Goal: Task Accomplishment & Management: Manage account settings

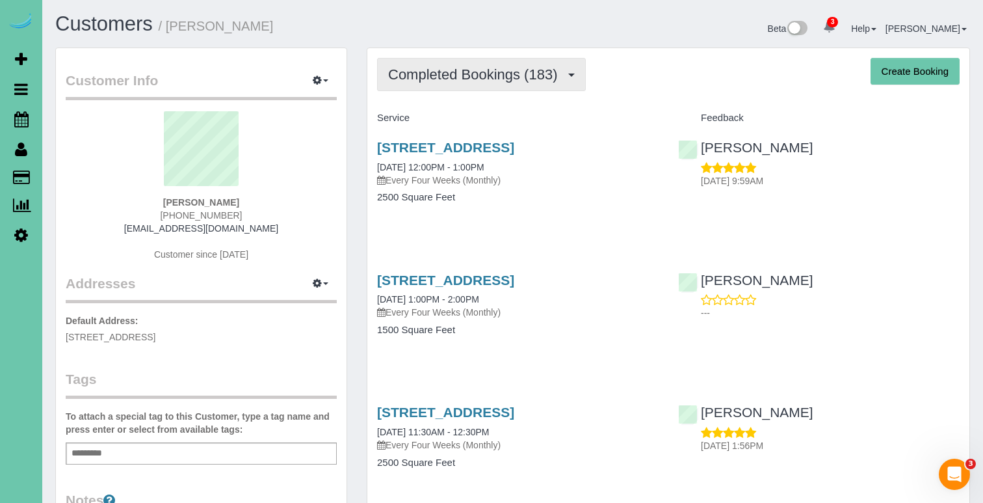
click at [465, 61] on button "Completed Bookings (183)" at bounding box center [481, 74] width 209 height 33
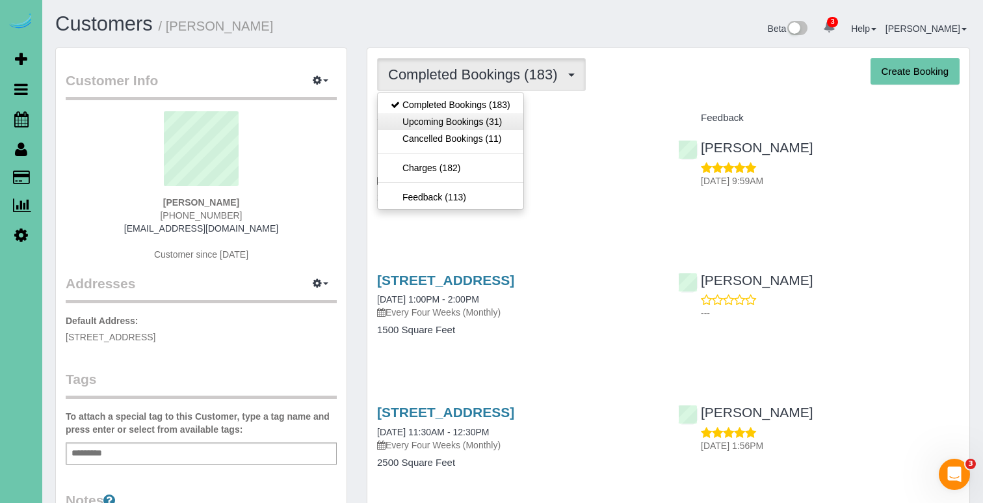
click at [466, 124] on link "Upcoming Bookings (31)" at bounding box center [451, 121] width 146 height 17
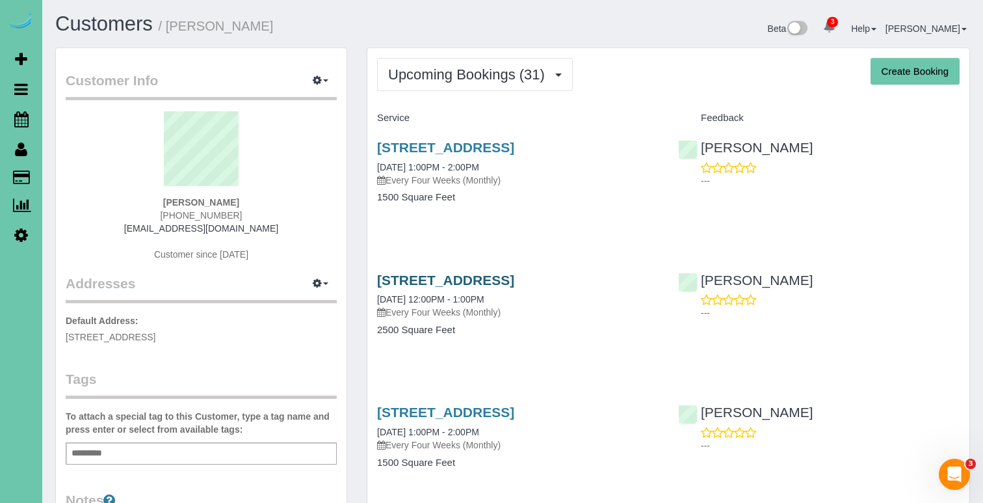
click at [412, 272] on link "8317 Sheffield Street, Omaha, NE 68122" at bounding box center [445, 279] width 137 height 15
click at [471, 407] on link "8317 Sheffield Street, Omaha, NE 68122" at bounding box center [445, 411] width 137 height 15
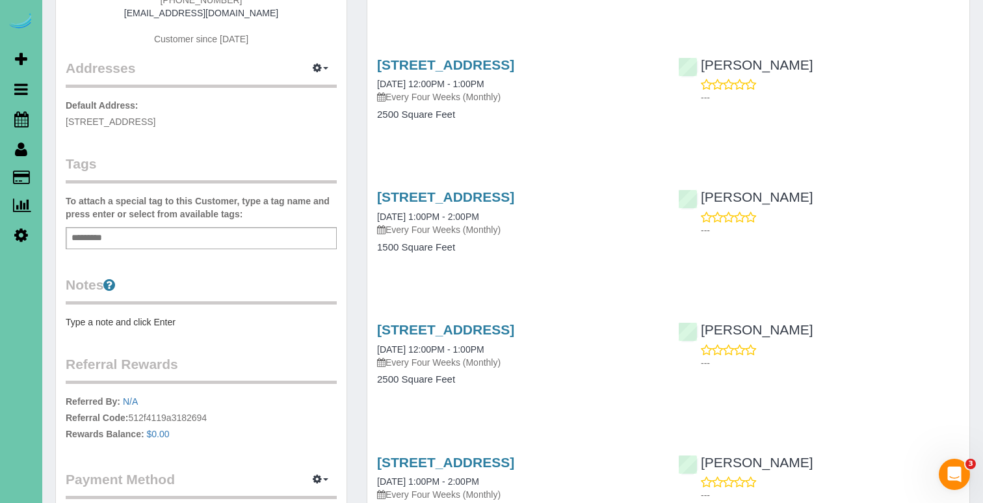
scroll to position [218, 0]
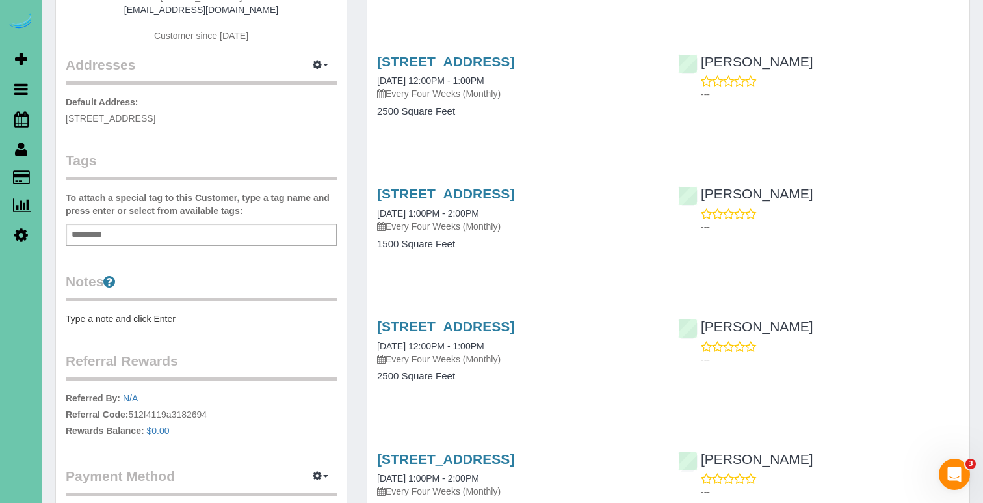
click at [446, 312] on div "8317 Sheffield Street, Omaha, NE 68122 11/18/2025 12:00PM - 1:00PM Every Four W…" at bounding box center [517, 358] width 301 height 100
click at [445, 325] on link "8317 Sheffield Street, Omaha, NE 68122" at bounding box center [445, 326] width 137 height 15
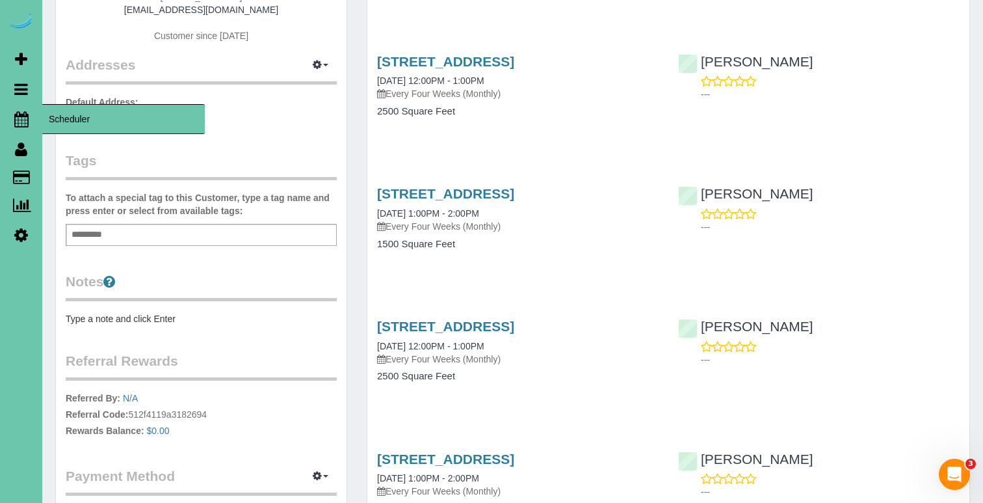
click at [21, 115] on icon at bounding box center [21, 119] width 14 height 16
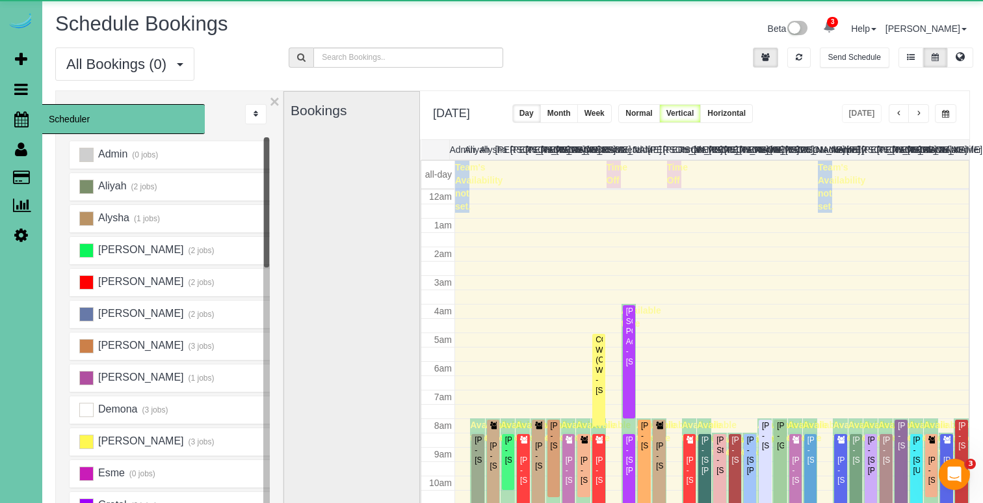
scroll to position [172, 0]
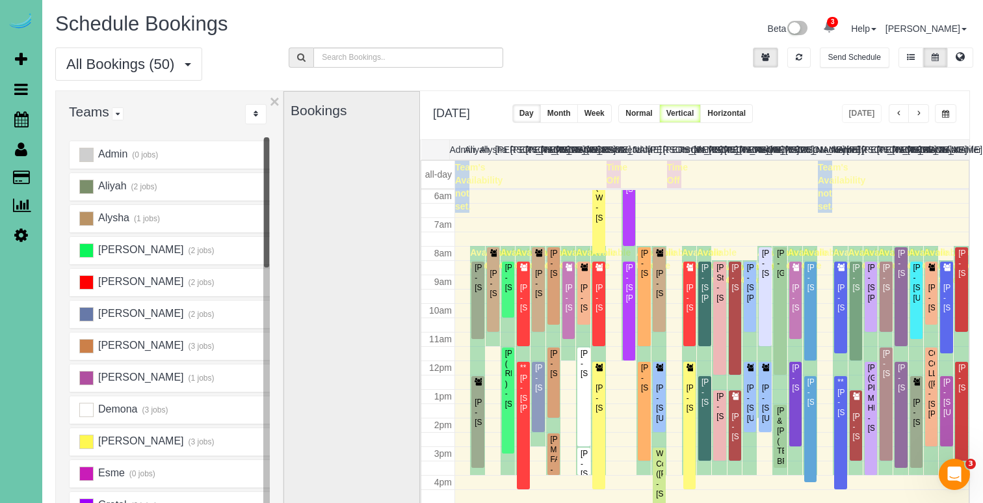
click at [948, 116] on span "button" at bounding box center [945, 114] width 7 height 8
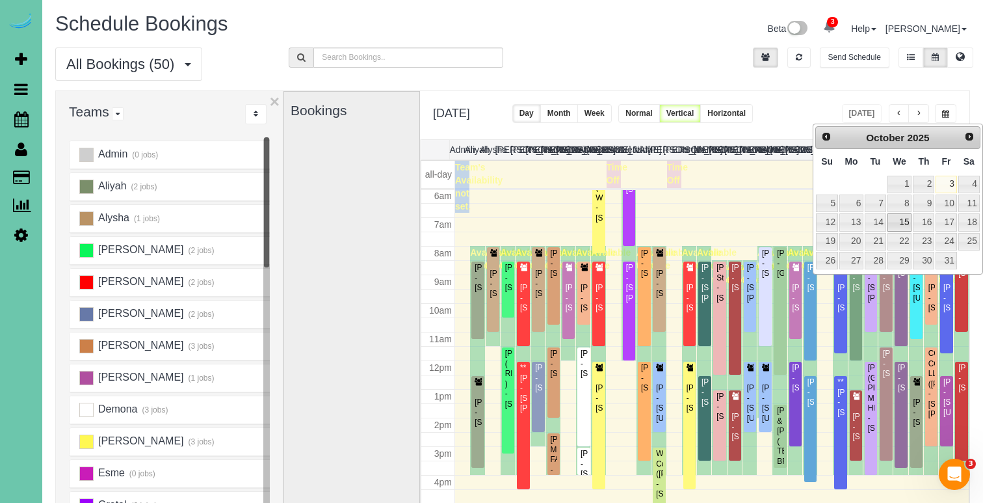
click at [902, 205] on link "8" at bounding box center [899, 203] width 25 height 18
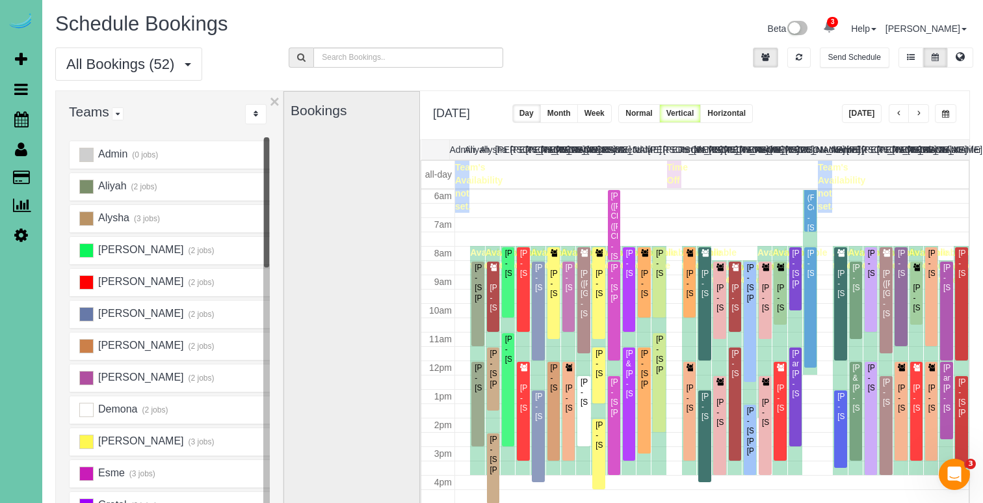
click at [947, 111] on span "button" at bounding box center [945, 114] width 7 height 8
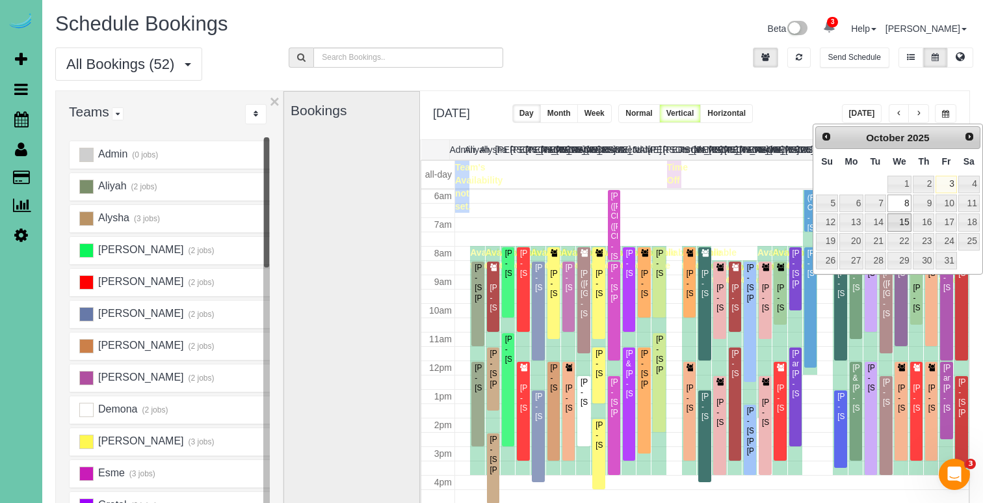
click at [902, 218] on link "15" at bounding box center [899, 222] width 25 height 18
type input "**********"
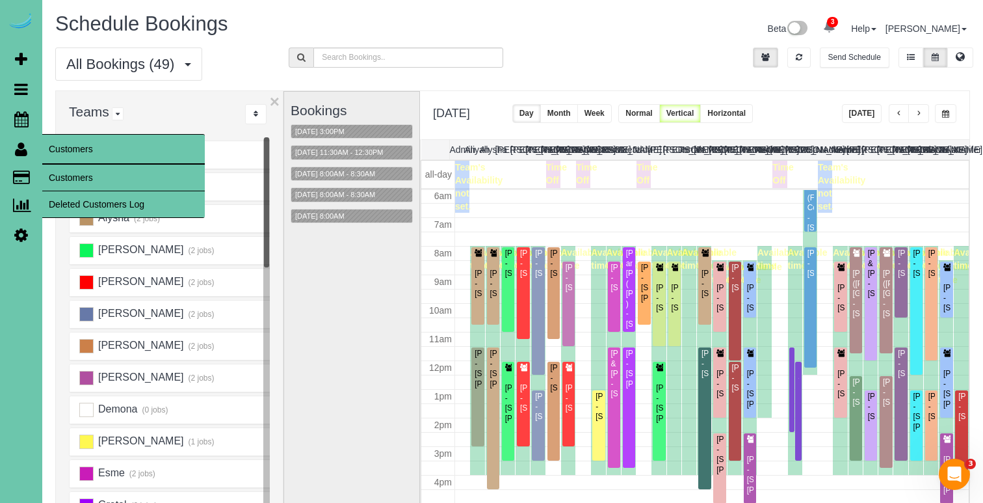
click at [55, 170] on link "Customers" at bounding box center [123, 177] width 163 height 26
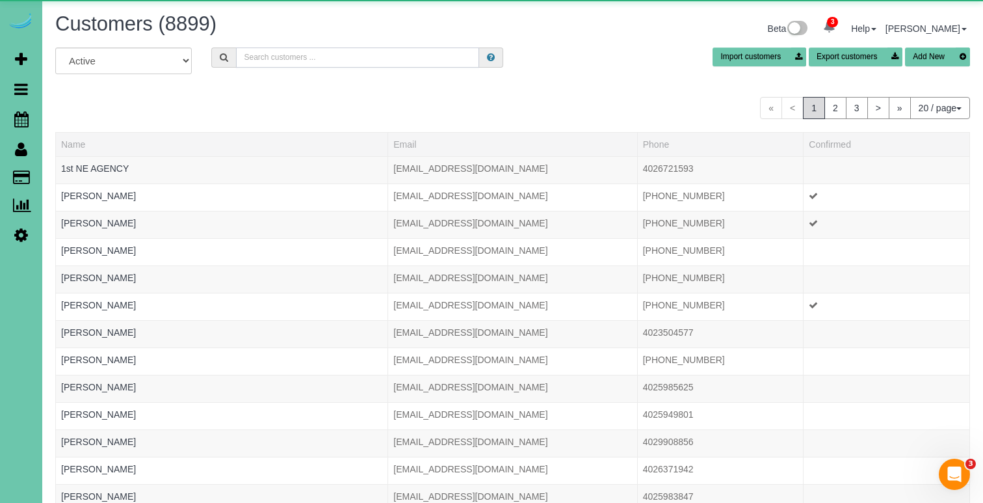
click at [276, 60] on input "text" at bounding box center [357, 57] width 243 height 20
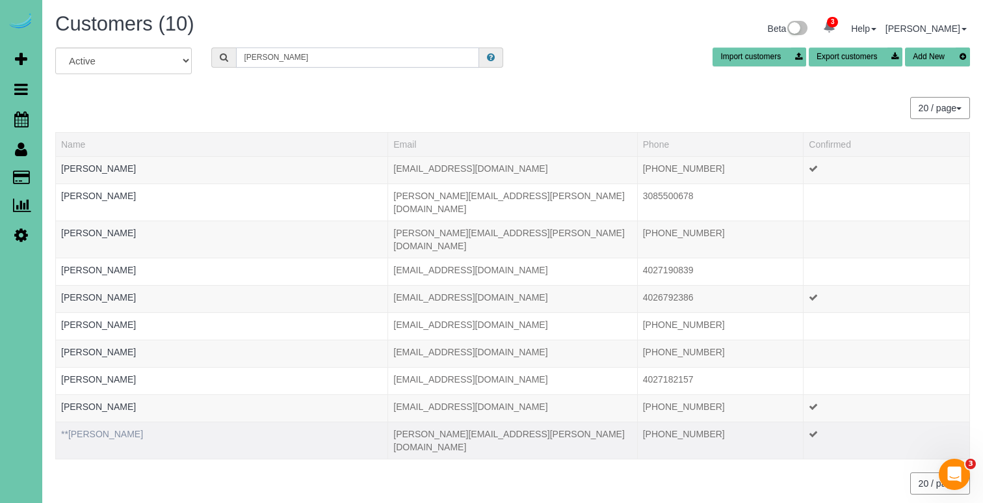
type input "Sara s"
click at [86, 428] on link "**Sara Stephens" at bounding box center [102, 433] width 82 height 10
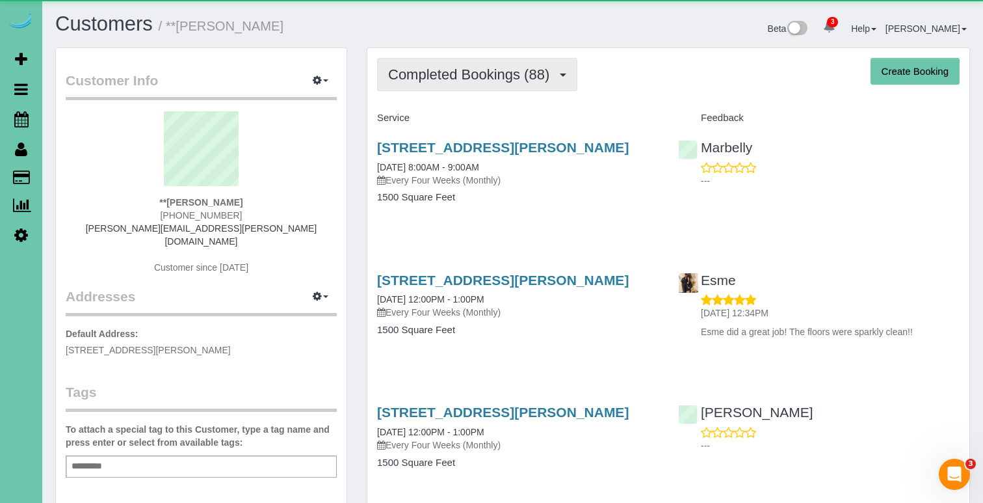
click at [510, 76] on span "Completed Bookings (88)" at bounding box center [472, 74] width 168 height 16
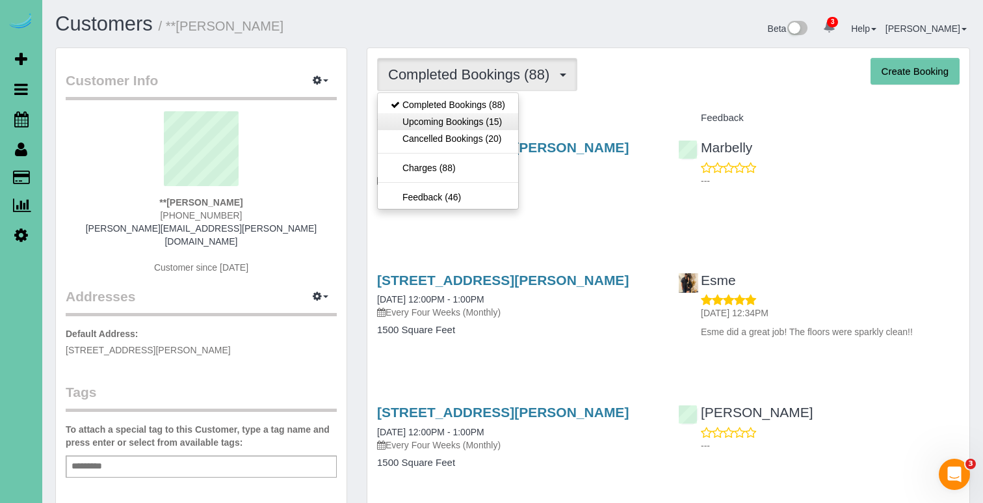
click at [505, 127] on link "Upcoming Bookings (15)" at bounding box center [448, 121] width 140 height 17
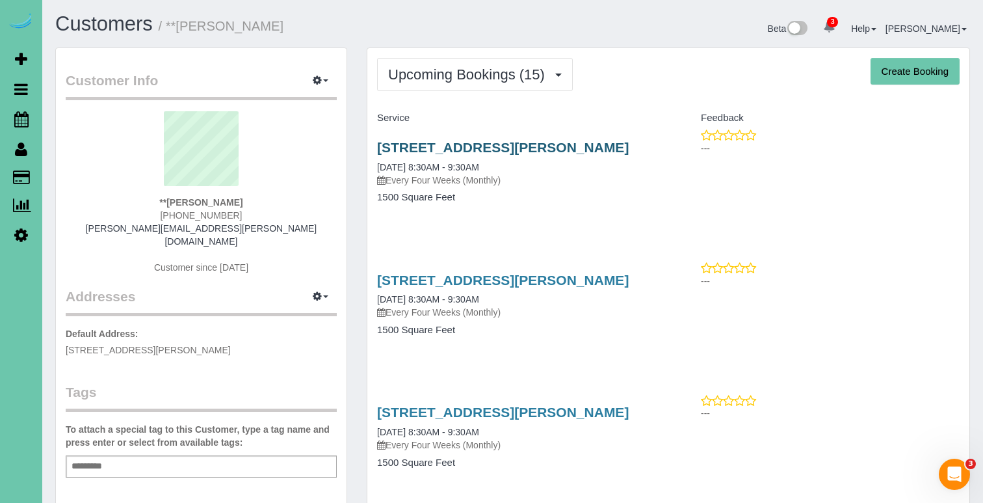
click at [497, 142] on link "16218 Dorcas Street, Omaha, NE 68130" at bounding box center [503, 147] width 252 height 15
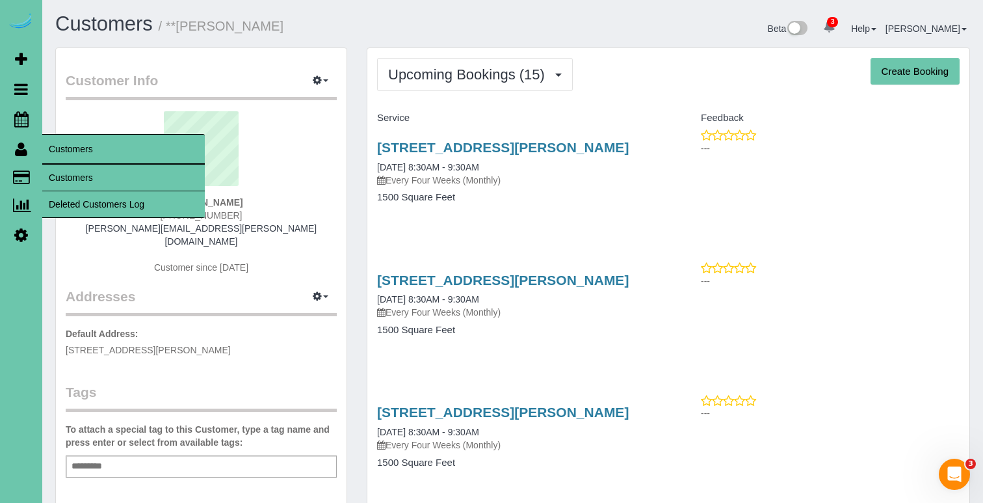
click at [59, 171] on link "Customers" at bounding box center [123, 177] width 163 height 26
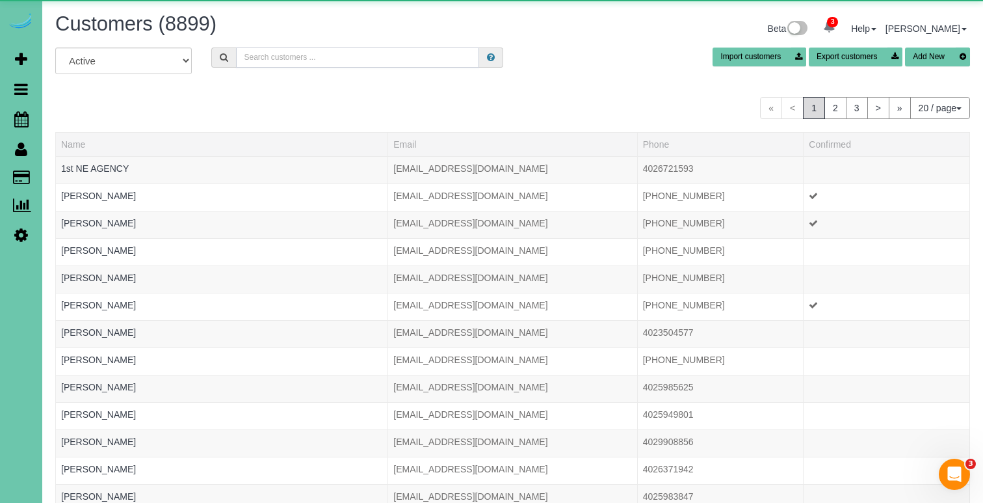
click at [278, 47] on input "text" at bounding box center [357, 57] width 243 height 20
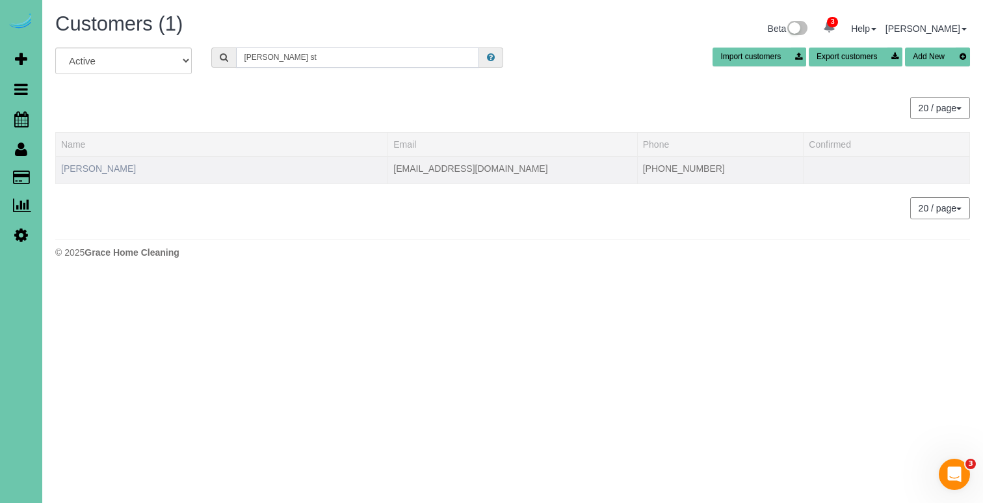
type input "Jeanne st"
click at [113, 167] on link "Jeanne Stevens" at bounding box center [98, 168] width 75 height 10
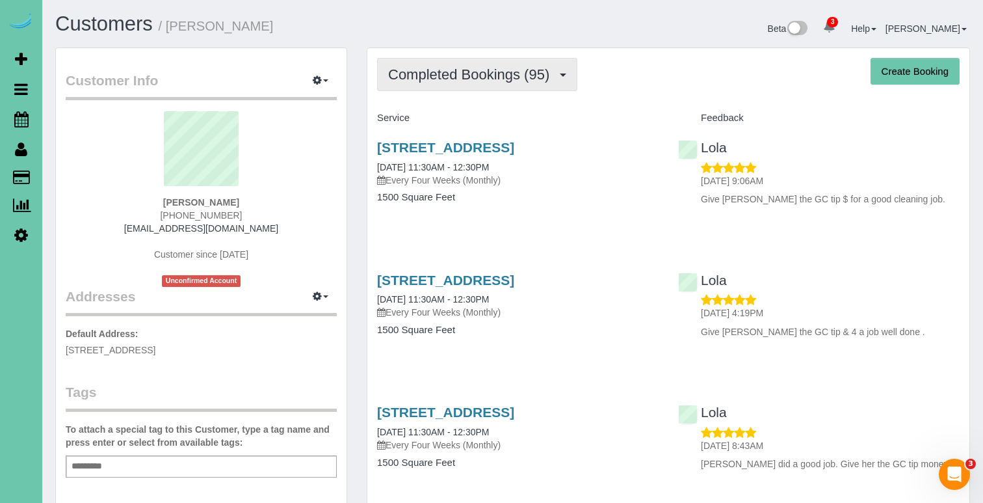
click at [488, 74] on span "Completed Bookings (95)" at bounding box center [472, 74] width 168 height 16
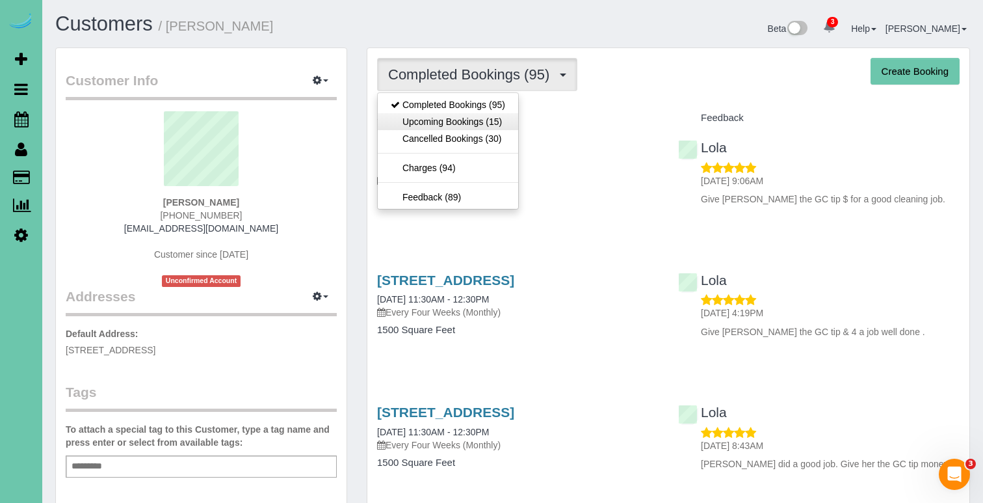
click at [475, 120] on link "Upcoming Bookings (15)" at bounding box center [448, 121] width 140 height 17
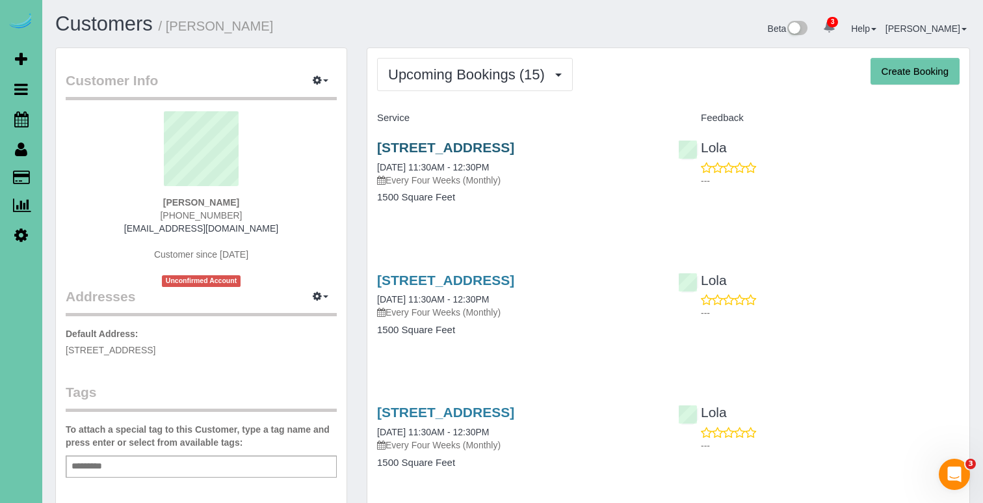
click at [474, 144] on link "17117 Western Circle, Omaha, NE 68118" at bounding box center [445, 147] width 137 height 15
click at [462, 140] on link "17117 Western Circle, Omaha, NE 68118" at bounding box center [445, 147] width 137 height 15
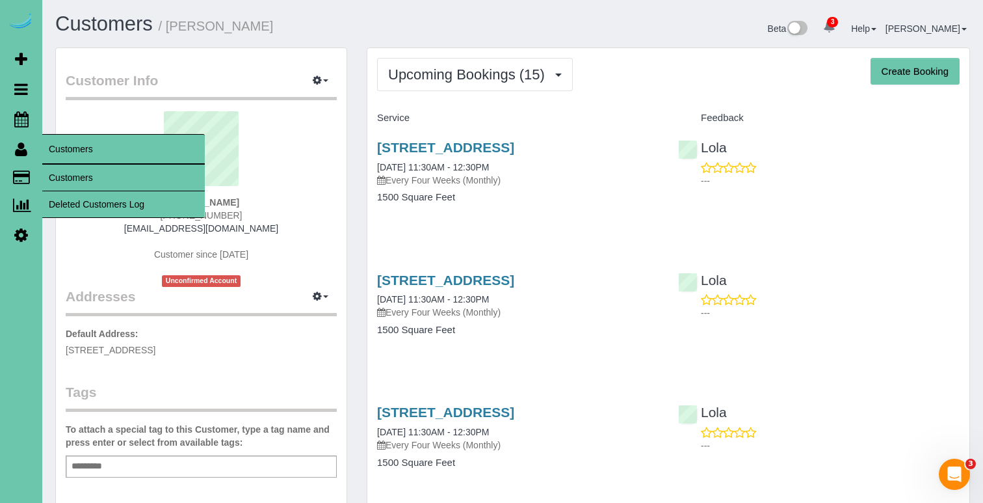
click at [59, 173] on link "Customers" at bounding box center [123, 177] width 163 height 26
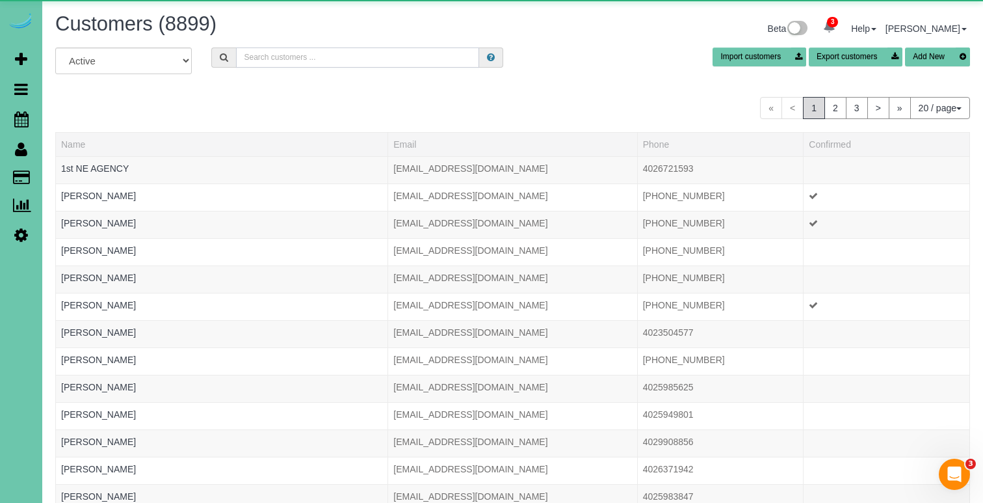
click at [247, 57] on input "text" at bounding box center [357, 57] width 243 height 20
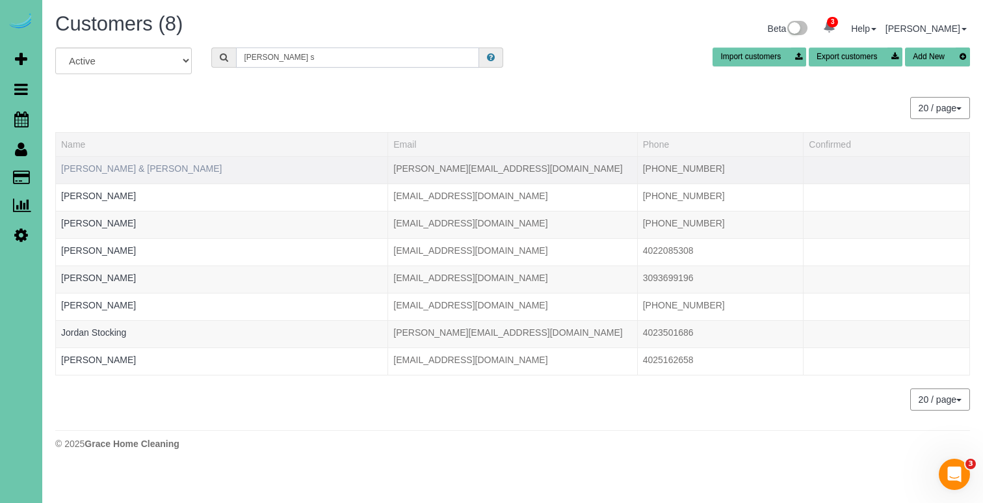
type input "dan s"
click at [107, 172] on link "Amy & Dan Swanson" at bounding box center [141, 168] width 161 height 10
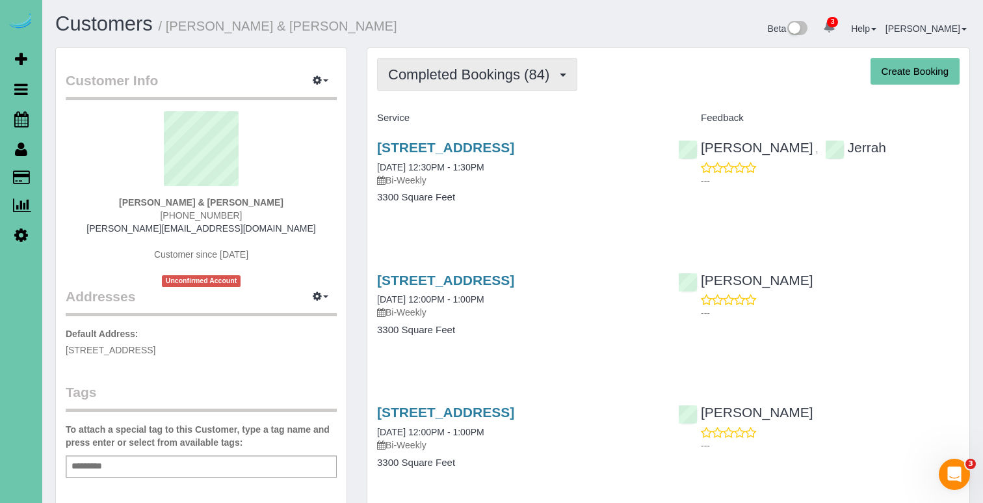
click at [460, 69] on span "Completed Bookings (84)" at bounding box center [472, 74] width 168 height 16
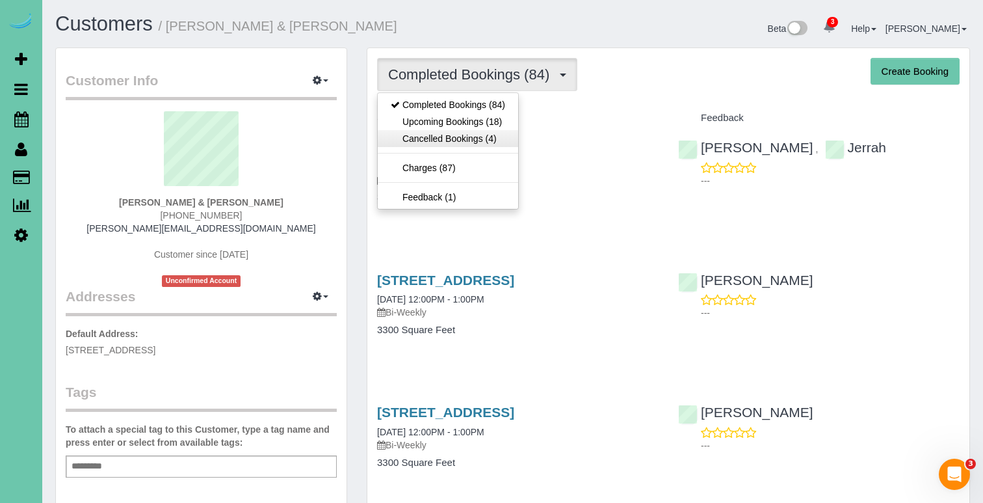
click at [438, 134] on link "Cancelled Bookings (4)" at bounding box center [448, 138] width 140 height 17
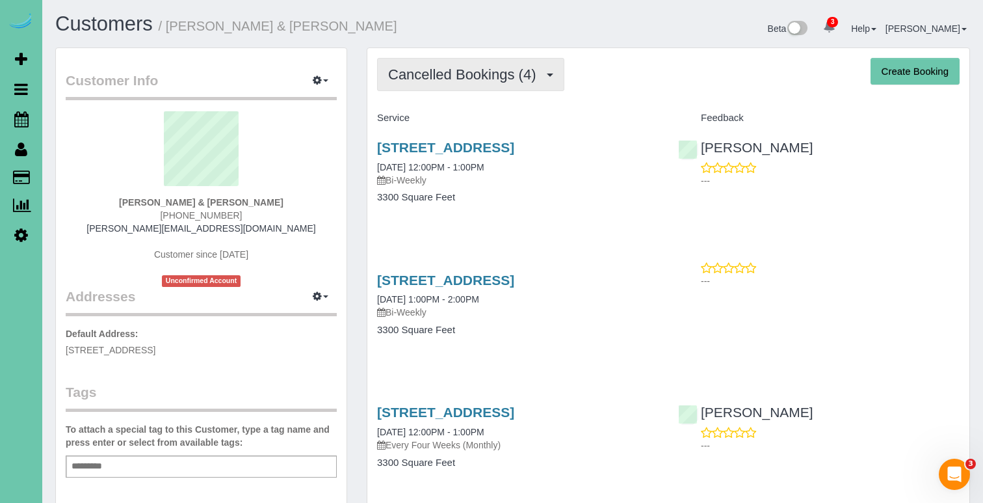
click at [456, 76] on span "Cancelled Bookings (4)" at bounding box center [465, 74] width 154 height 16
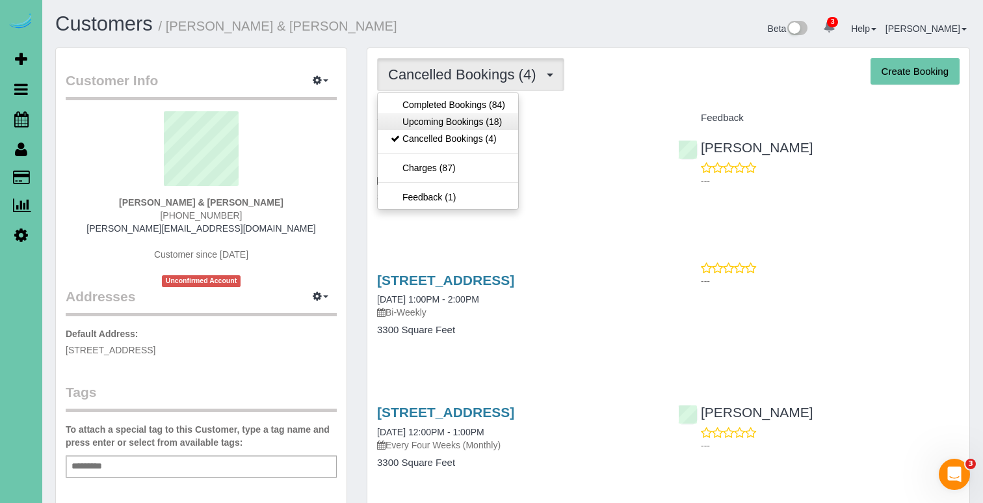
click at [443, 118] on link "Upcoming Bookings (18)" at bounding box center [448, 121] width 140 height 17
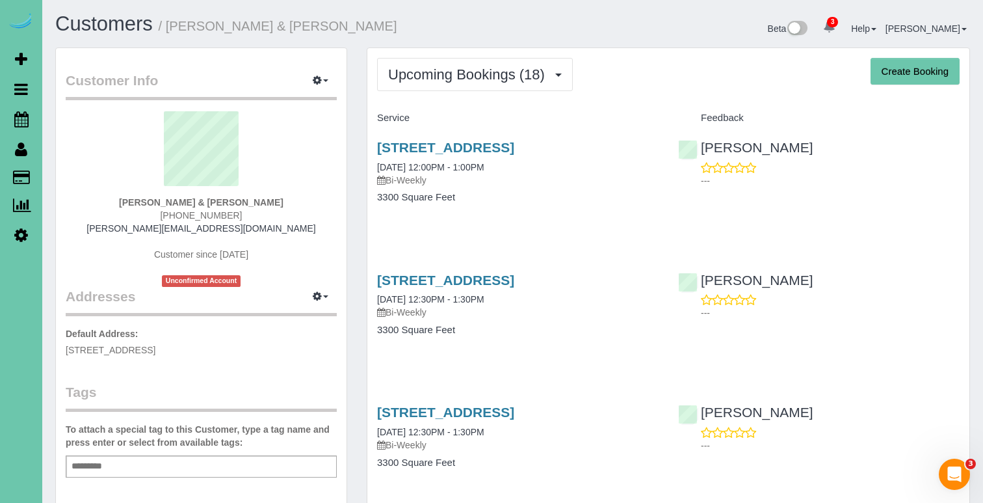
click at [439, 138] on div "1529 South 109th Street, Omaha, NE 68144 10/13/2025 12:00PM - 1:00PM Bi-Weekly …" at bounding box center [517, 179] width 301 height 100
click at [437, 143] on link "1529 South 109th Street, Omaha, NE 68144" at bounding box center [445, 147] width 137 height 15
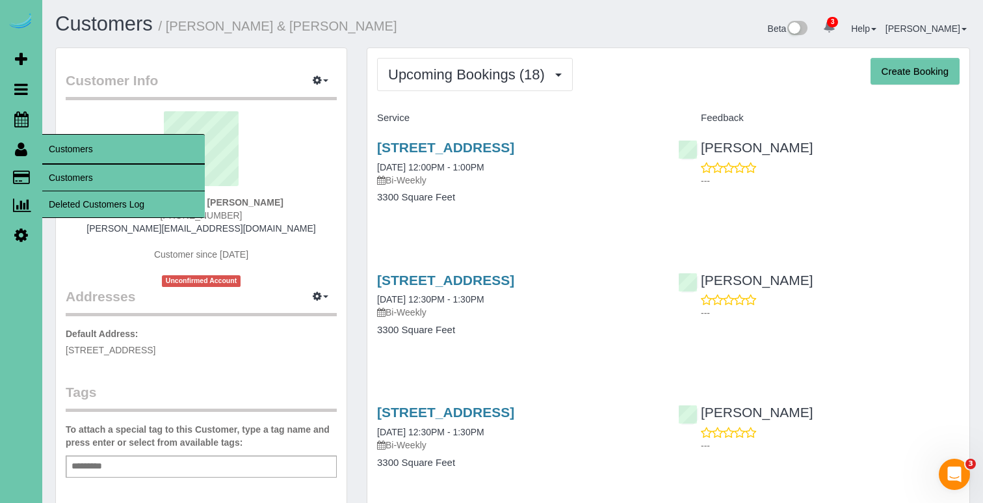
click at [77, 179] on link "Customers" at bounding box center [123, 177] width 163 height 26
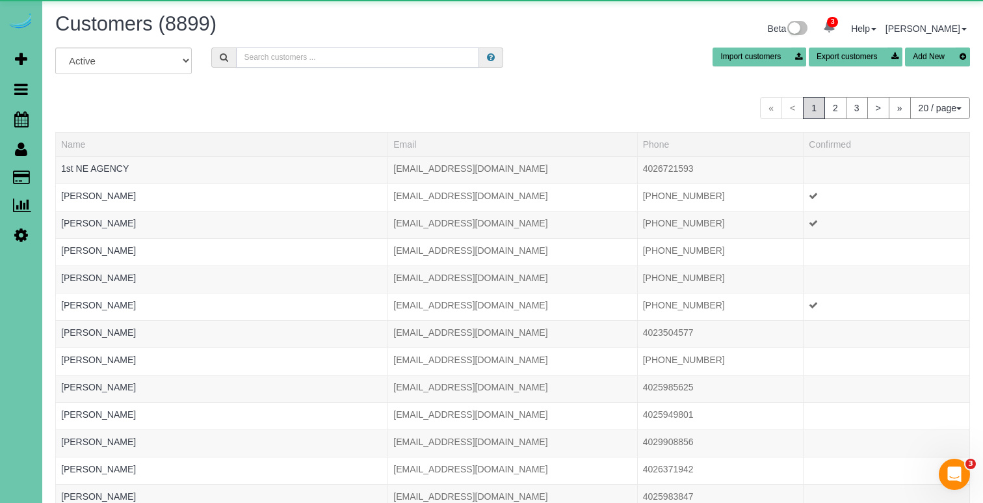
click at [274, 60] on input "text" at bounding box center [357, 57] width 243 height 20
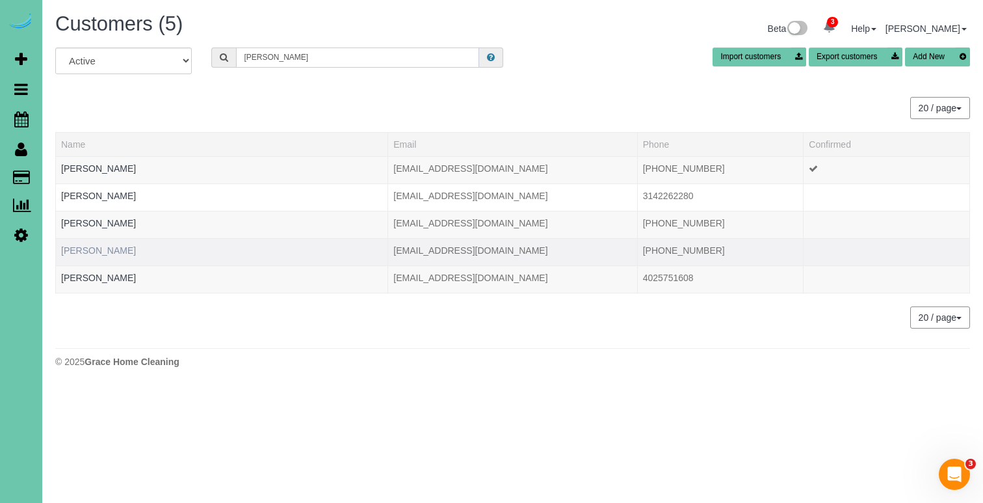
type input "[PERSON_NAME]"
click at [107, 249] on link "Lydia Swanson" at bounding box center [98, 250] width 75 height 10
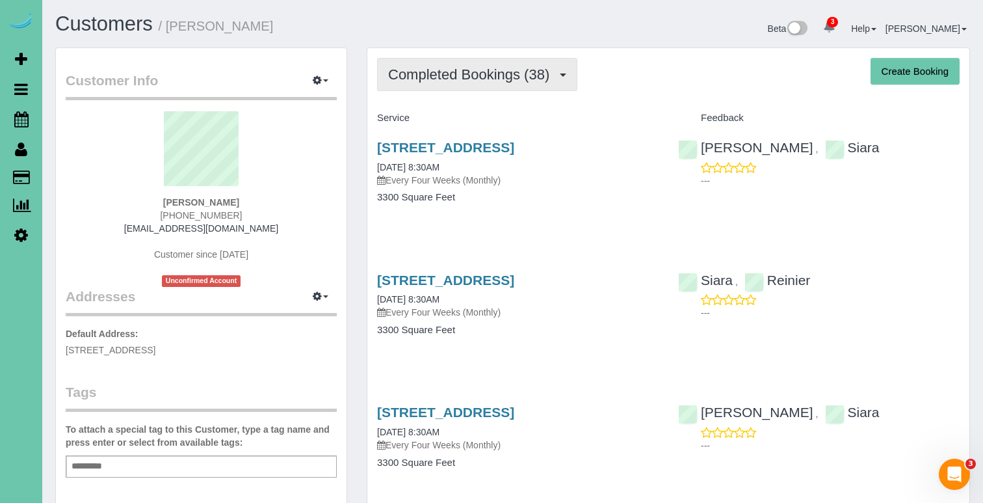
click at [433, 80] on span "Completed Bookings (38)" at bounding box center [472, 74] width 168 height 16
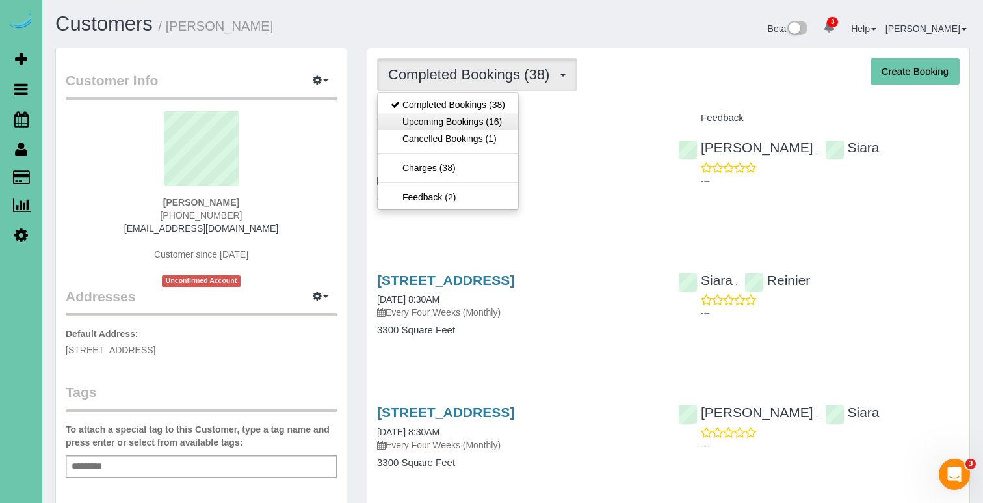
click at [438, 124] on link "Upcoming Bookings (16)" at bounding box center [448, 121] width 140 height 17
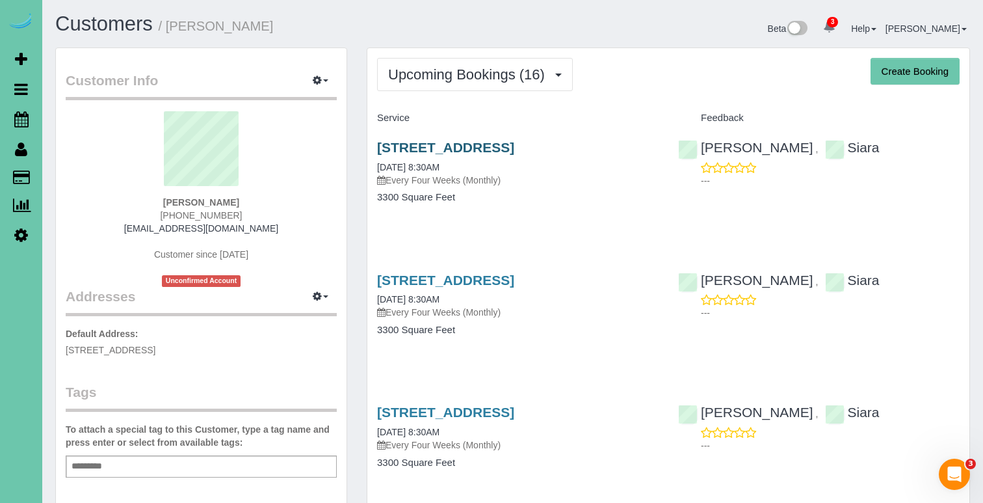
click at [433, 151] on link "1620 S 207th Street, Elkhorn, NE 68022" at bounding box center [445, 147] width 137 height 15
click at [503, 276] on link "1620 S 207th Street, Elkhorn, NE 68022" at bounding box center [445, 279] width 137 height 15
click at [442, 140] on link "1620 S 207th Street, Elkhorn, NE 68022" at bounding box center [445, 147] width 137 height 15
click at [491, 277] on link "1620 S 207th Street, Elkhorn, NE 68022" at bounding box center [445, 279] width 137 height 15
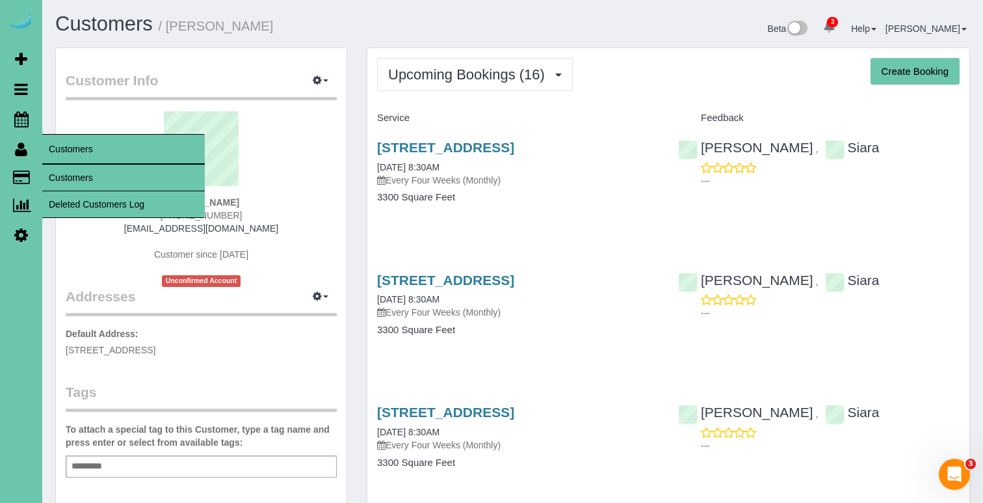
click at [64, 172] on link "Customers" at bounding box center [123, 177] width 163 height 26
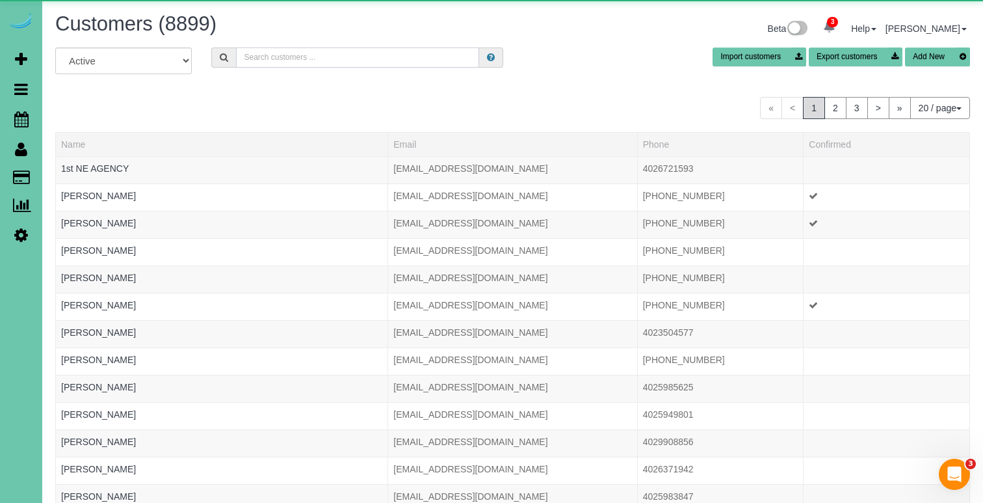
click at [250, 59] on input "text" at bounding box center [357, 57] width 243 height 20
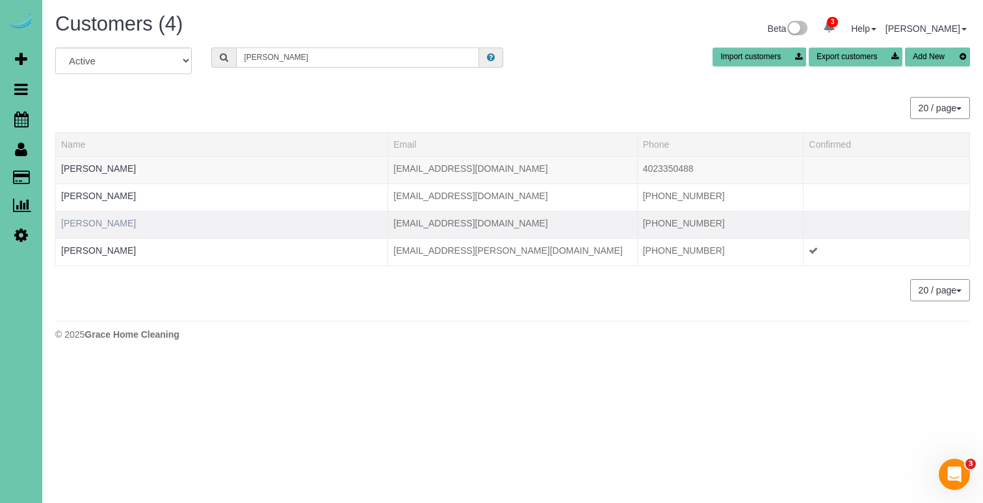
type input "liz s"
click at [94, 222] on link "Liz Swantek" at bounding box center [98, 223] width 75 height 10
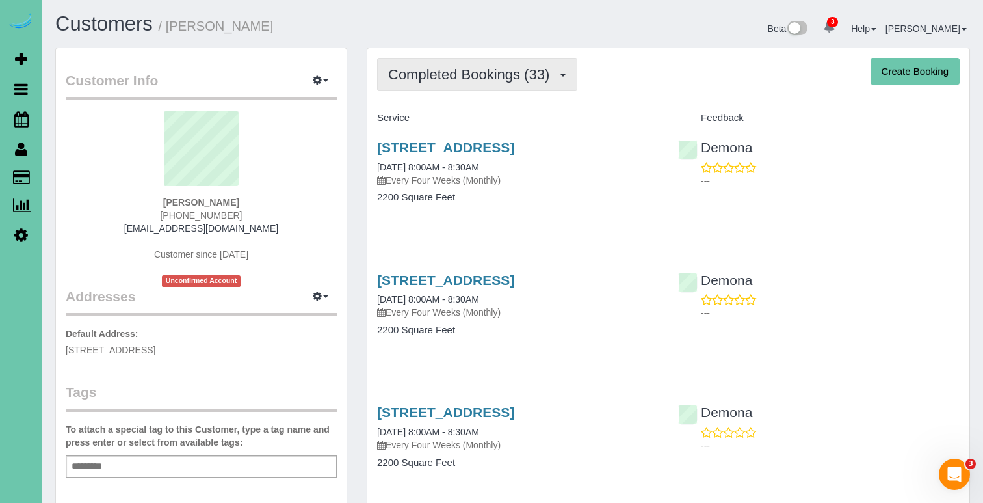
click at [478, 66] on span "Completed Bookings (33)" at bounding box center [472, 74] width 168 height 16
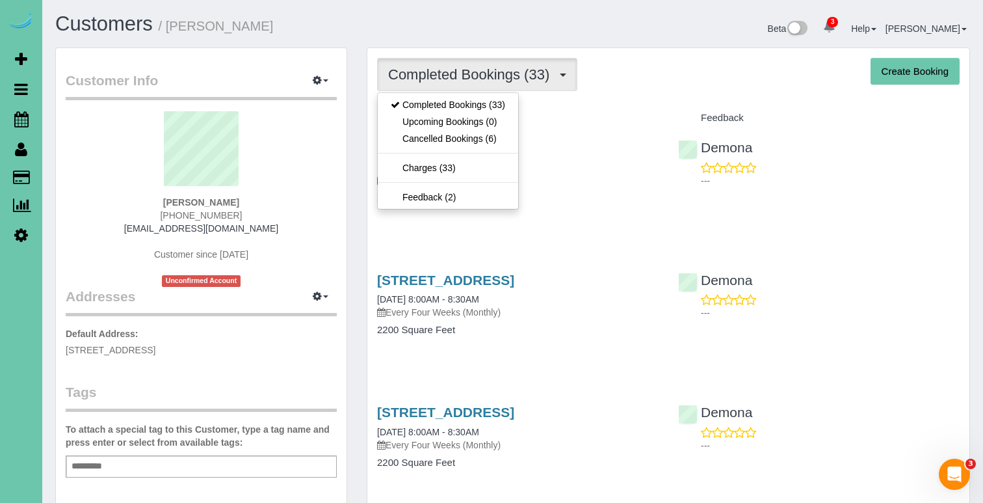
click at [302, 142] on sui-profile-pic at bounding box center [201, 153] width 252 height 85
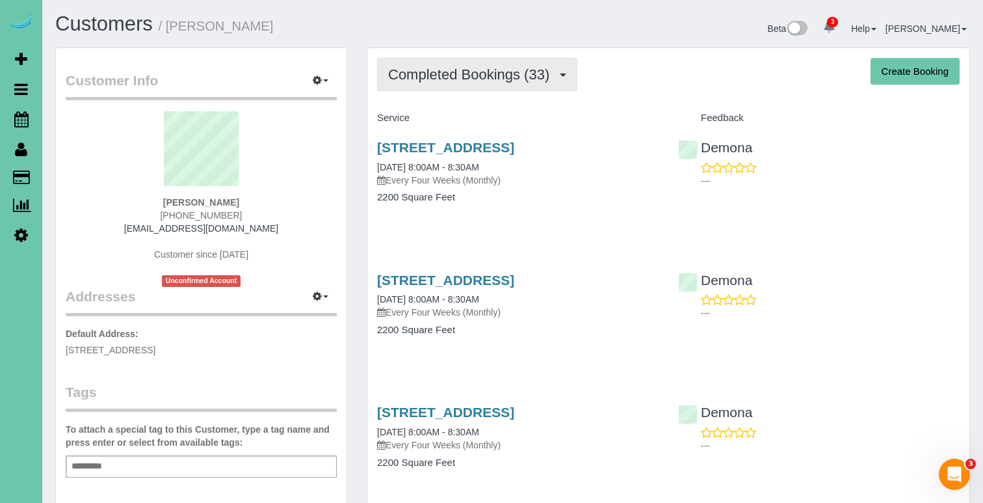
click at [516, 72] on span "Completed Bookings (33)" at bounding box center [472, 74] width 168 height 16
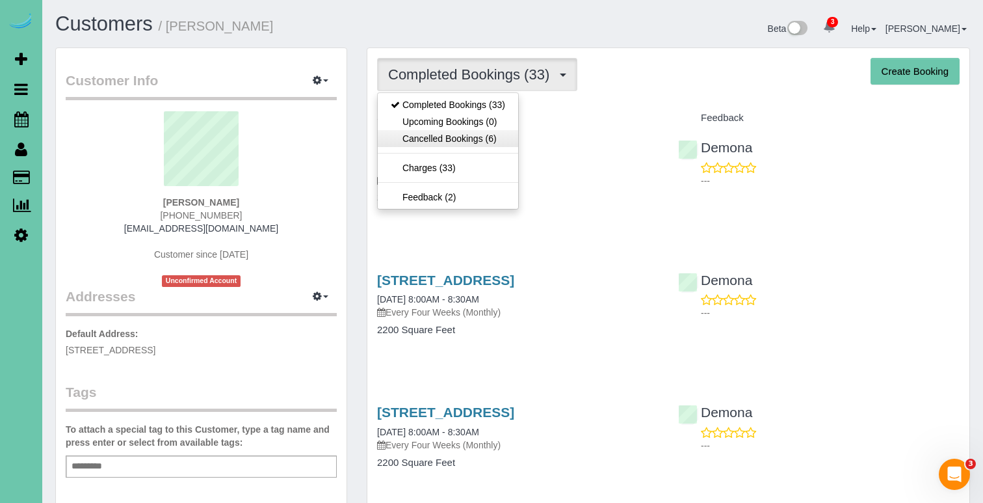
click at [492, 140] on link "Cancelled Bookings (6)" at bounding box center [448, 138] width 140 height 17
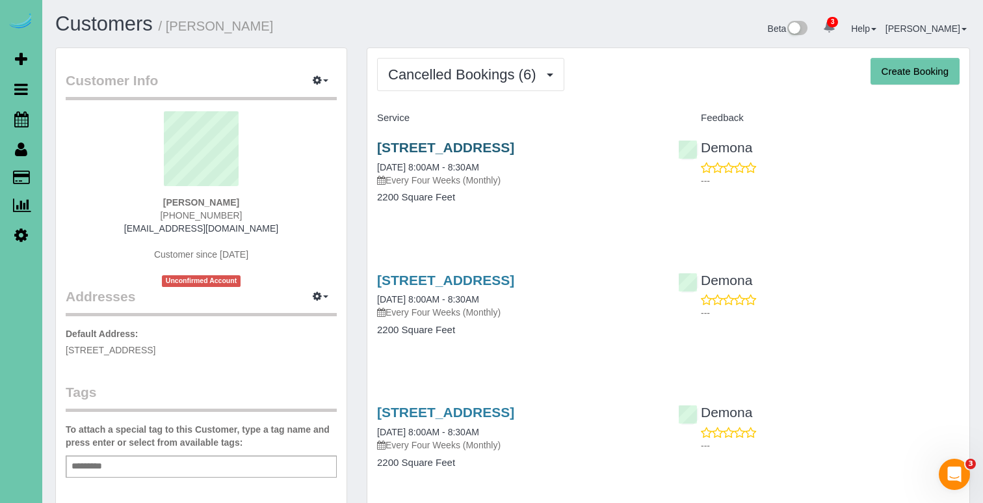
click at [489, 140] on link "5119 Cuming Street, Omaha, NE 68132" at bounding box center [445, 147] width 137 height 15
click at [406, 88] on button "Cancelled Bookings (6)" at bounding box center [470, 74] width 187 height 33
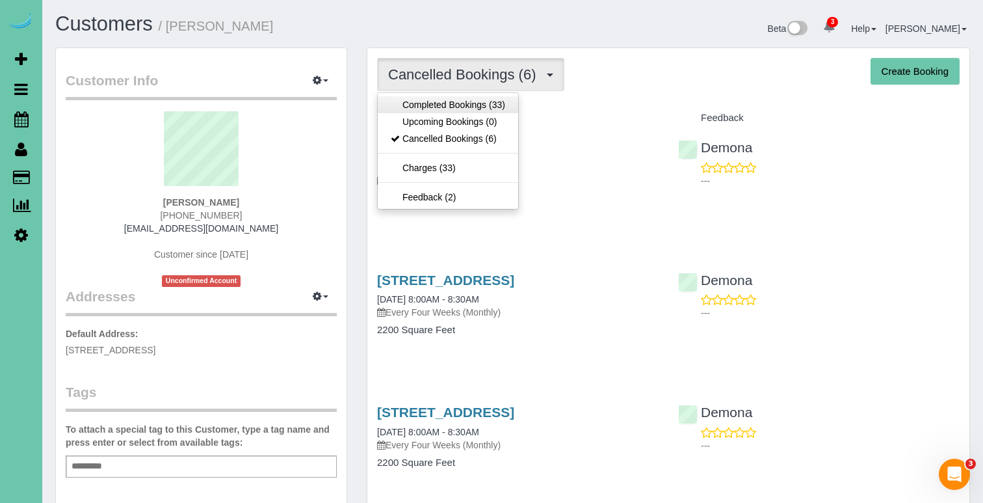
click at [402, 102] on link "Completed Bookings (33)" at bounding box center [448, 104] width 140 height 17
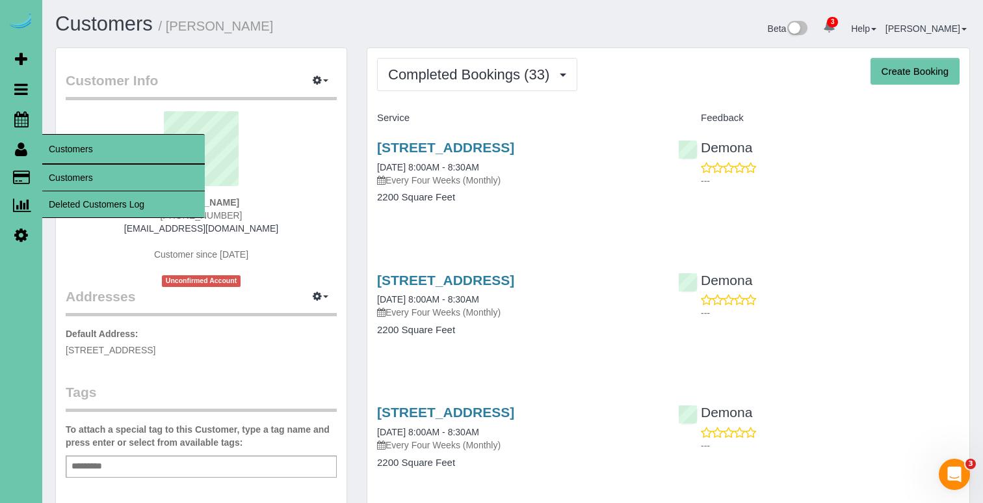
click at [83, 182] on link "Customers" at bounding box center [123, 177] width 163 height 26
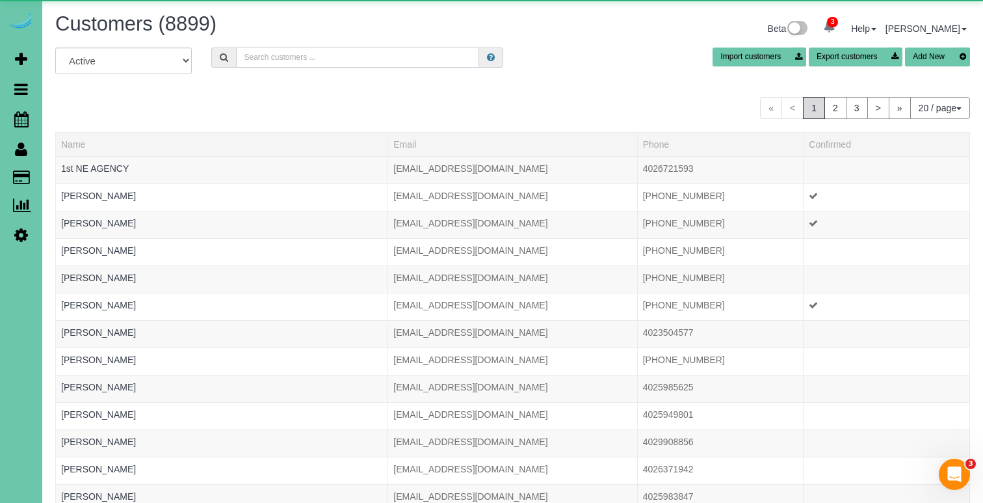
click at [279, 62] on input "text" at bounding box center [357, 57] width 243 height 20
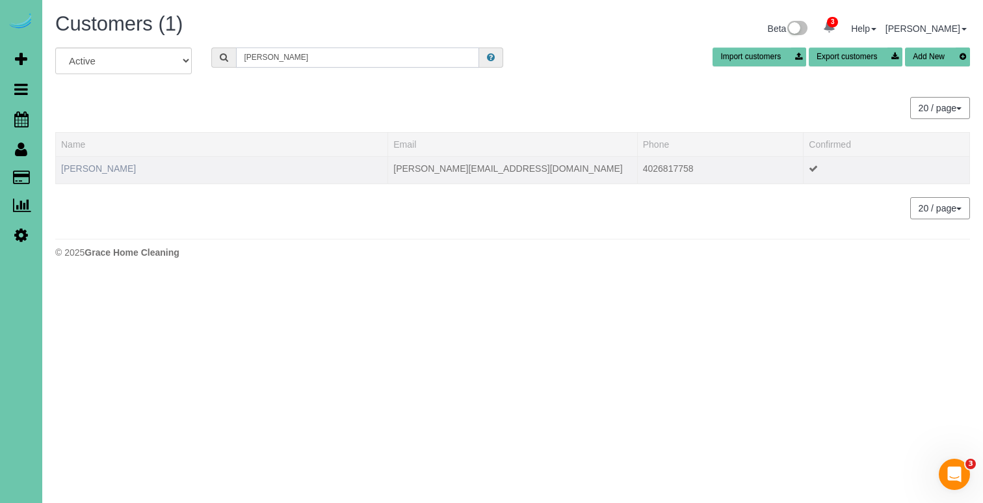
type input "templin"
click at [103, 170] on link "Maggie Templin" at bounding box center [98, 168] width 75 height 10
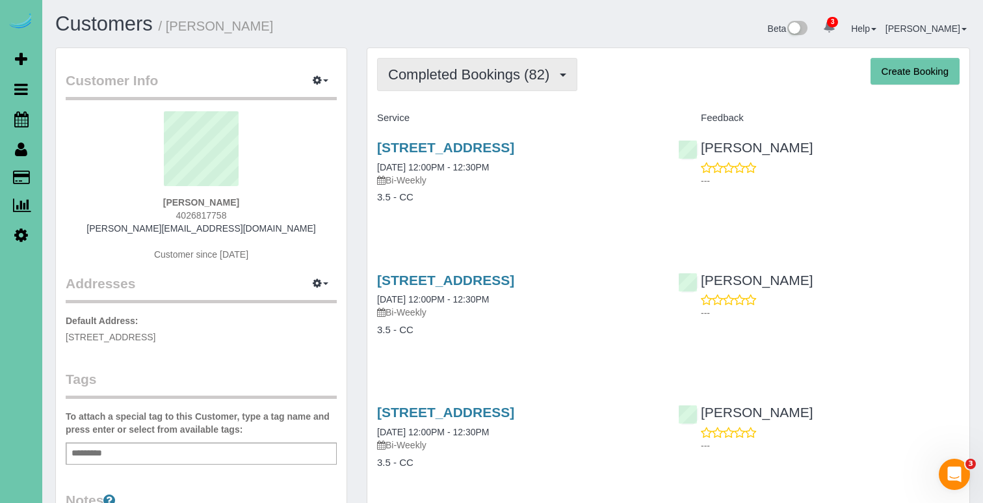
click at [514, 80] on span "Completed Bookings (82)" at bounding box center [472, 74] width 168 height 16
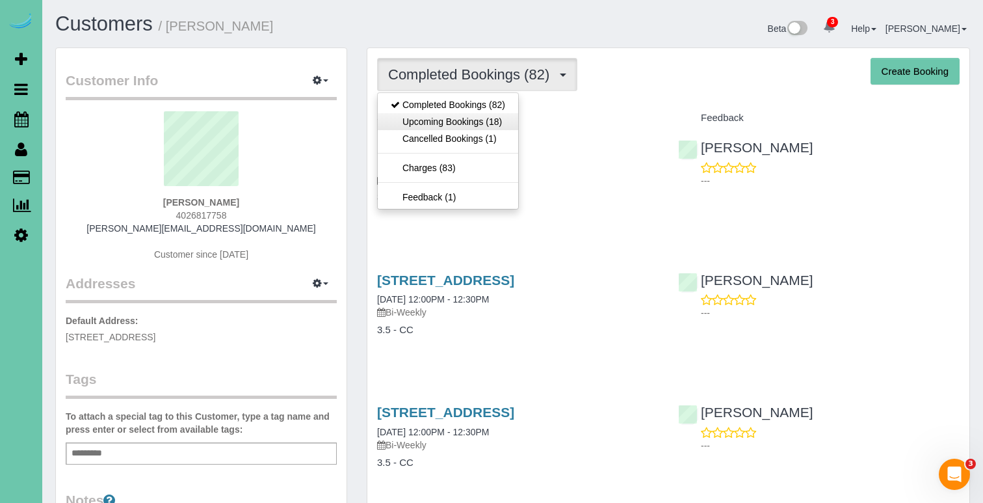
click at [495, 124] on link "Upcoming Bookings (18)" at bounding box center [448, 121] width 140 height 17
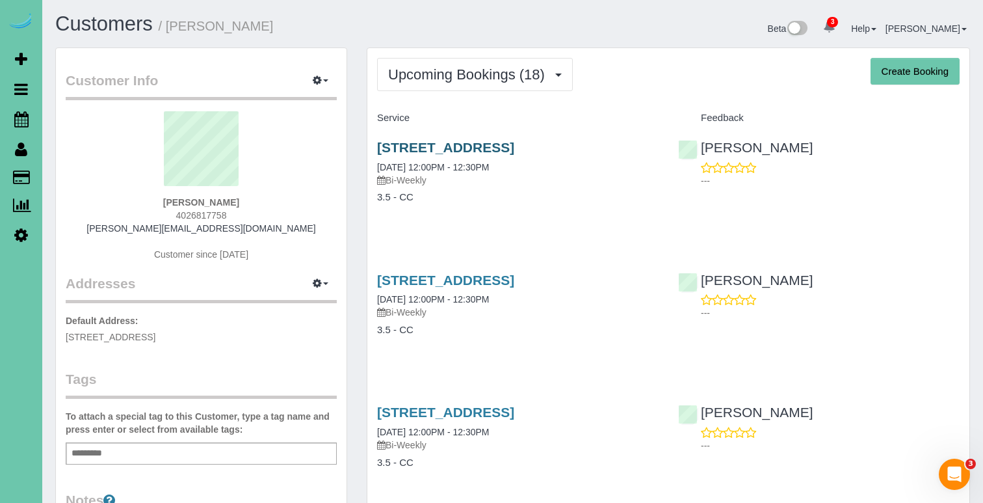
click at [493, 142] on link "1153 S 95th St, Omaha, NE 68124" at bounding box center [445, 147] width 137 height 15
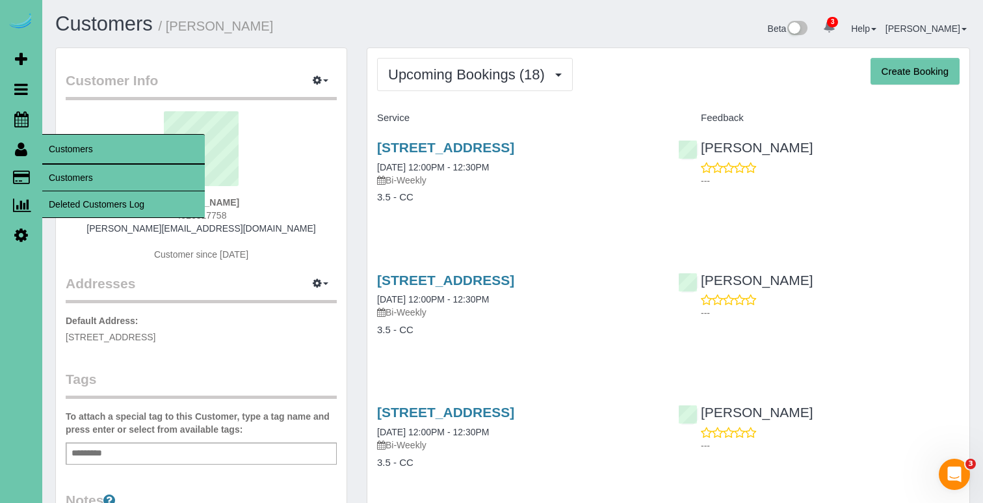
click at [53, 167] on link "Customers" at bounding box center [123, 177] width 163 height 26
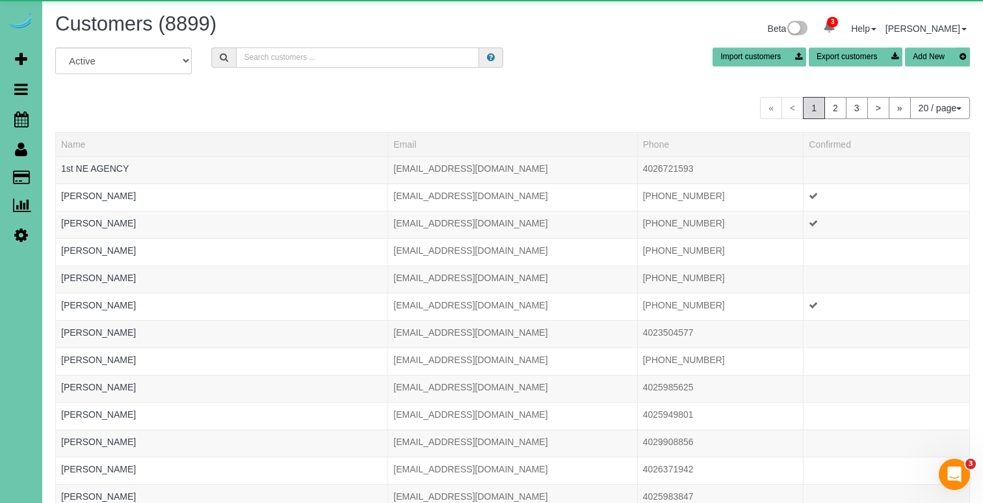
click at [246, 55] on input "text" at bounding box center [357, 57] width 243 height 20
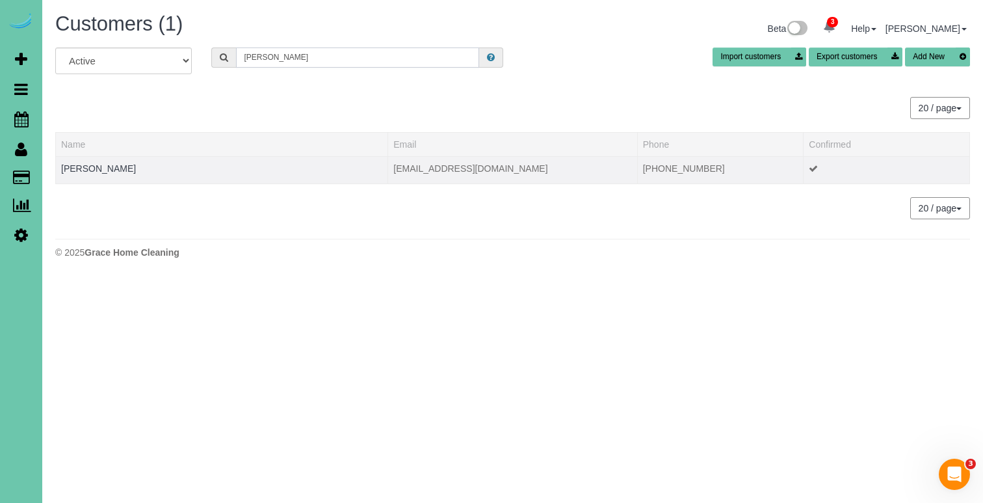
type input "tiedt"
click at [77, 176] on div at bounding box center [221, 176] width 321 height 3
click at [79, 168] on link "Flora Tiedt" at bounding box center [98, 168] width 75 height 10
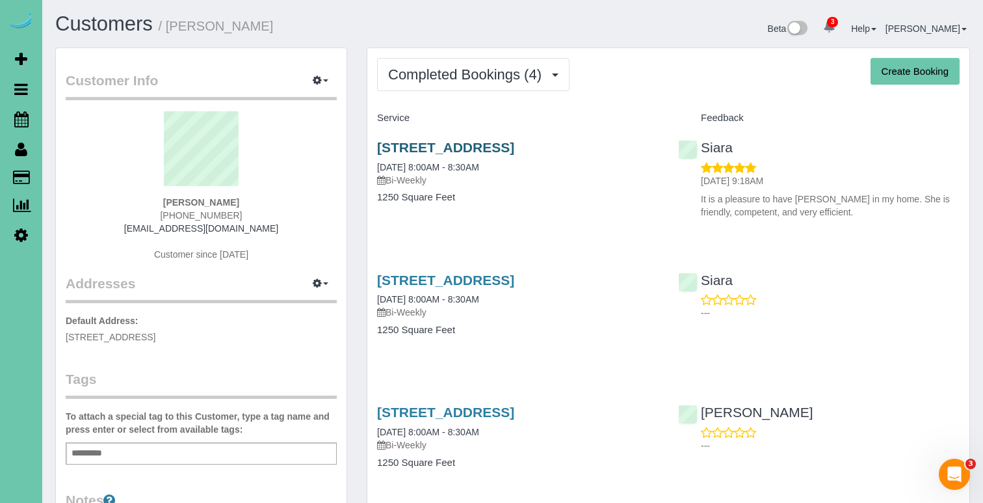
click at [514, 149] on link "2568 S 125th Ave, Omaha, NE 68144" at bounding box center [445, 147] width 137 height 15
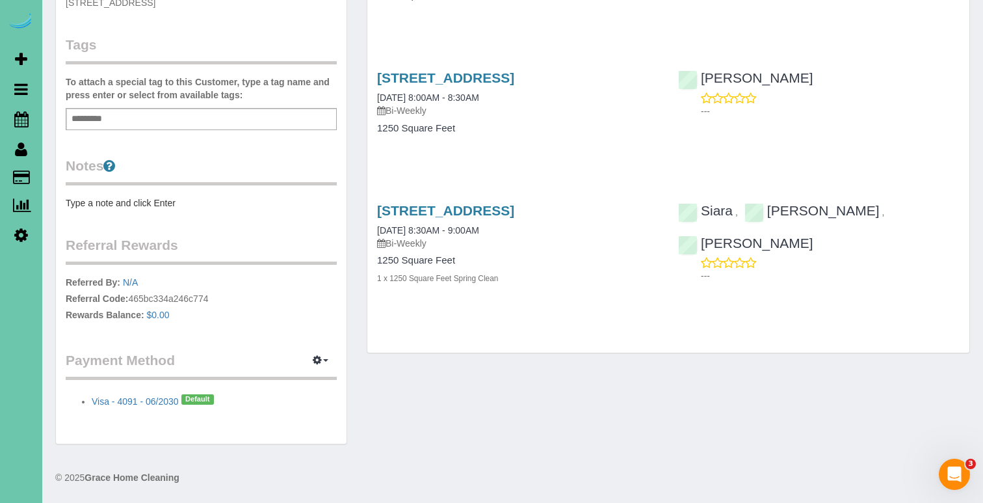
scroll to position [334, 0]
click at [514, 76] on link "2568 S 125th Ave, Omaha, NE 68144" at bounding box center [445, 77] width 137 height 15
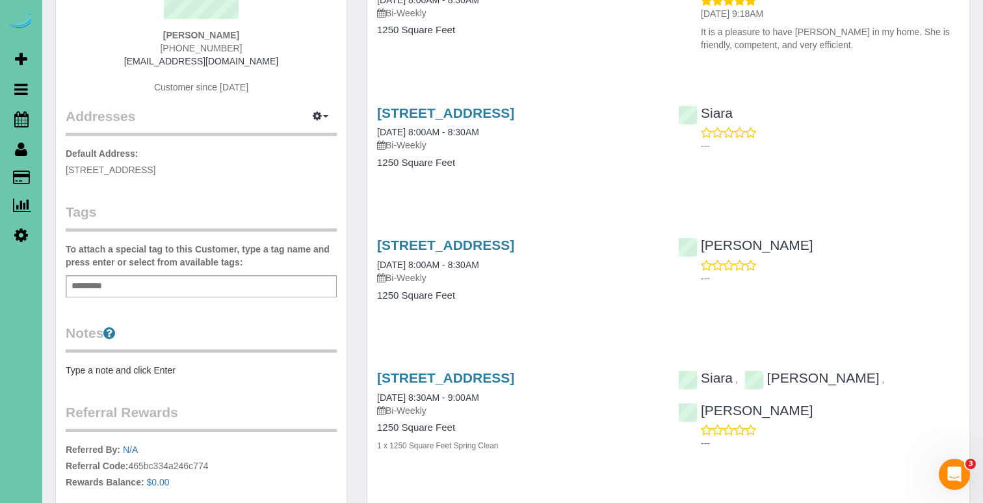
scroll to position [166, 0]
click at [514, 107] on link "2568 S 125th Ave, Omaha, NE 68144" at bounding box center [445, 113] width 137 height 15
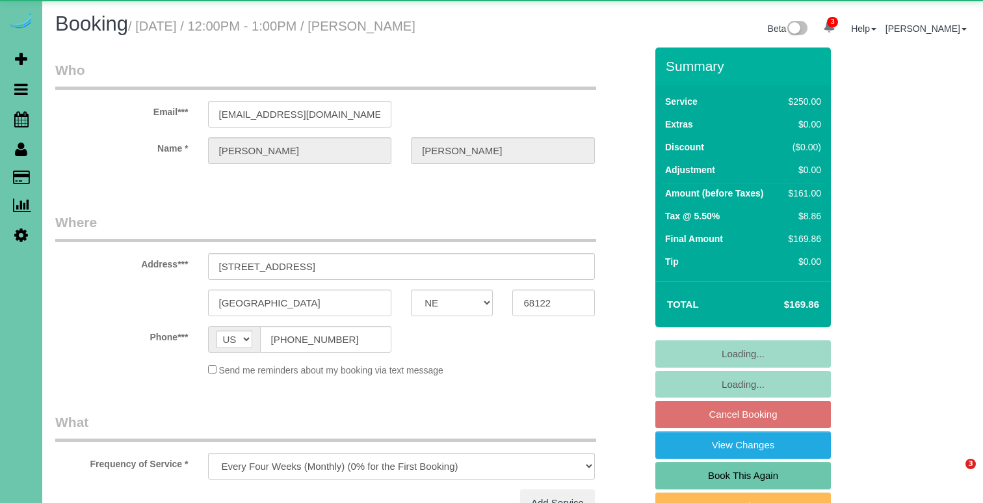
select select "NE"
select select "object:923"
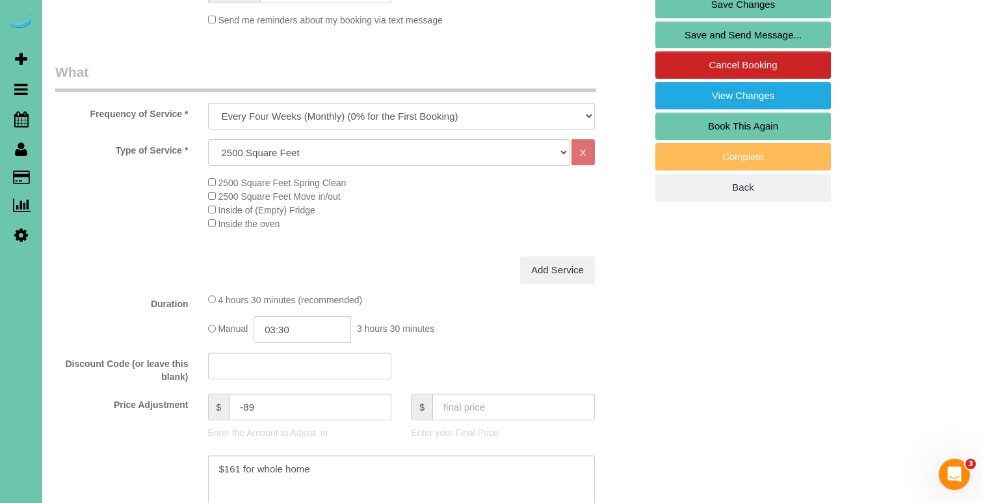
scroll to position [348, 0]
click at [255, 404] on input "-89" at bounding box center [310, 407] width 163 height 27
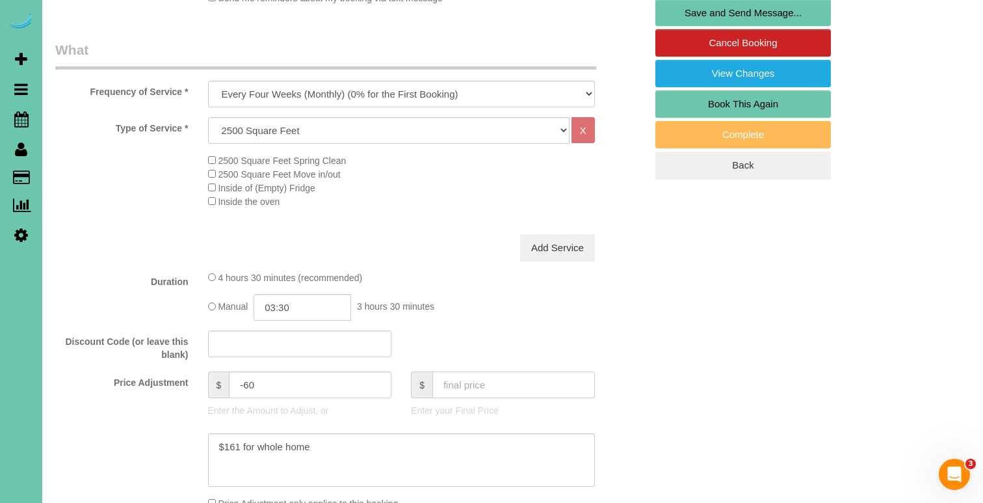
scroll to position [434, 0]
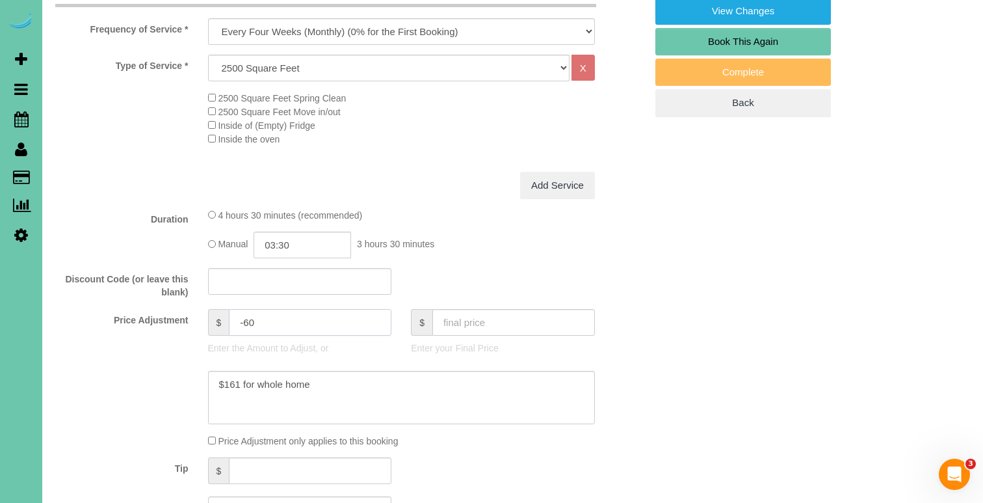
click at [256, 319] on input "-60" at bounding box center [310, 322] width 163 height 27
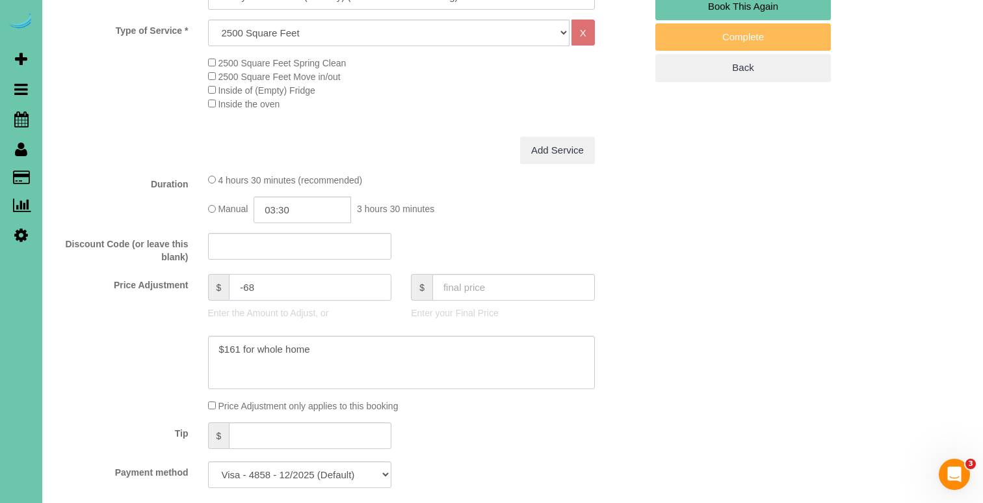
scroll to position [499, 0]
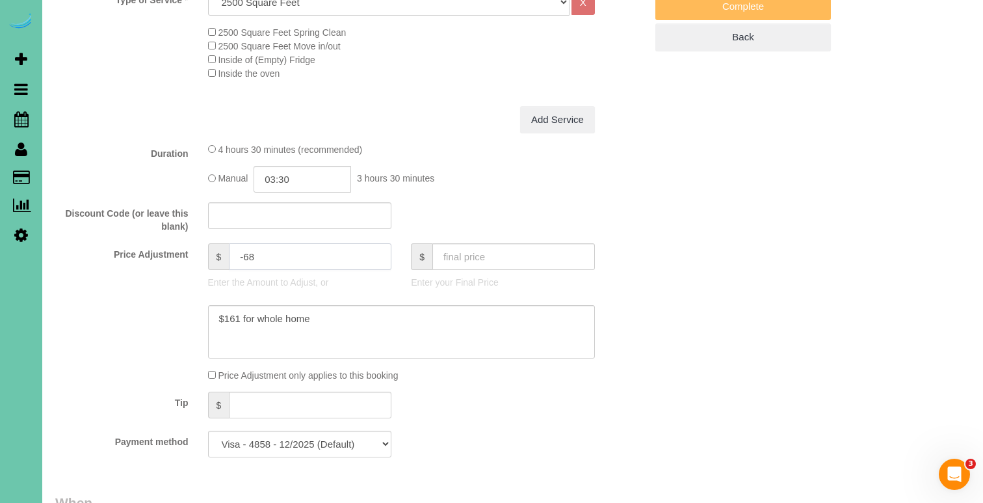
type input "-68"
drag, startPoint x: 327, startPoint y: 322, endPoint x: 117, endPoint y: 300, distance: 211.2
click at [117, 300] on sui-booking-price-adjustment "Price Adjustment $ -68 Enter the Amount to Adjust, or $ Enter your Final Price …" at bounding box center [350, 312] width 590 height 138
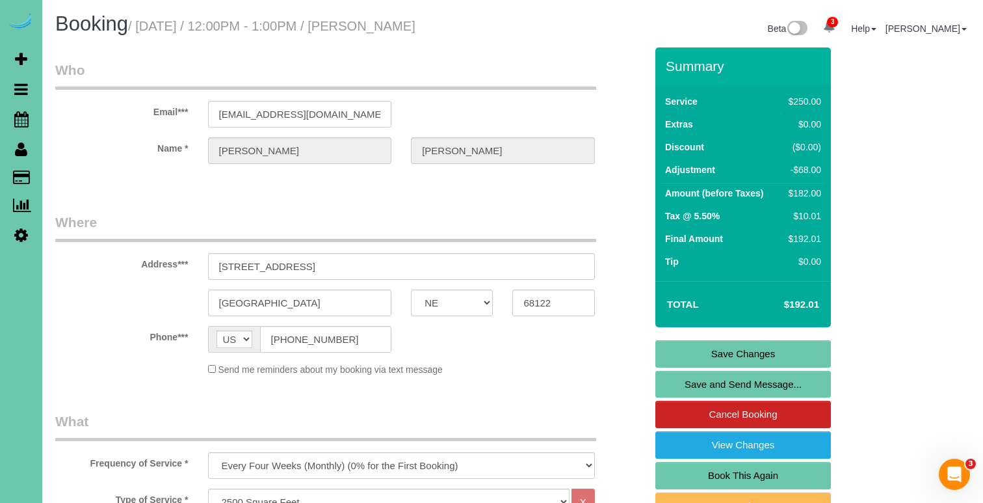
scroll to position [0, 0]
type textarea "new rate - 10/21/25"
drag, startPoint x: 363, startPoint y: 113, endPoint x: 157, endPoint y: 112, distance: 206.1
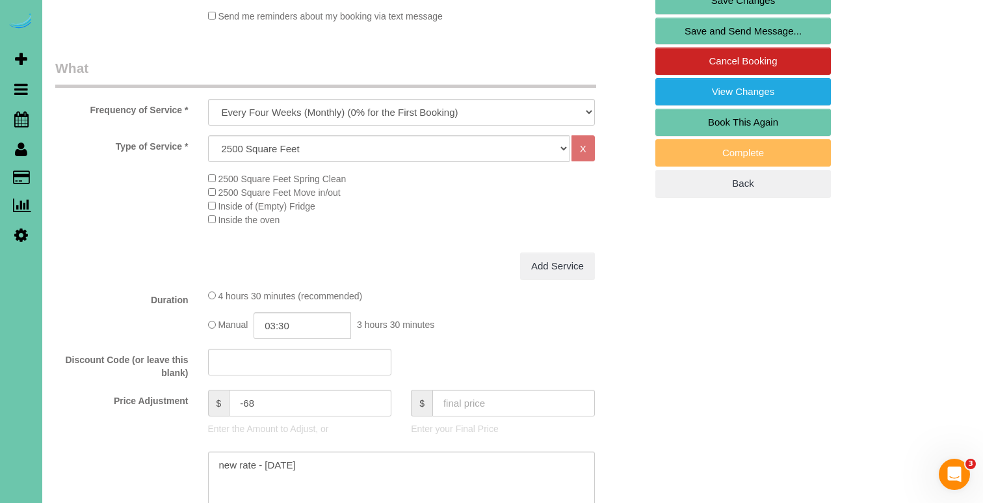
scroll to position [366, 0]
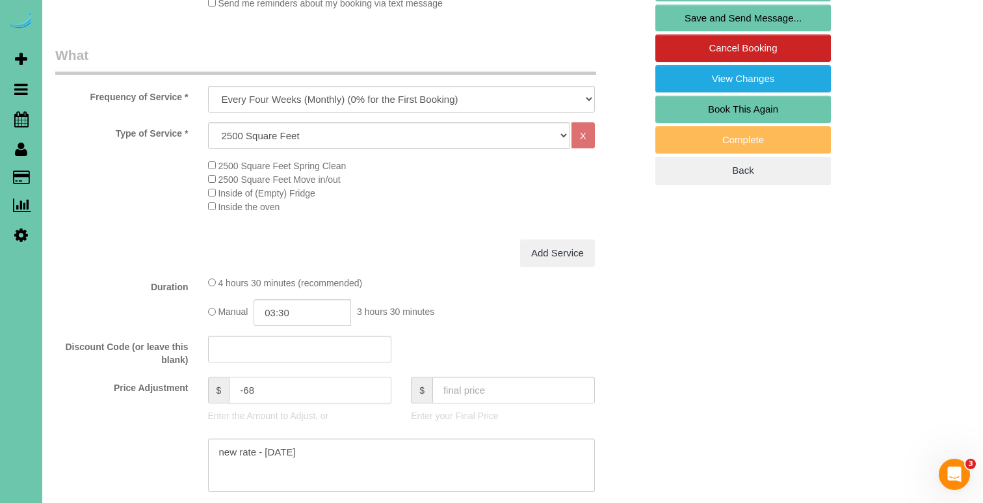
click at [256, 386] on input "-68" at bounding box center [310, 389] width 163 height 27
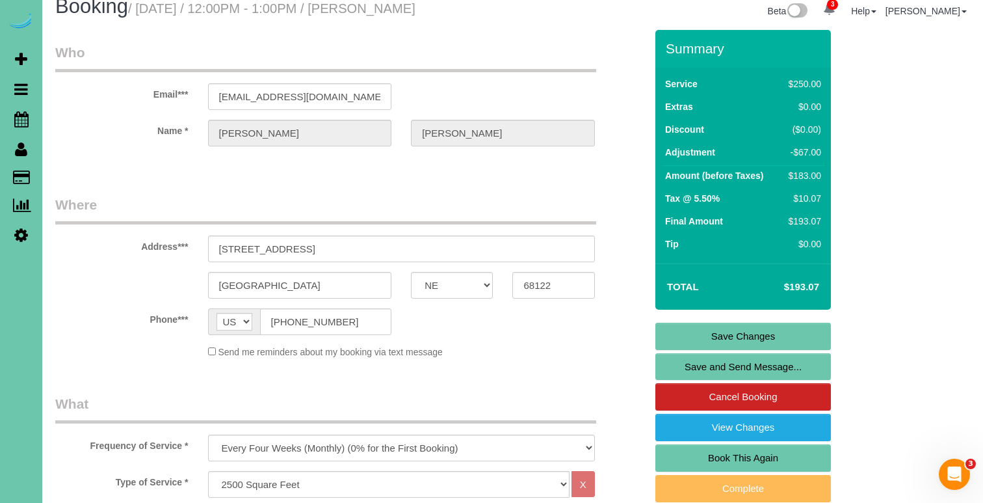
scroll to position [15, 0]
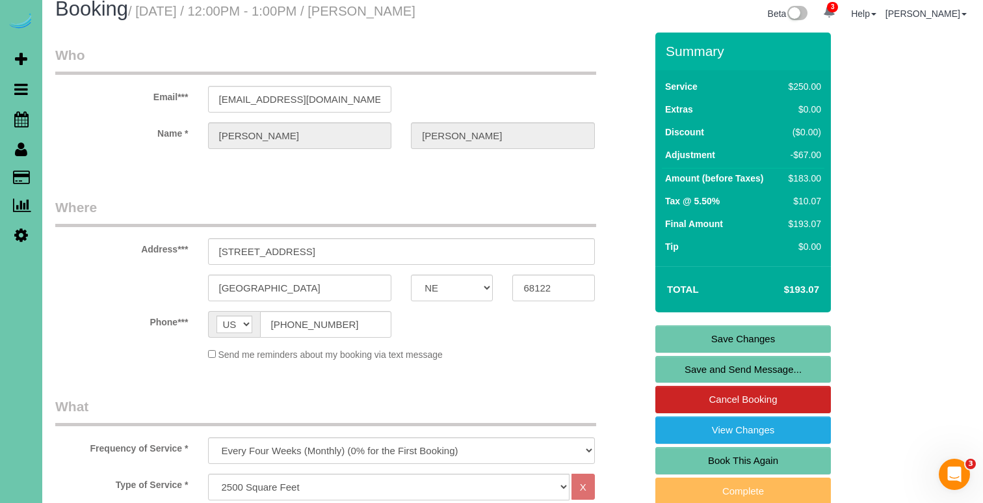
type input "-67"
click at [799, 338] on link "Save Changes" at bounding box center [743, 338] width 176 height 27
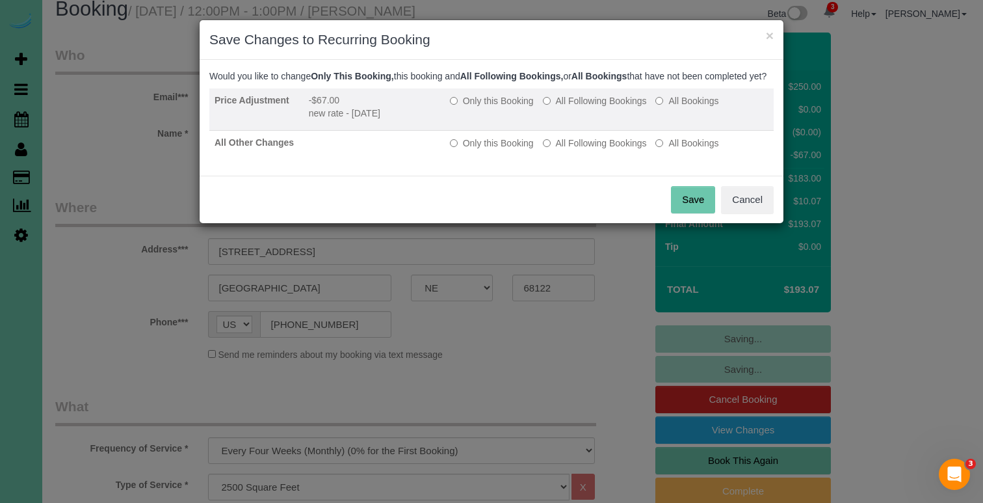
click at [556, 107] on label "All Following Bookings" at bounding box center [595, 100] width 104 height 13
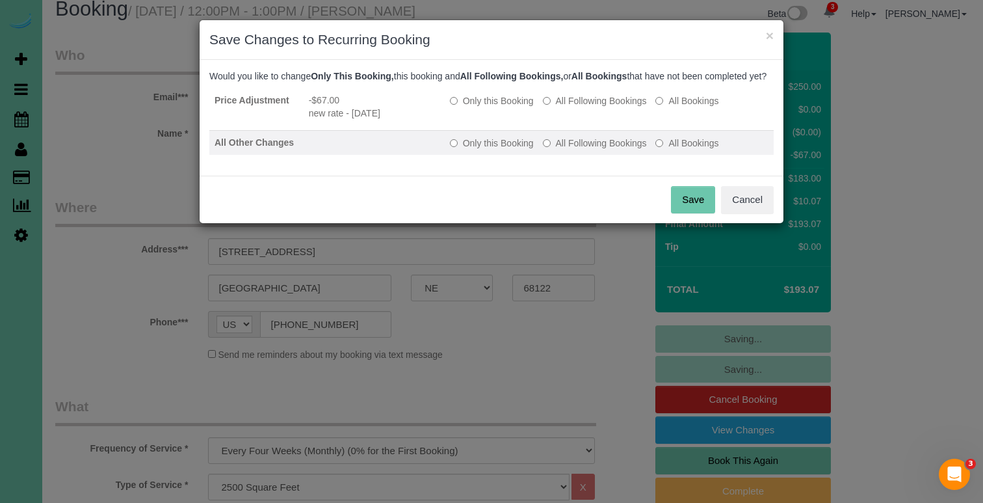
click at [559, 150] on label "All Following Bookings" at bounding box center [595, 143] width 104 height 13
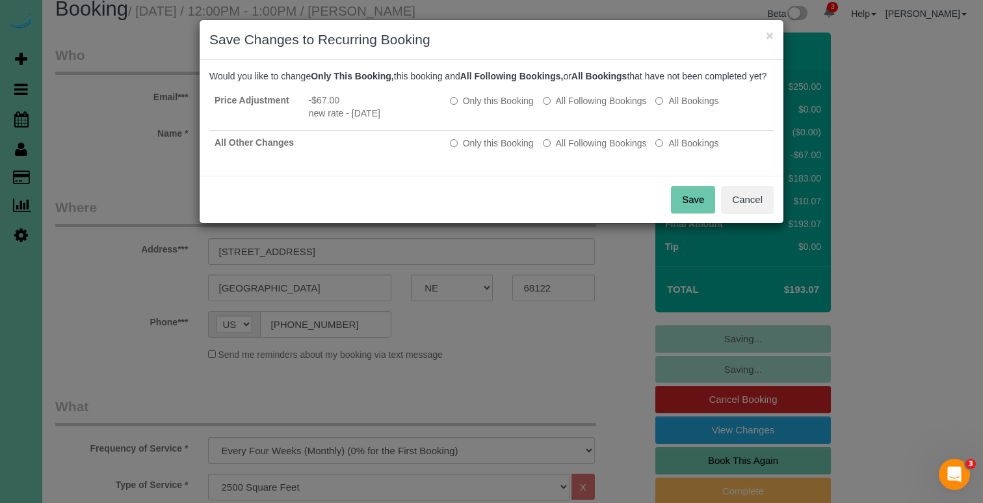
click at [698, 206] on button "Save" at bounding box center [693, 199] width 44 height 27
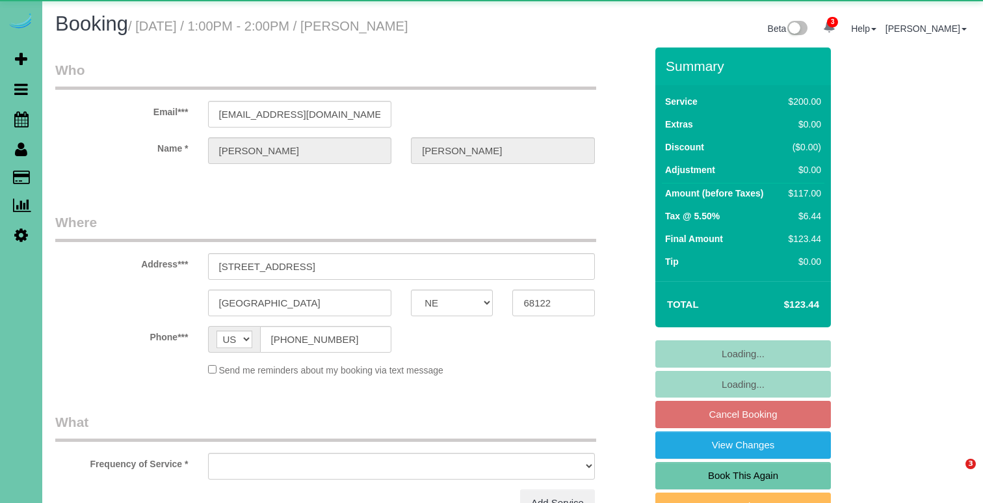
select select "NE"
select select "object:677"
select select "string:fspay-0a0a05ec-ca39-4913-8ebd-8ca724743538"
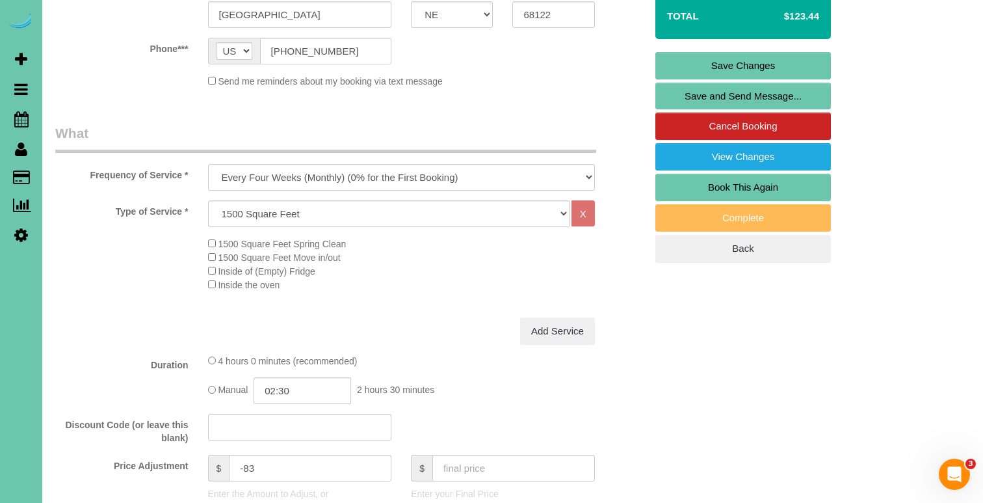
scroll to position [302, 0]
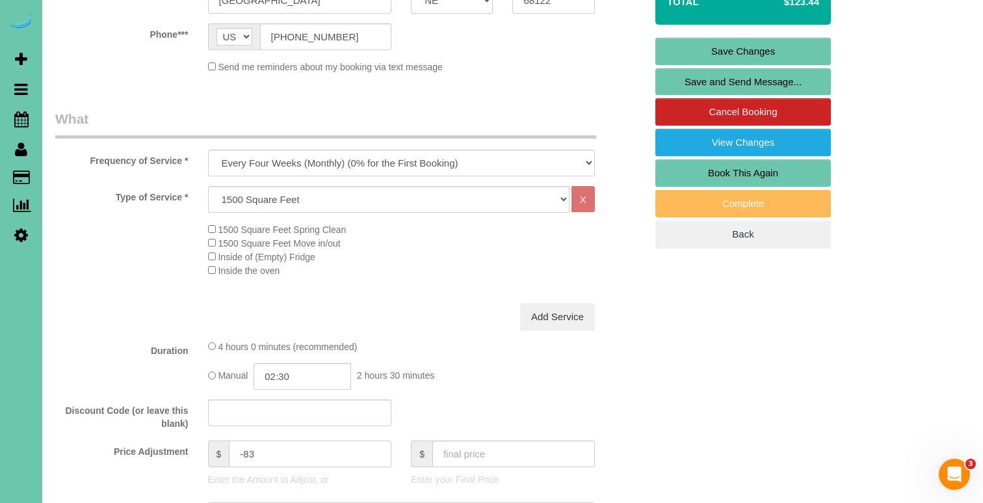
click at [265, 454] on input "-83" at bounding box center [310, 453] width 163 height 27
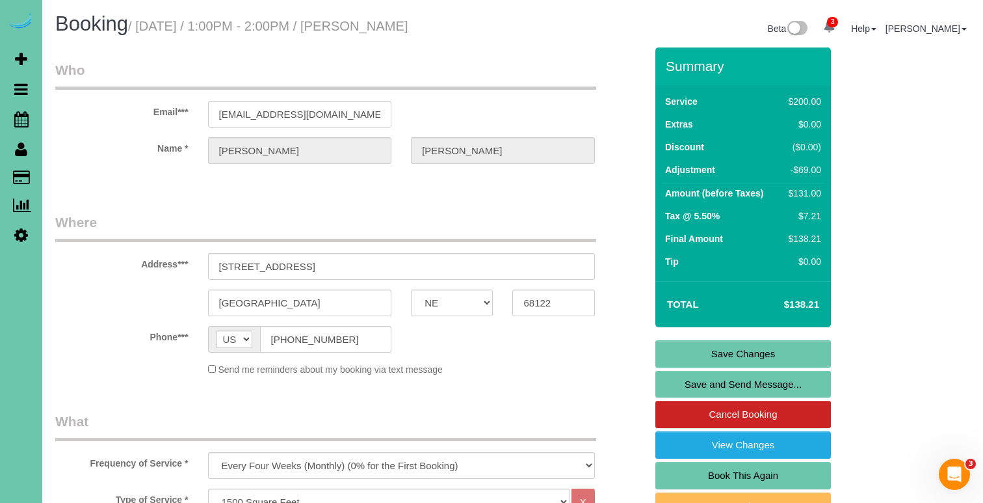
scroll to position [501, 0]
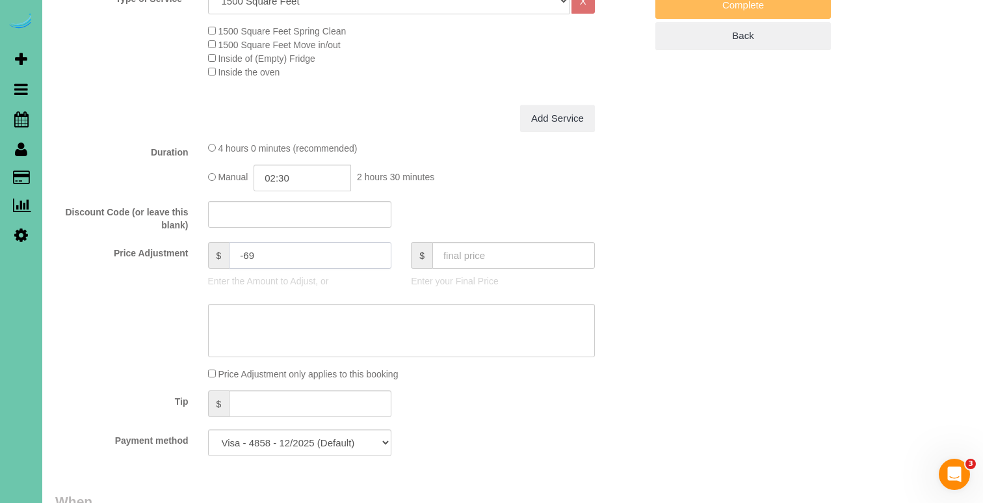
click at [268, 252] on input "-69" at bounding box center [310, 255] width 163 height 27
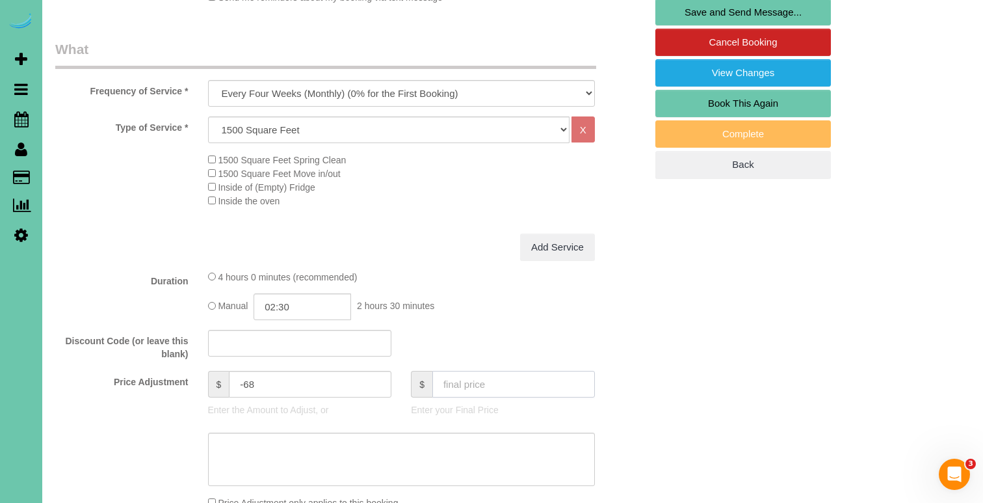
scroll to position [378, 0]
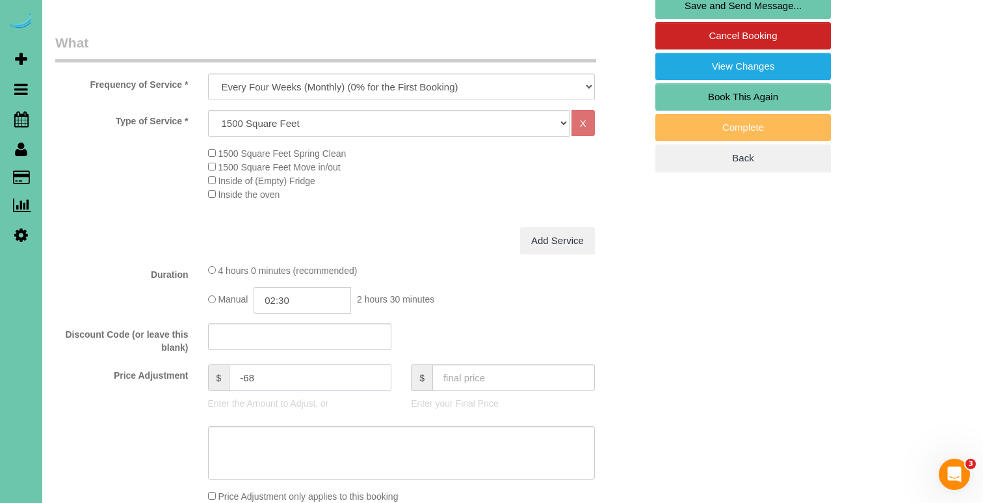
click at [253, 378] on input "-68" at bounding box center [310, 377] width 163 height 27
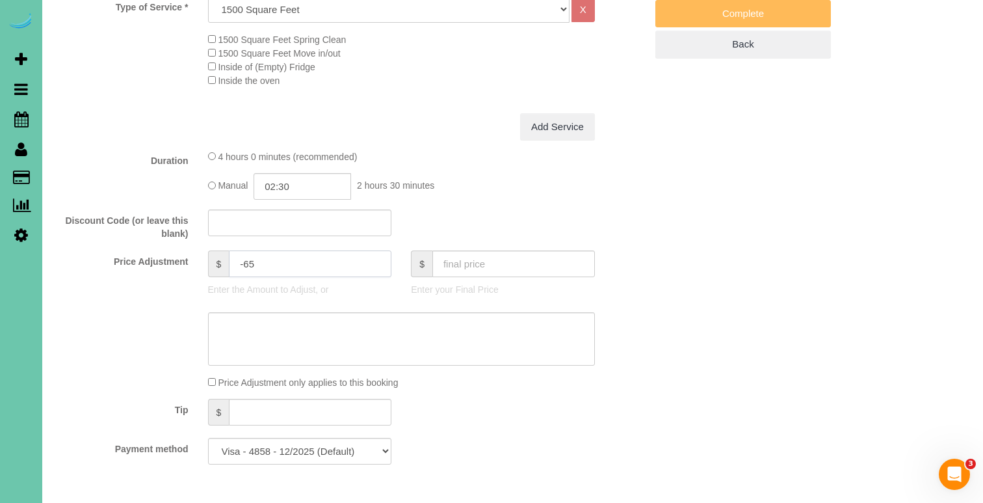
scroll to position [499, 0]
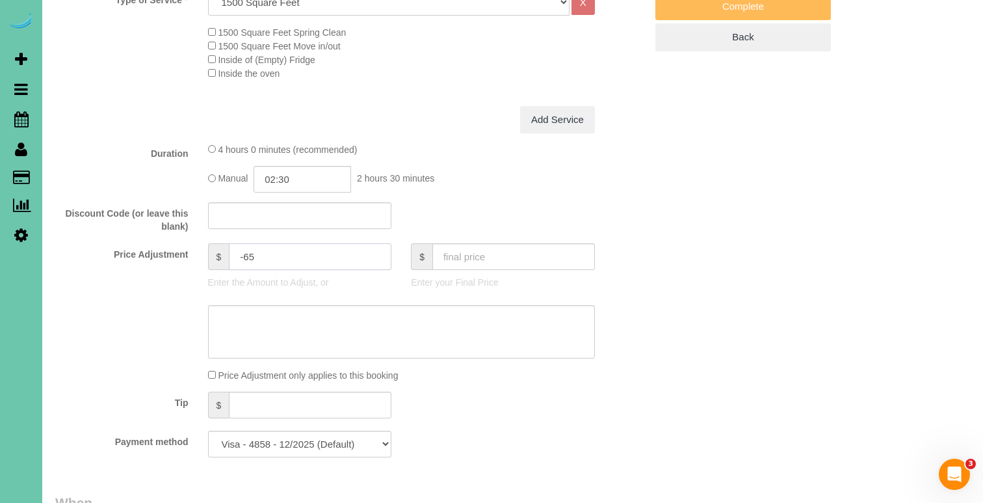
type input "-65"
click at [257, 323] on textarea at bounding box center [401, 331] width 387 height 53
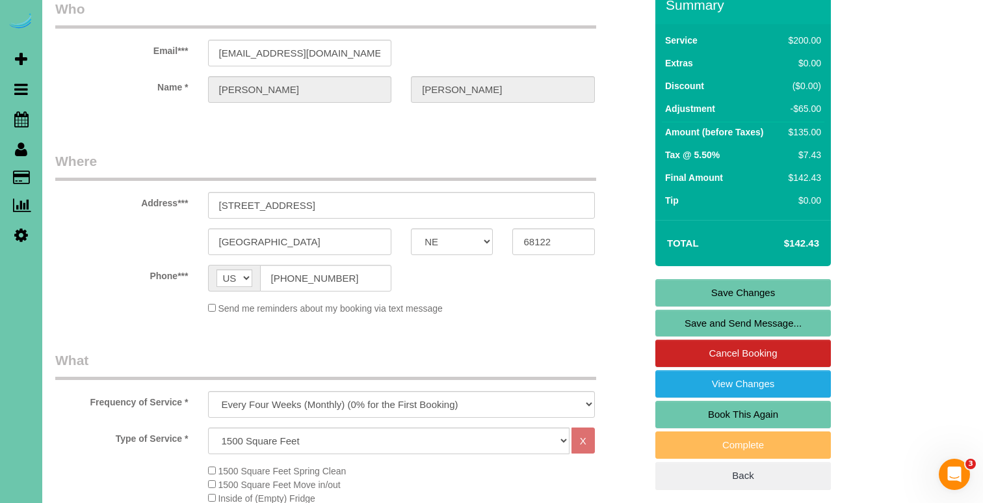
scroll to position [56, 0]
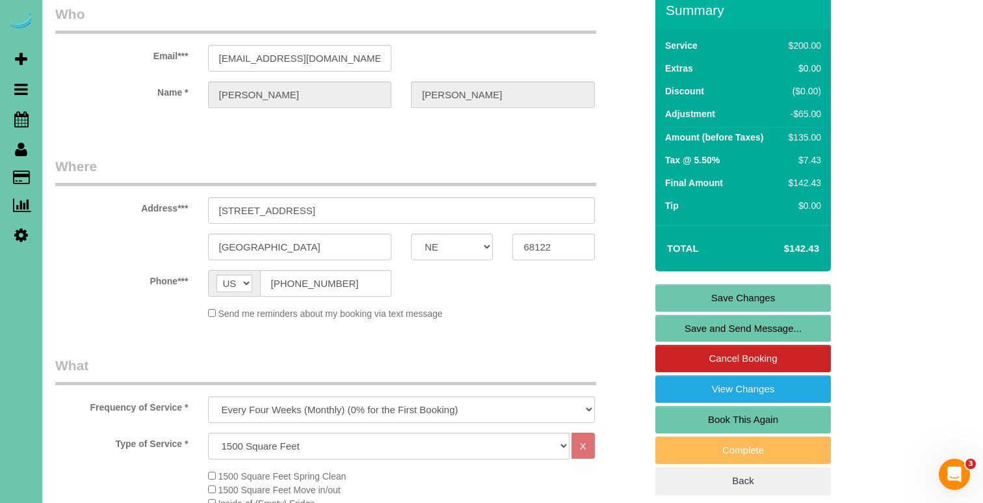
type textarea "new rate - 11/4/25"
click at [730, 297] on link "Save Changes" at bounding box center [743, 297] width 176 height 27
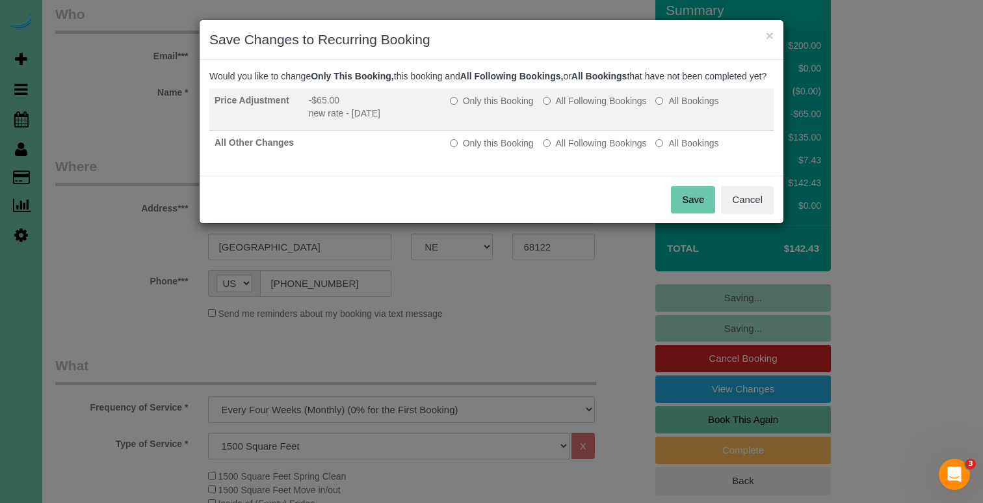
click at [603, 107] on label "All Following Bookings" at bounding box center [595, 100] width 104 height 13
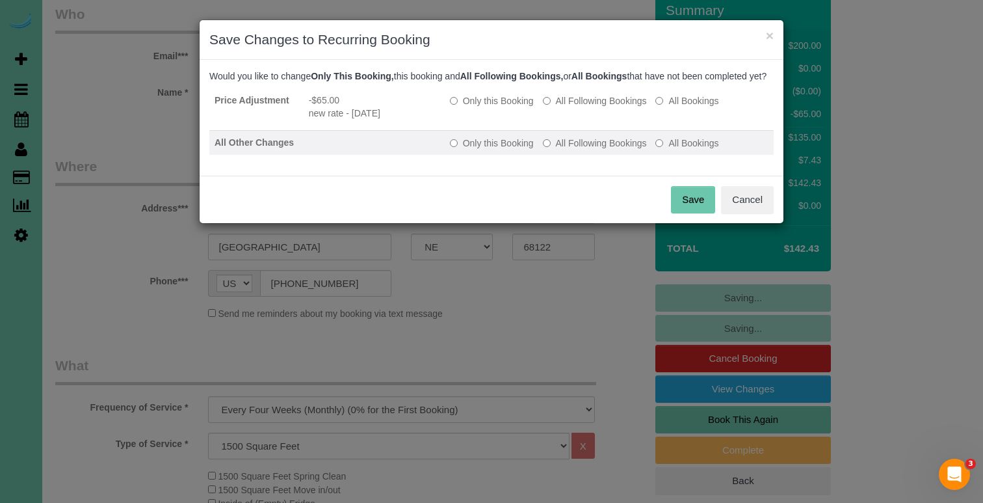
click at [607, 150] on label "All Following Bookings" at bounding box center [595, 143] width 104 height 13
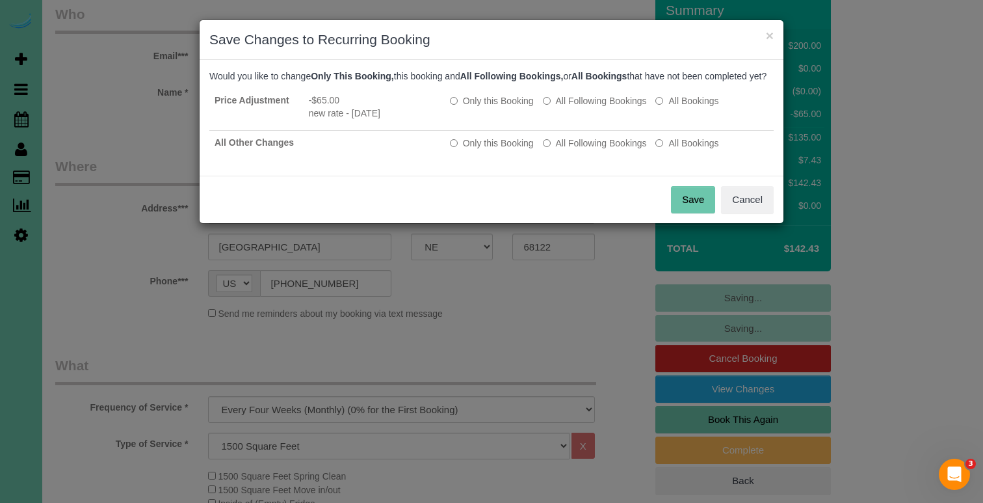
click at [687, 210] on button "Save" at bounding box center [693, 199] width 44 height 27
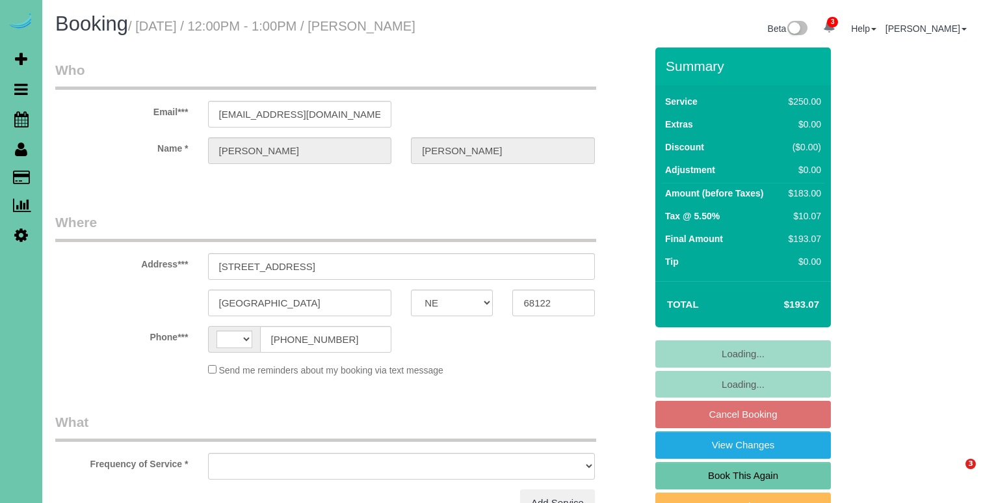
select select "NE"
select select "string:fspay-0a0a05ec-ca39-4913-8ebd-8ca724743538"
select select "string:US"
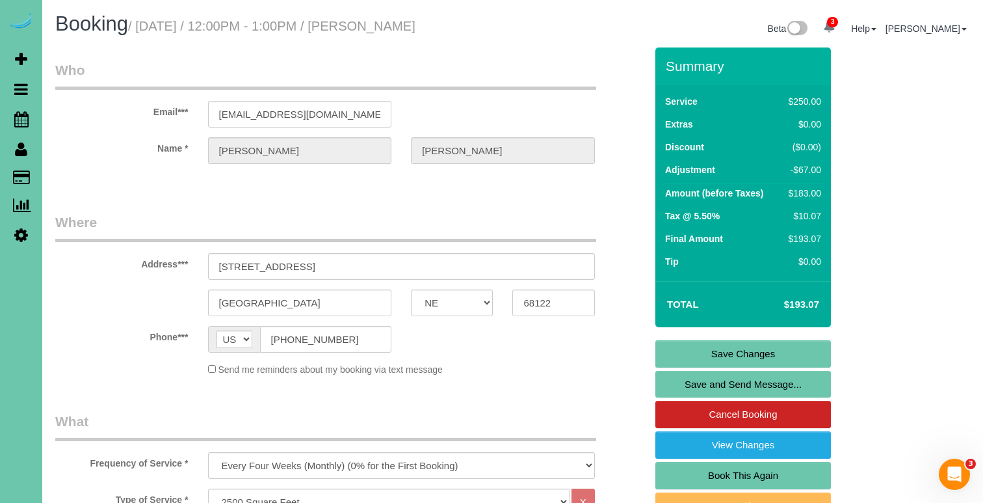
select select "object:1091"
click at [685, 348] on link "Save Changes" at bounding box center [743, 353] width 176 height 27
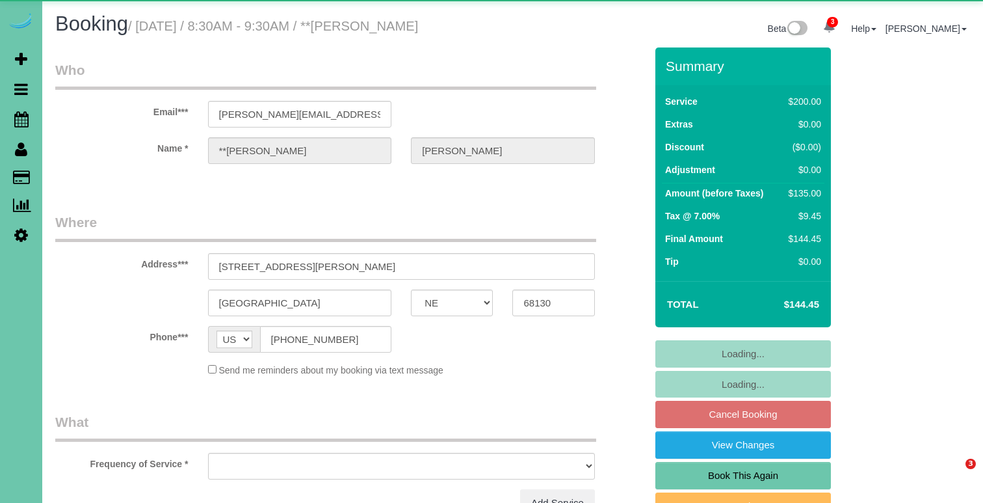
select select "NE"
select select "object:725"
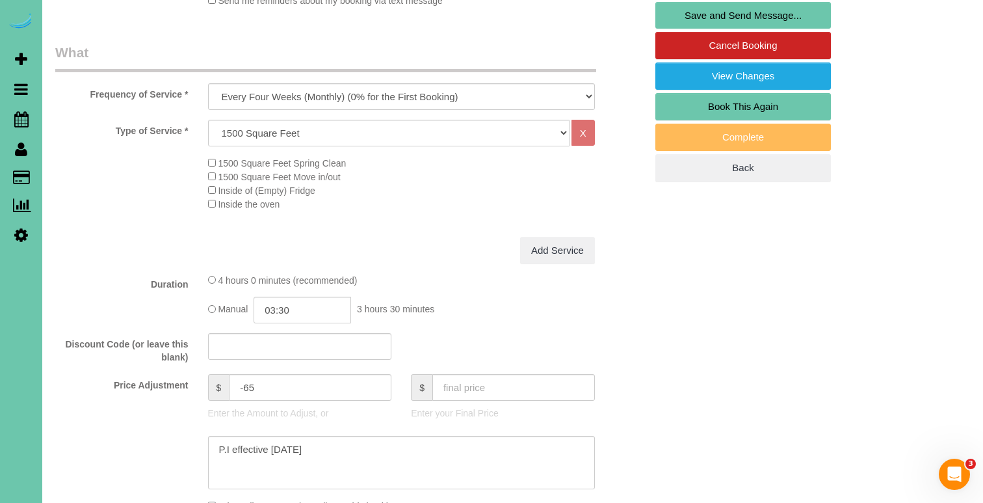
scroll to position [371, 0]
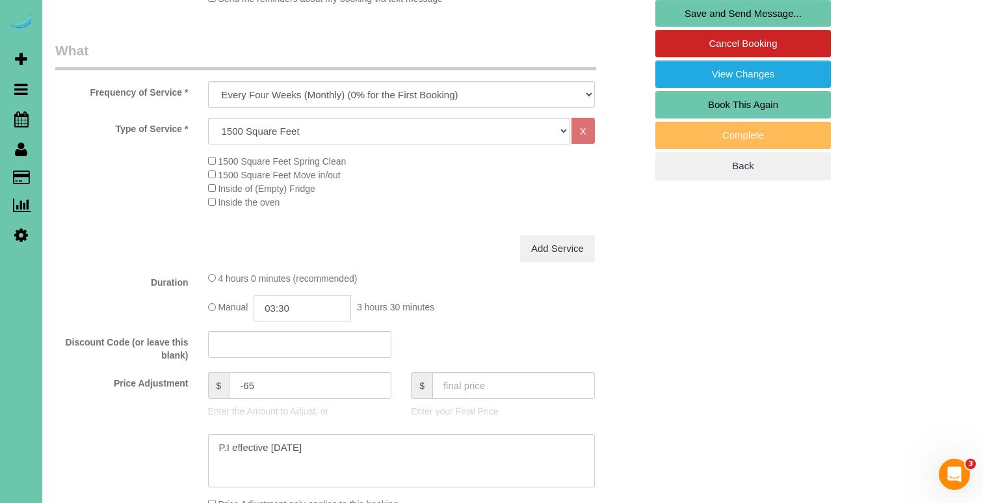
click at [259, 382] on input "-65" at bounding box center [310, 385] width 163 height 27
type input "-50"
drag, startPoint x: 315, startPoint y: 444, endPoint x: 143, endPoint y: 441, distance: 171.7
click at [143, 441] on div at bounding box center [351, 460] width 610 height 53
type textarea "new rate - [DATE]"
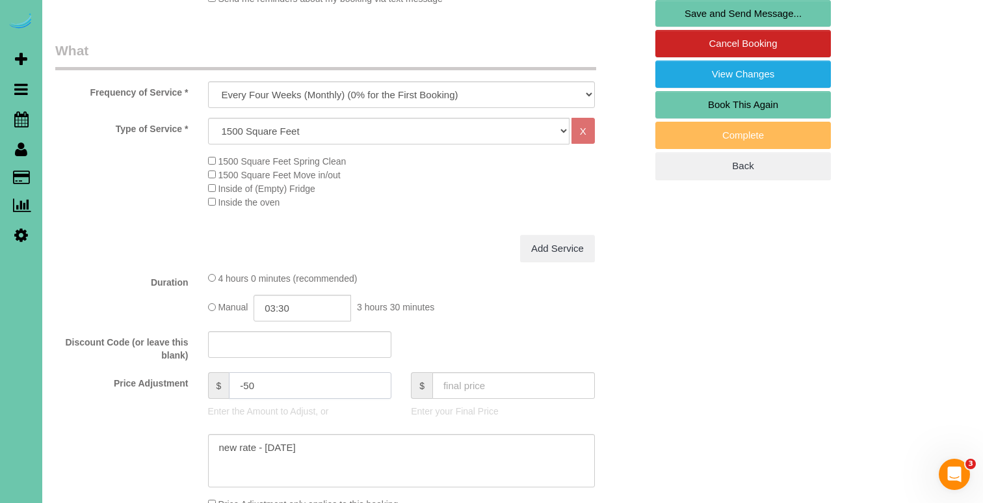
click at [259, 382] on input "-50" at bounding box center [310, 385] width 163 height 27
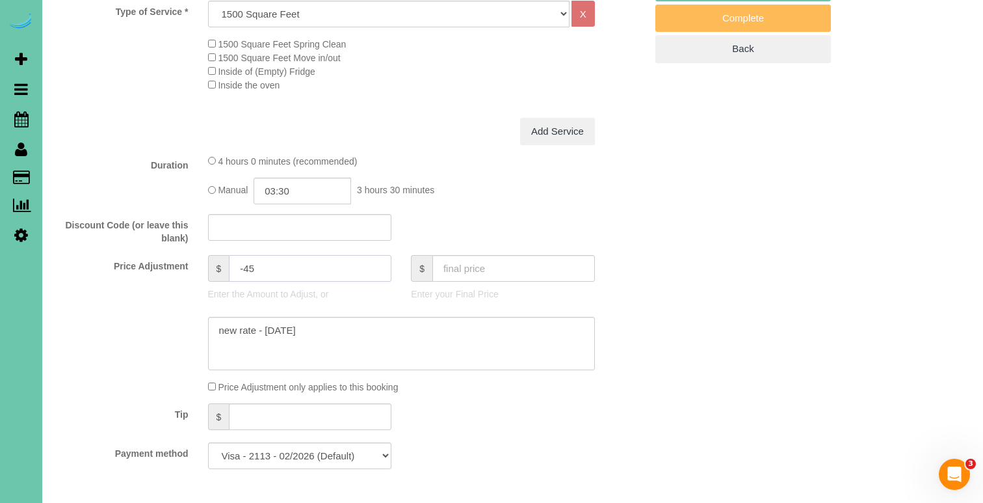
click at [251, 261] on input "-45" at bounding box center [310, 268] width 163 height 27
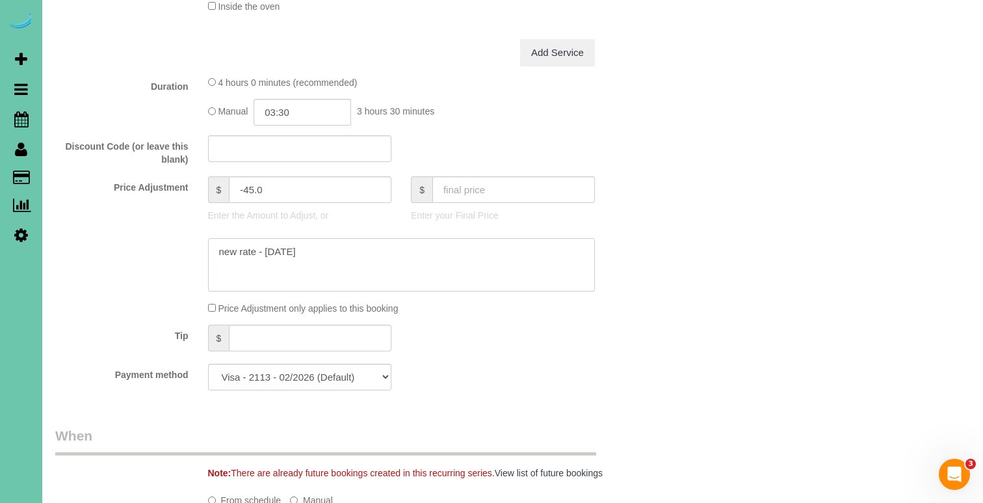
scroll to position [635, 0]
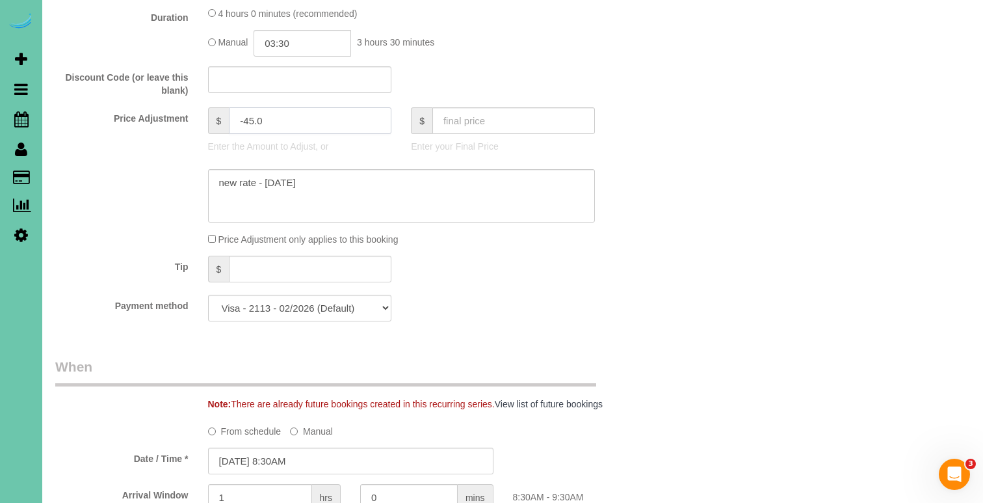
click at [293, 112] on input "-45.0" at bounding box center [310, 120] width 163 height 27
type input "-"
type input "-45"
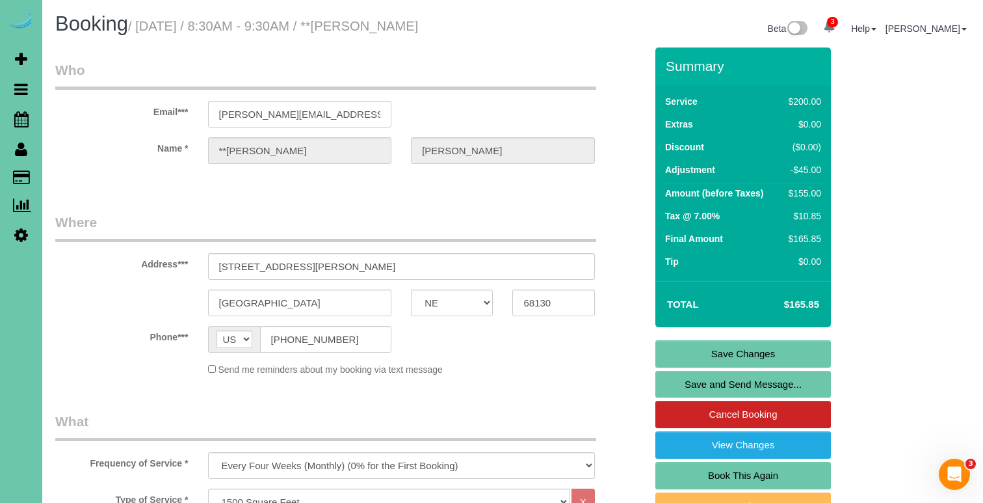
scroll to position [0, 0]
click at [670, 343] on link "Save Changes" at bounding box center [743, 353] width 176 height 27
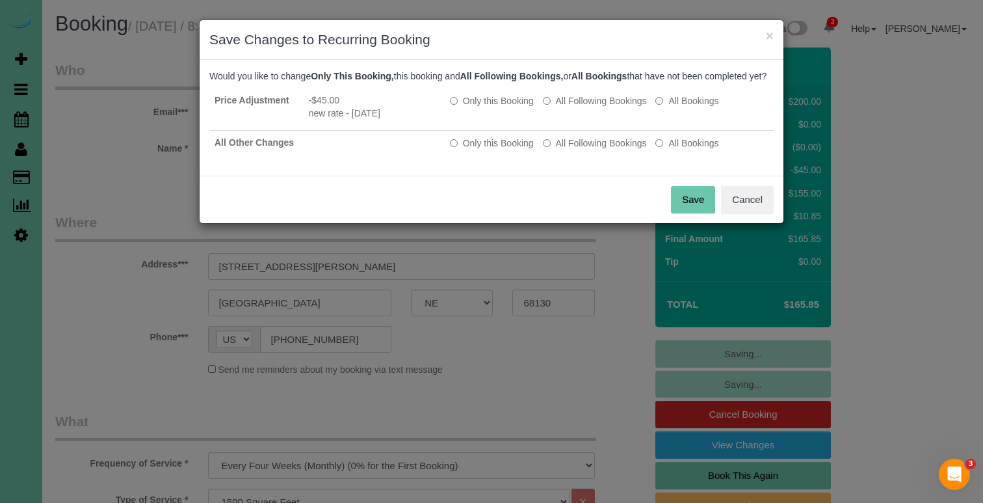
click at [594, 100] on div "Would you like to change Only This Booking, this booking and All Following Book…" at bounding box center [491, 118] width 564 height 96
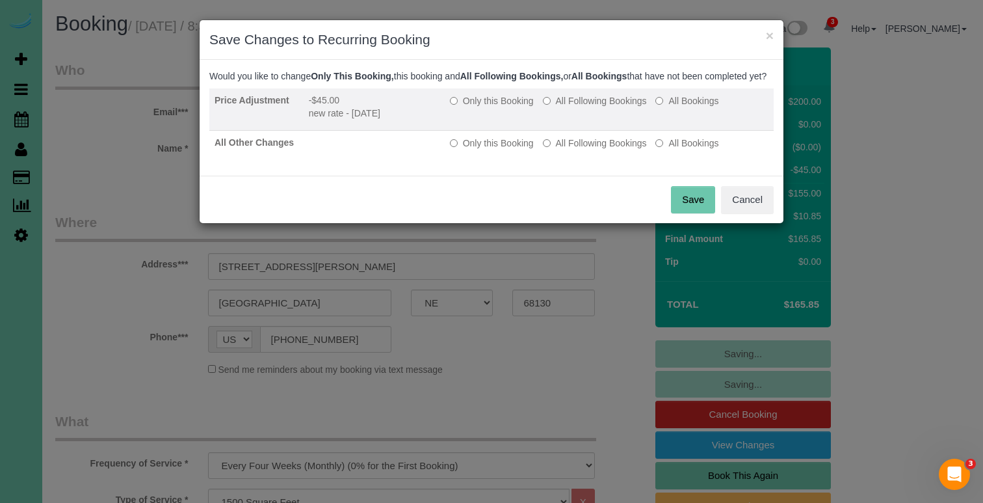
click at [594, 105] on td "Only this Booking All Following Bookings All Bookings" at bounding box center [609, 109] width 329 height 42
click at [590, 107] on label "All Following Bookings" at bounding box center [595, 100] width 104 height 13
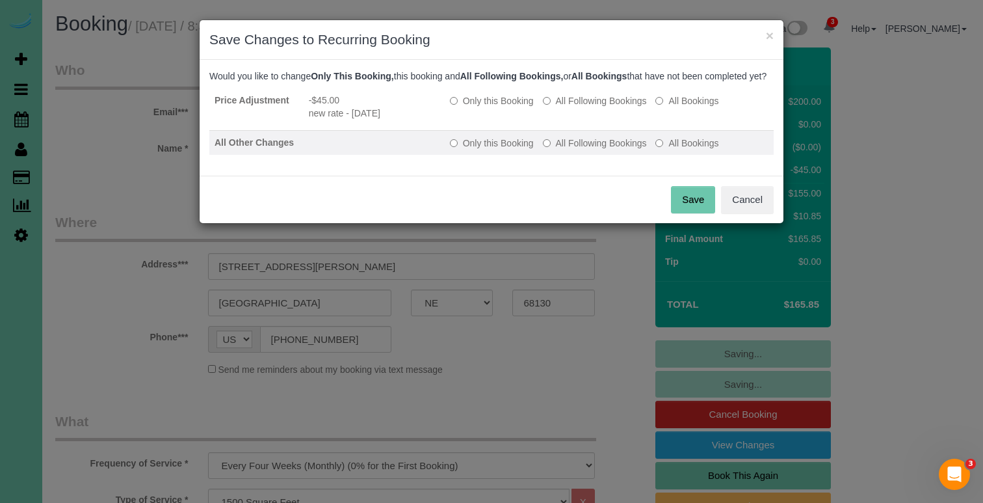
click at [575, 150] on label "All Following Bookings" at bounding box center [595, 143] width 104 height 13
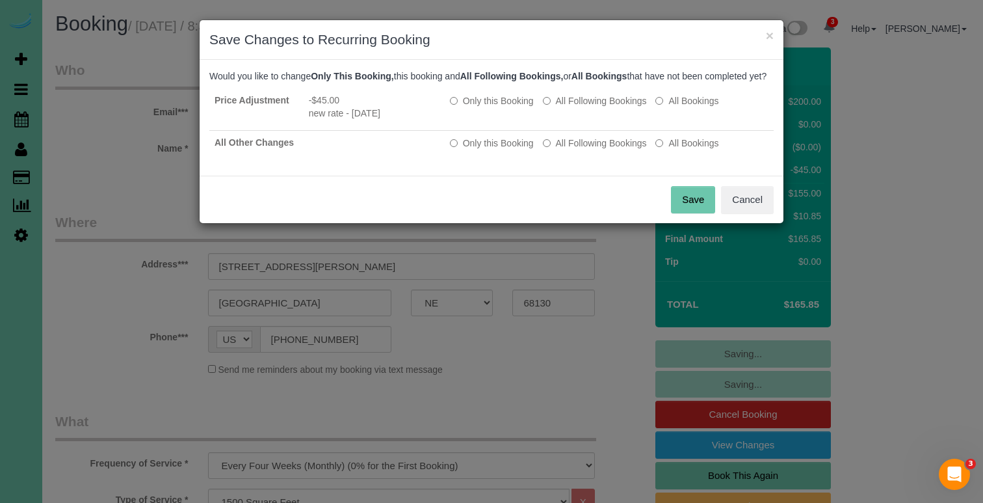
click at [680, 202] on button "Save" at bounding box center [693, 199] width 44 height 27
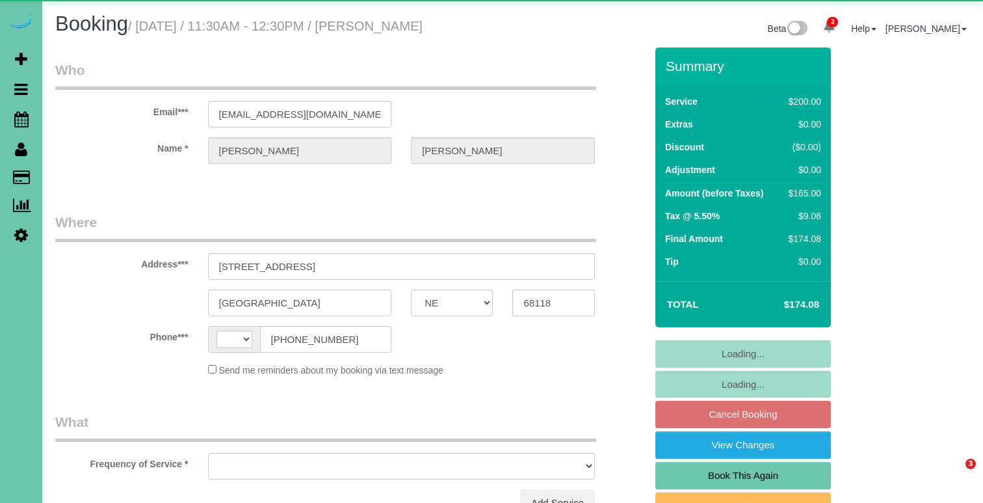
select select "NE"
select select "string:[GEOGRAPHIC_DATA]"
select select "object:644"
select select "string:fspay-8aaeab5f-dec4-4b59-bd02-d5016bfc9f27"
select select "object:926"
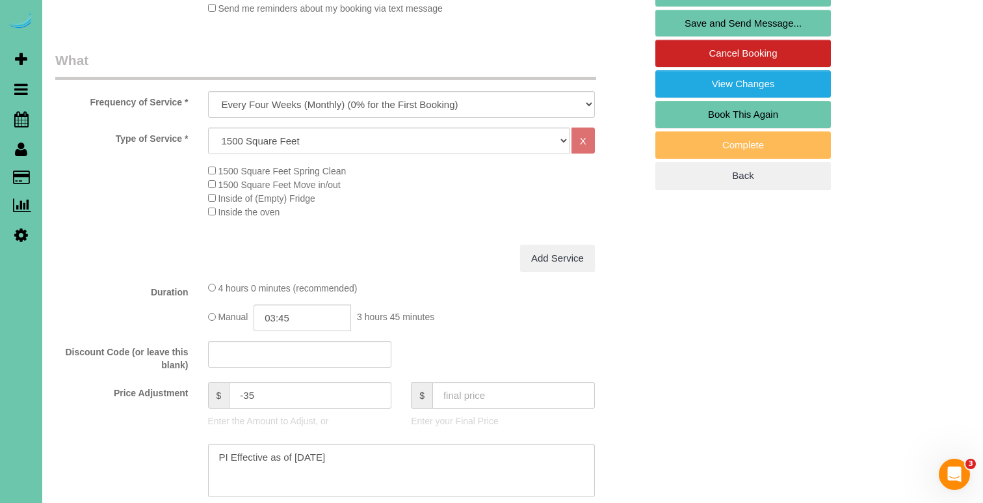
scroll to position [362, 0]
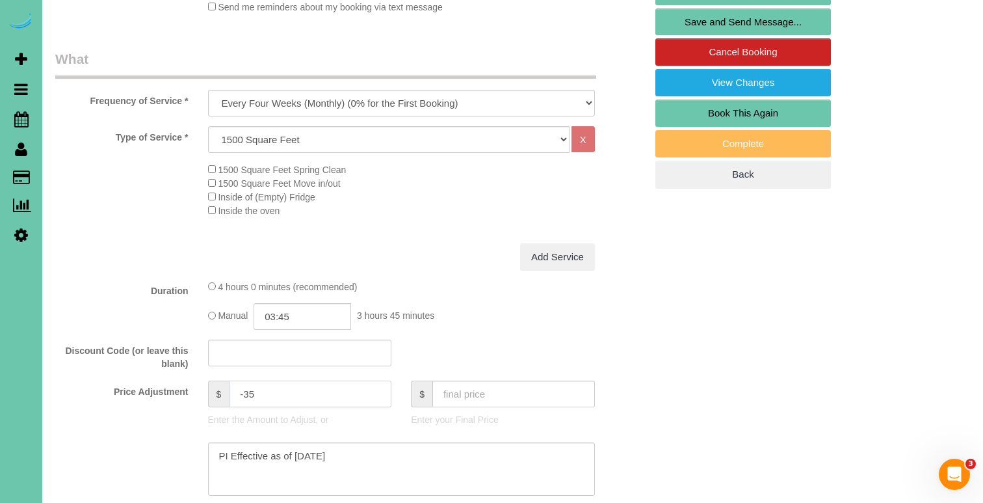
click at [263, 390] on input "-35" at bounding box center [310, 393] width 163 height 27
type input "-15"
drag, startPoint x: 347, startPoint y: 453, endPoint x: 138, endPoint y: 445, distance: 208.8
click at [138, 445] on div at bounding box center [351, 468] width 610 height 53
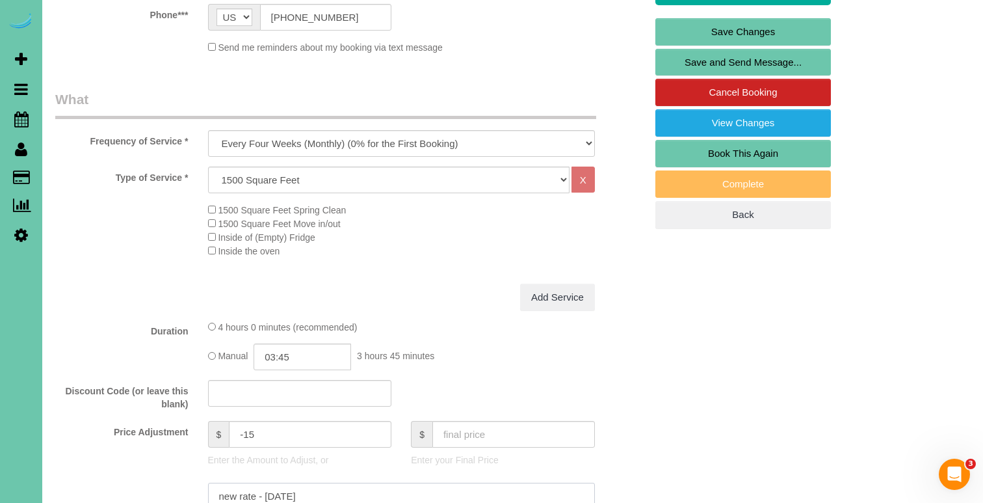
scroll to position [328, 0]
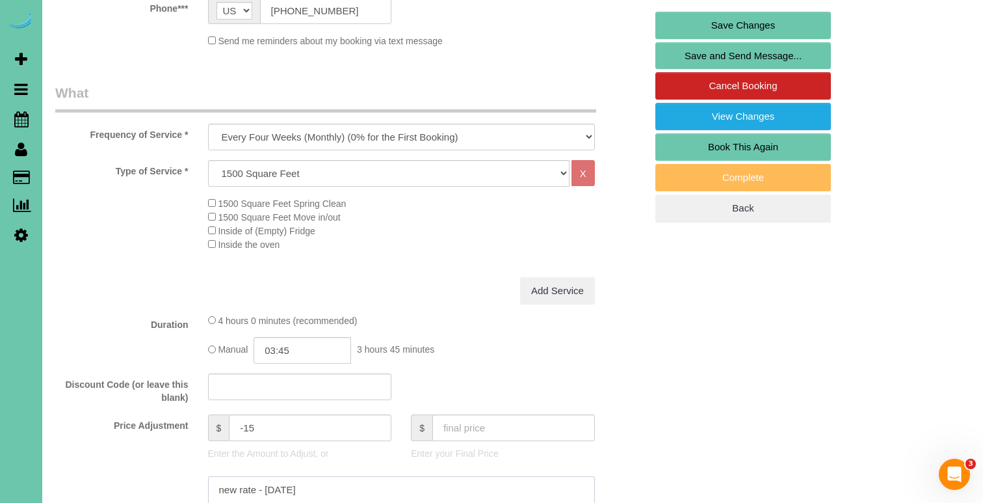
type textarea "new rate - 10/21/25"
click at [258, 423] on input "-15" at bounding box center [310, 427] width 163 height 27
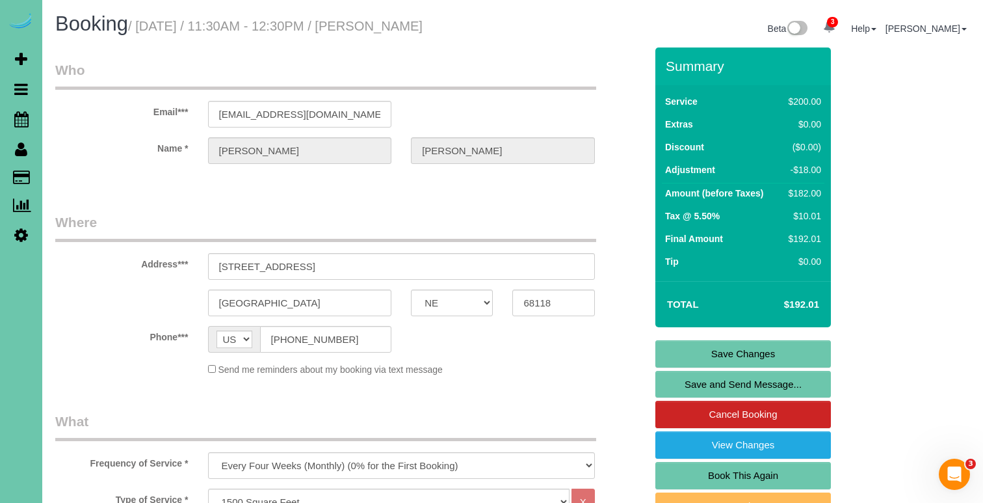
scroll to position [0, 0]
drag, startPoint x: 352, startPoint y: 112, endPoint x: 197, endPoint y: 101, distance: 155.7
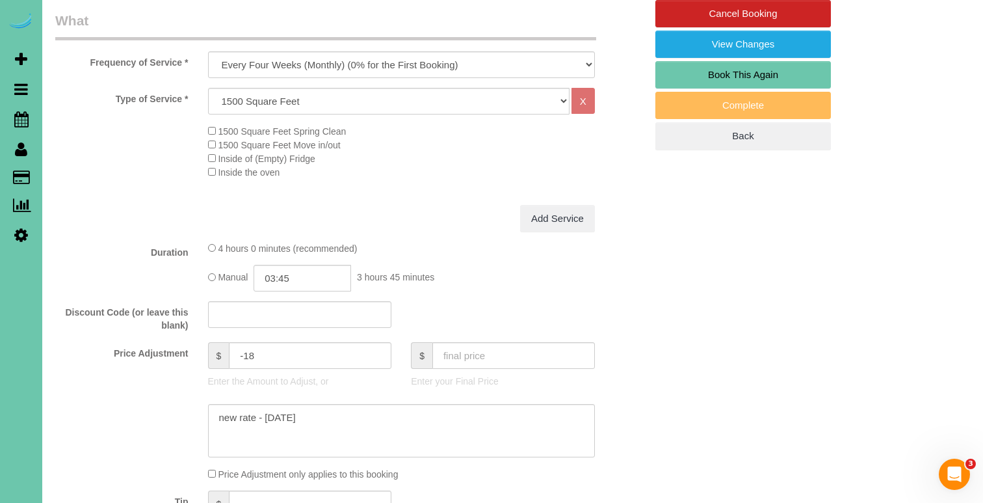
scroll to position [419, 0]
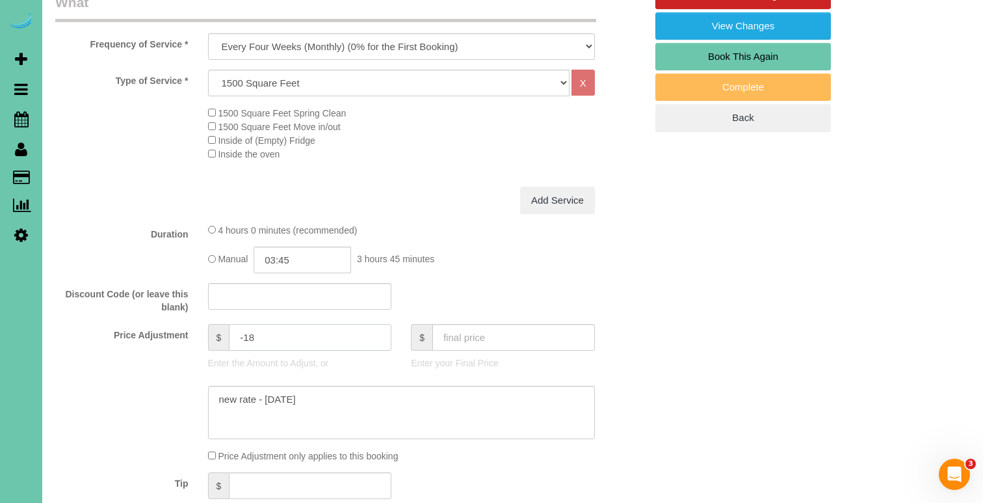
click at [289, 333] on input "-18" at bounding box center [310, 337] width 163 height 27
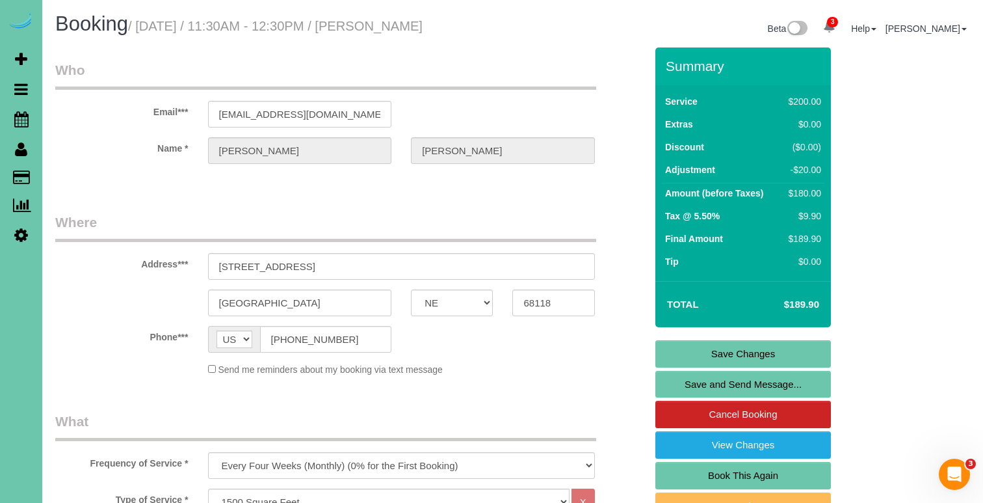
scroll to position [0, 0]
type input "-20"
click at [691, 347] on link "Save Changes" at bounding box center [743, 353] width 176 height 27
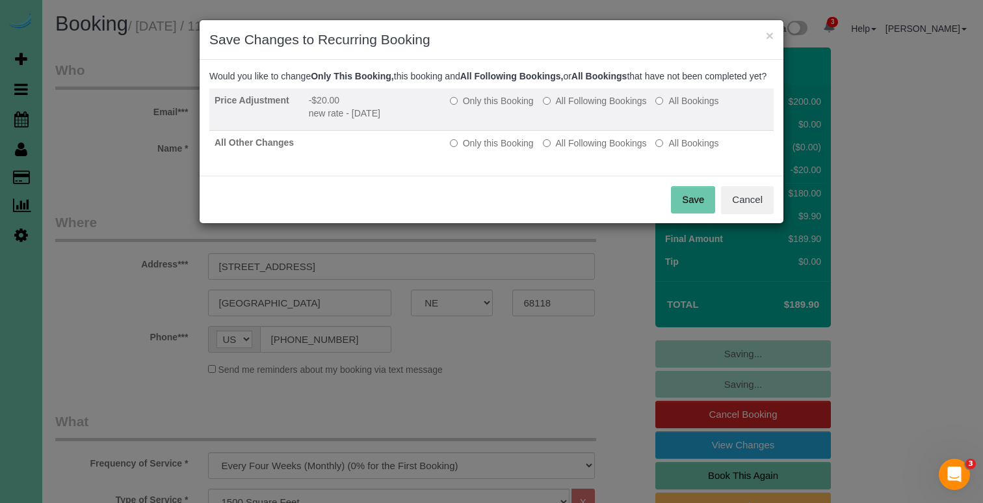
click at [593, 107] on label "All Following Bookings" at bounding box center [595, 100] width 104 height 13
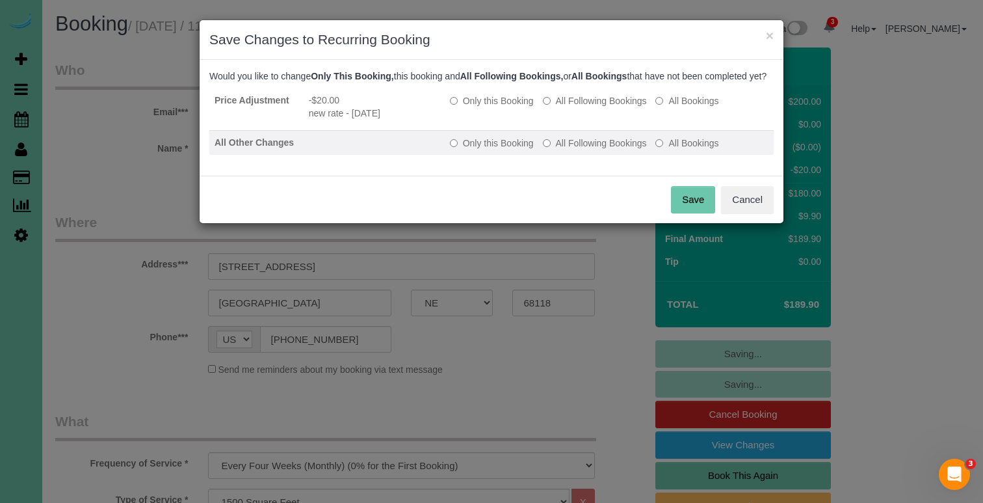
click at [582, 150] on label "All Following Bookings" at bounding box center [595, 143] width 104 height 13
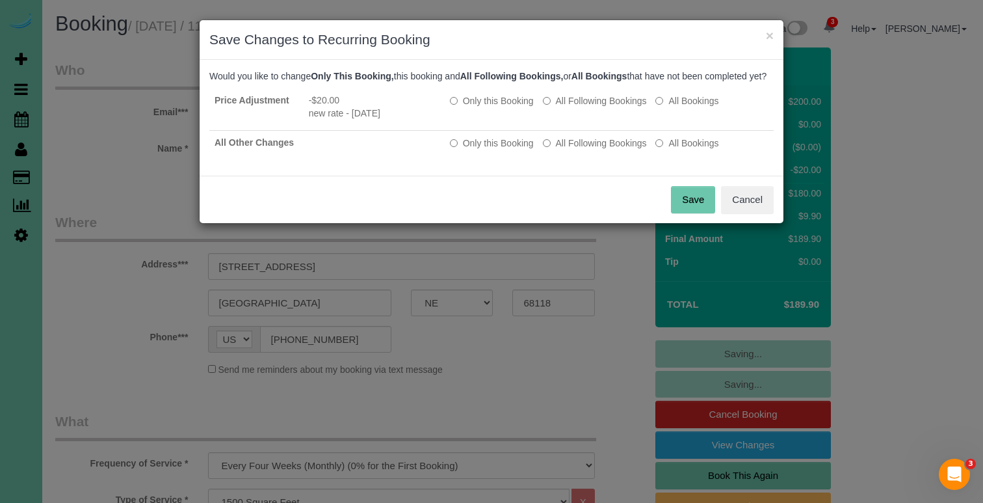
click at [679, 210] on button "Save" at bounding box center [693, 199] width 44 height 27
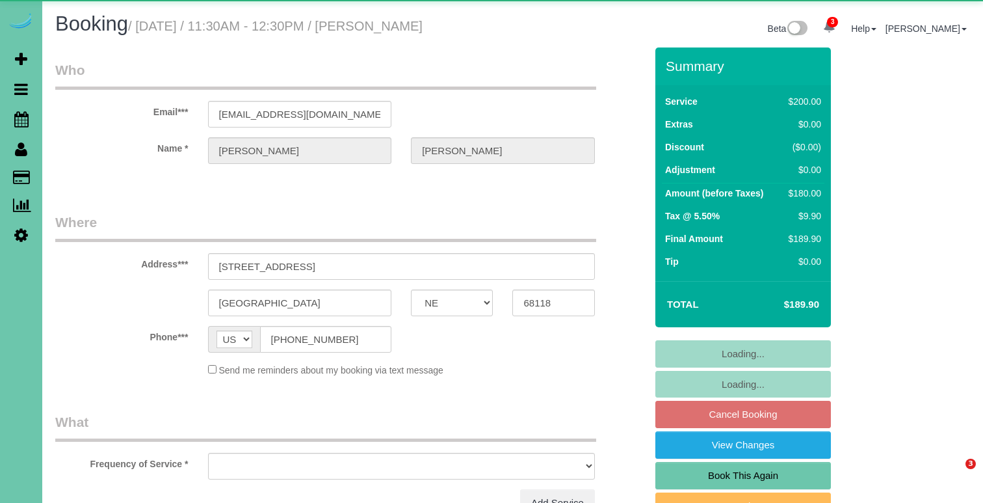
select select "NE"
select select "object:677"
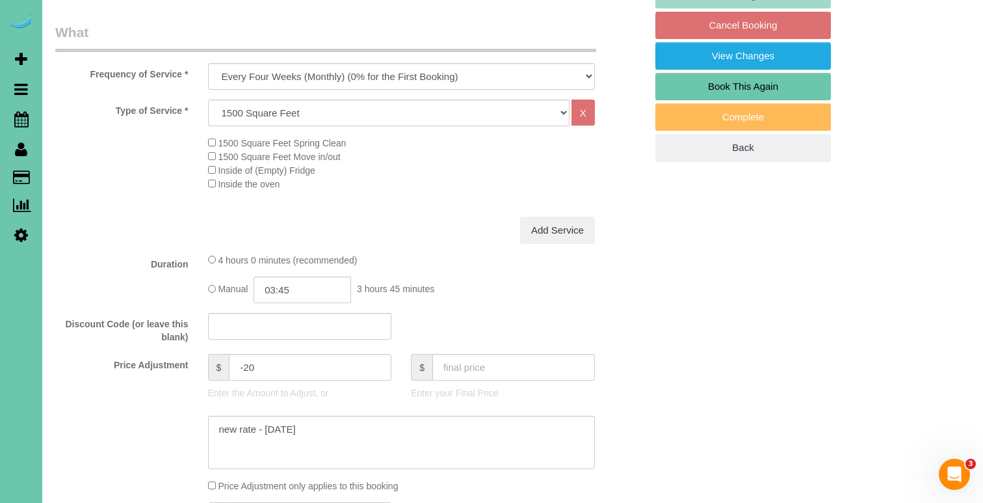
scroll to position [434, 0]
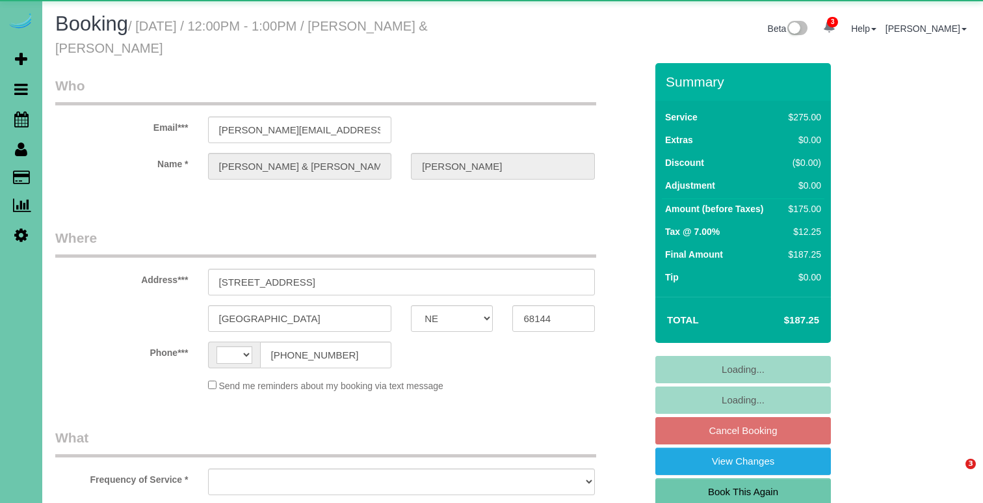
select select "NE"
select select "string:[GEOGRAPHIC_DATA]"
select select "object:397"
select select "string:fspay-4f91b6f7-813d-4b3b-8a5d-81aff096467b"
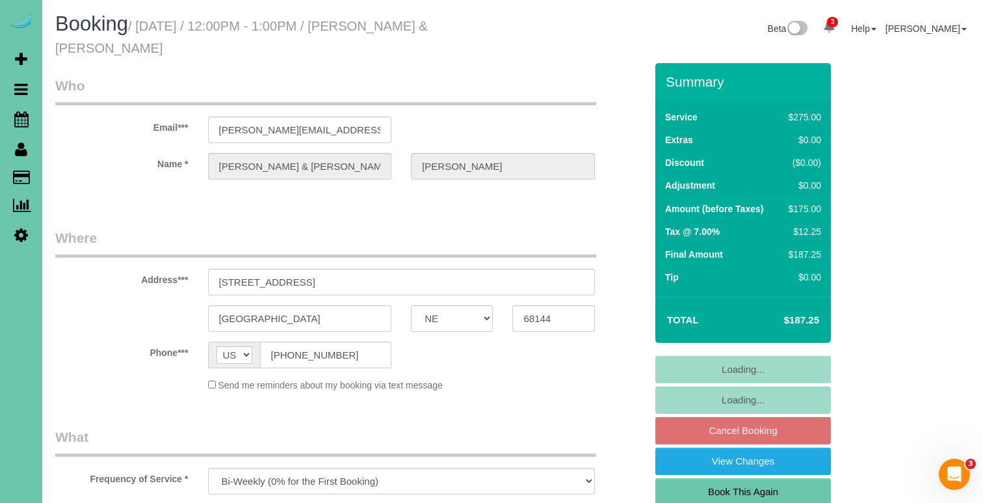
select select "object:920"
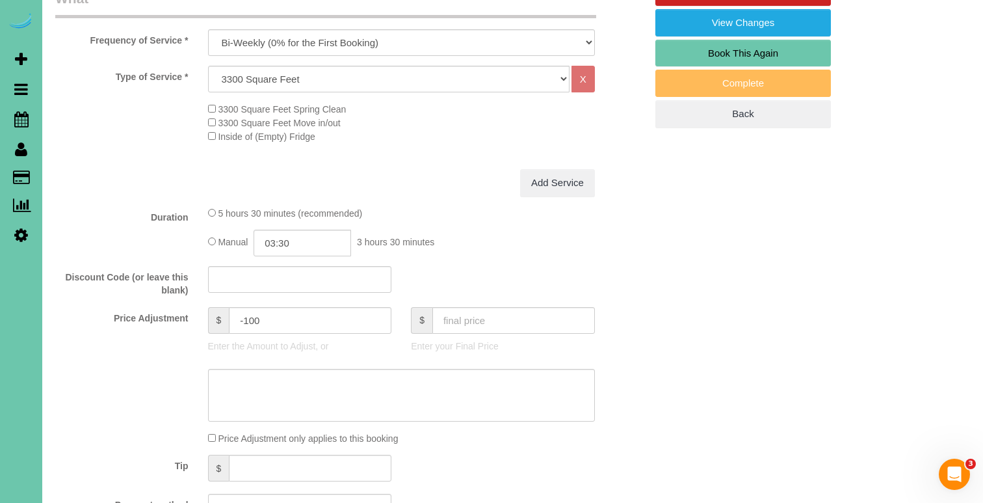
scroll to position [476, 0]
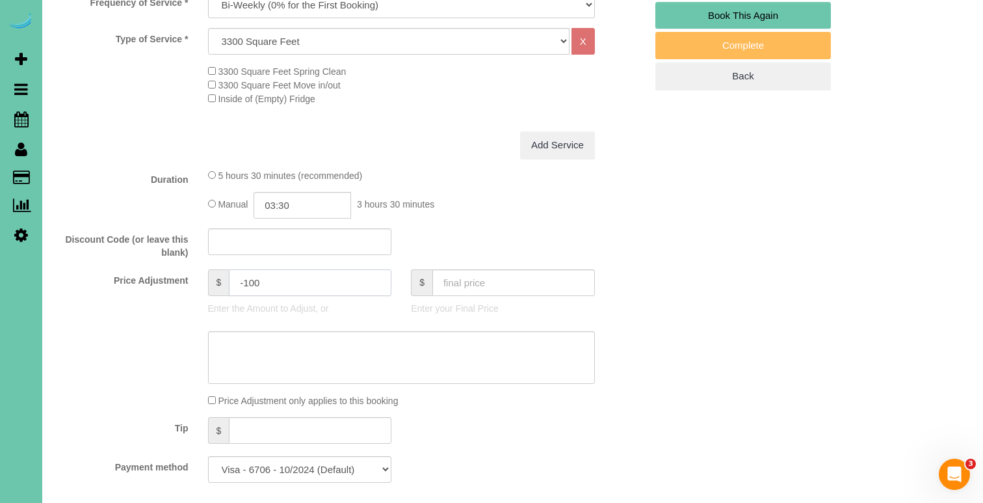
click at [282, 278] on input "-100" at bounding box center [310, 282] width 163 height 27
click at [246, 278] on input "-184.5" at bounding box center [310, 282] width 163 height 27
type input "-84.5"
type textarea "new rate - [DATE]"
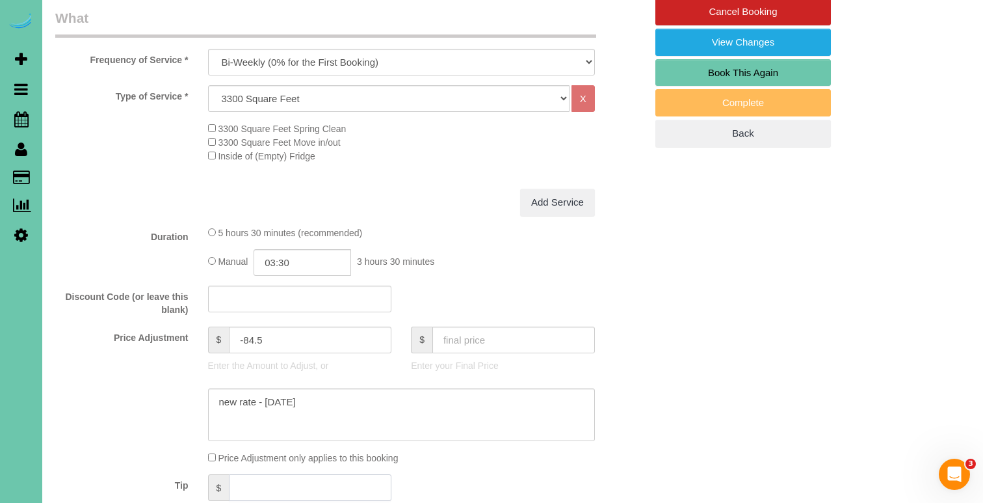
scroll to position [432, 0]
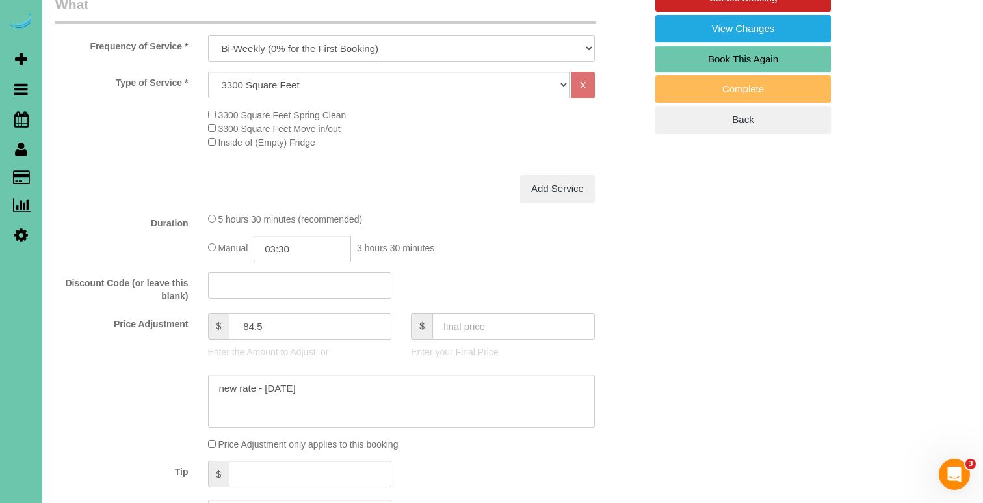
click at [248, 318] on input "-84.5" at bounding box center [310, 326] width 163 height 27
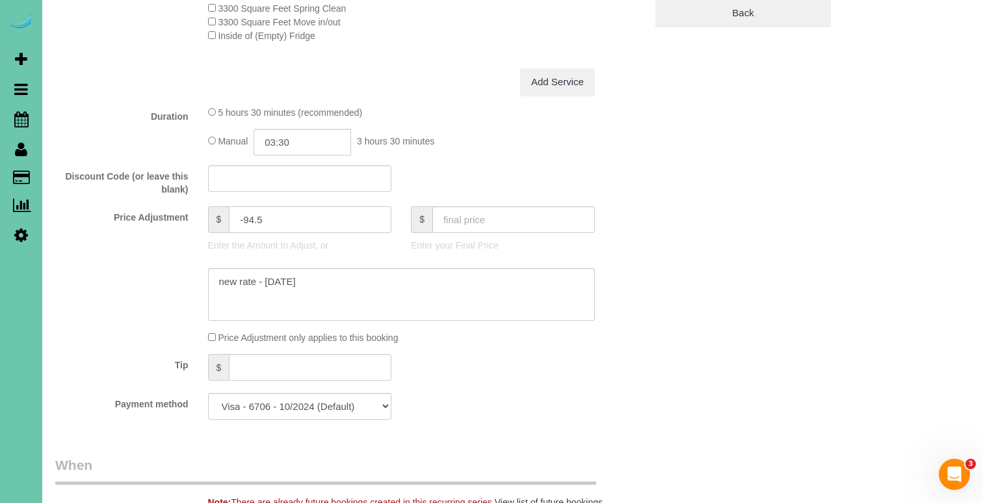
scroll to position [554, 0]
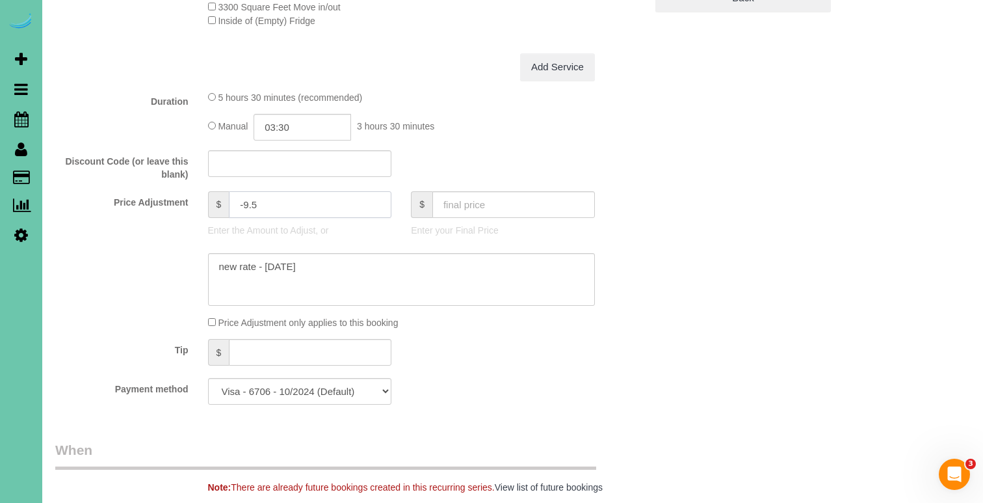
click at [247, 198] on input "-9.5" at bounding box center [310, 204] width 163 height 27
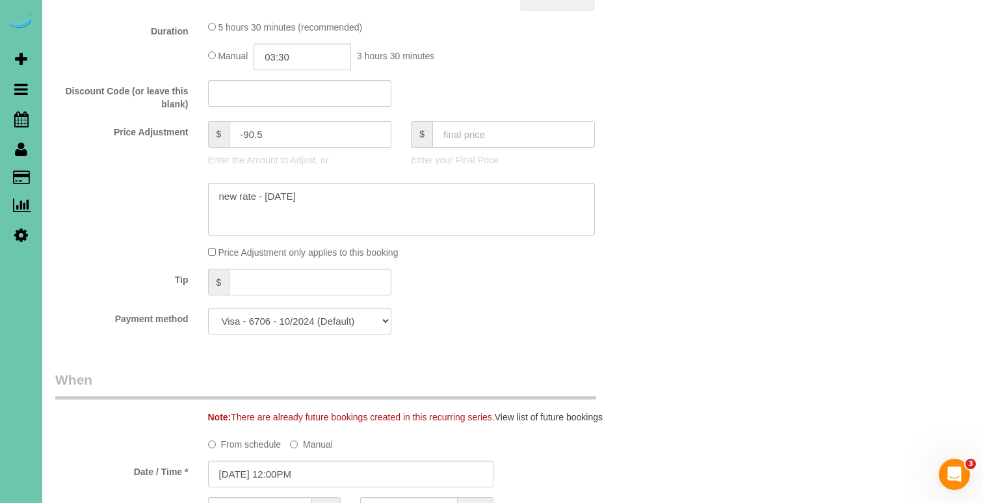
scroll to position [626, 0]
click at [255, 127] on input "-90.5" at bounding box center [310, 132] width 163 height 27
type input "-89.5"
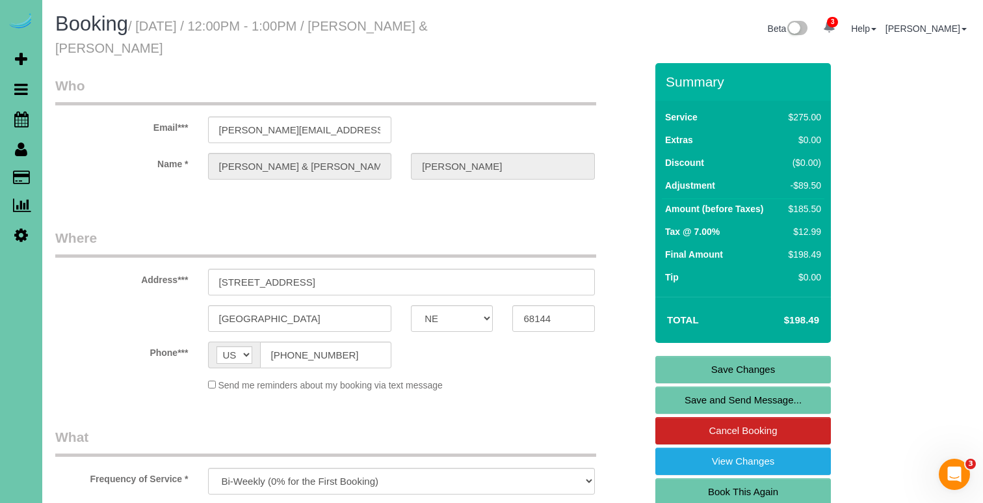
scroll to position [0, 0]
drag, startPoint x: 349, startPoint y: 127, endPoint x: 174, endPoint y: 120, distance: 175.7
click at [674, 362] on link "Save Changes" at bounding box center [743, 369] width 176 height 27
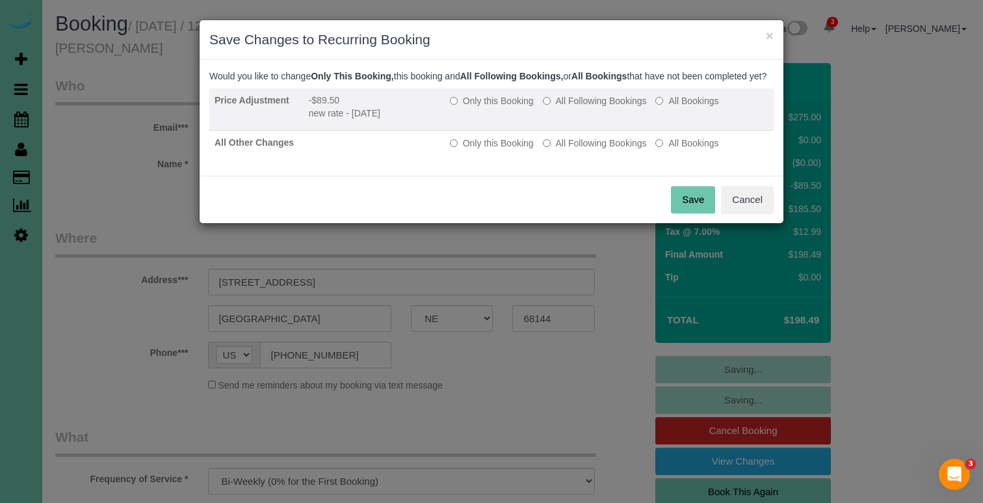
click at [561, 107] on label "All Following Bookings" at bounding box center [595, 100] width 104 height 13
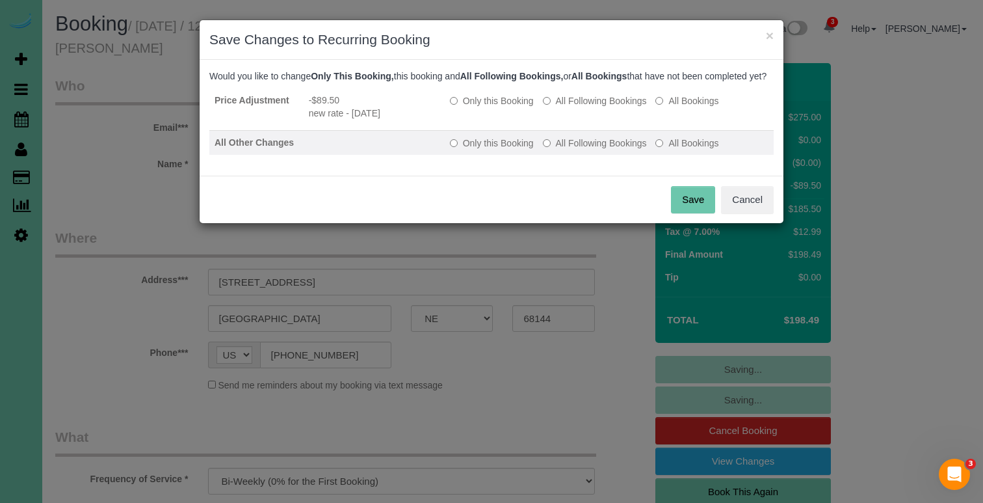
click at [571, 150] on label "All Following Bookings" at bounding box center [595, 143] width 104 height 13
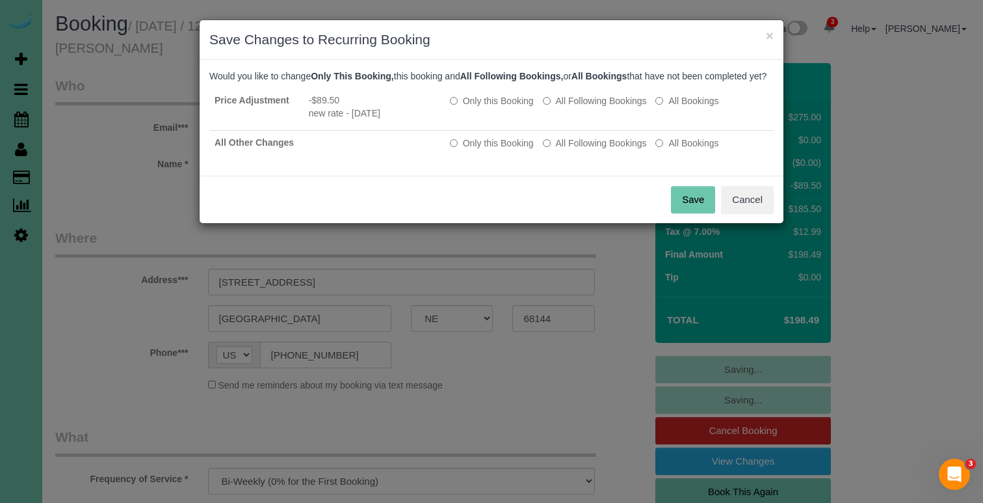
click at [676, 196] on div "Save Cancel" at bounding box center [492, 199] width 584 height 47
click at [678, 208] on button "Save" at bounding box center [693, 199] width 44 height 27
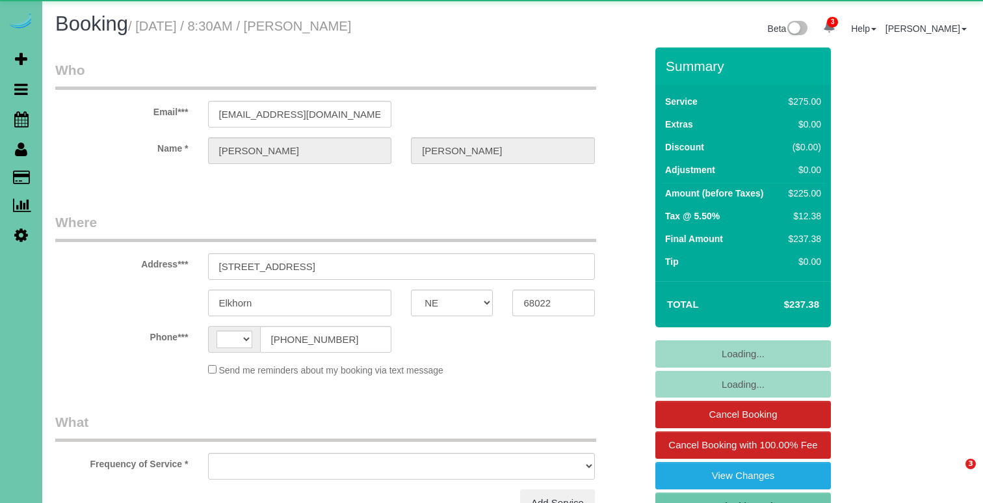
select select "NE"
select select "string:[GEOGRAPHIC_DATA]"
select select "object:916"
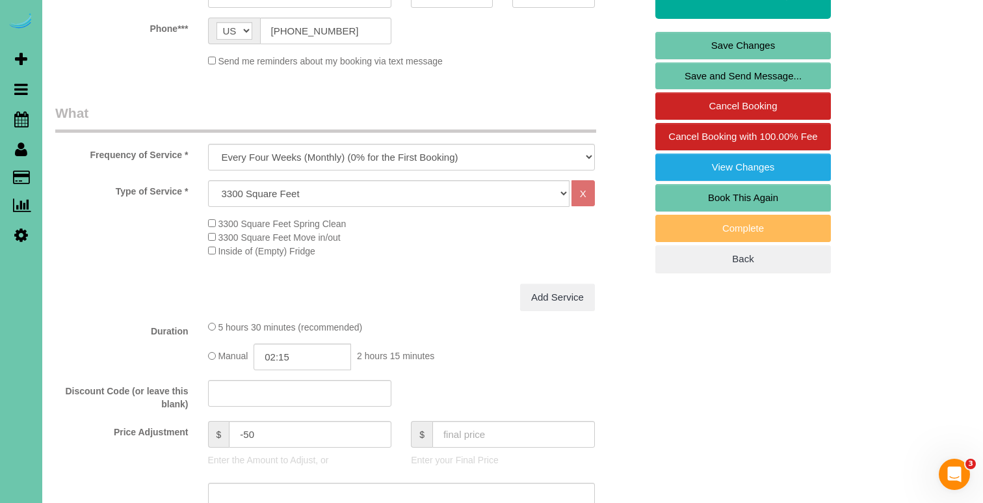
scroll to position [308, 0]
click at [326, 348] on input "02:15" at bounding box center [303, 356] width 98 height 27
type input "02:30"
click at [286, 454] on li "02:30" at bounding box center [288, 460] width 58 height 17
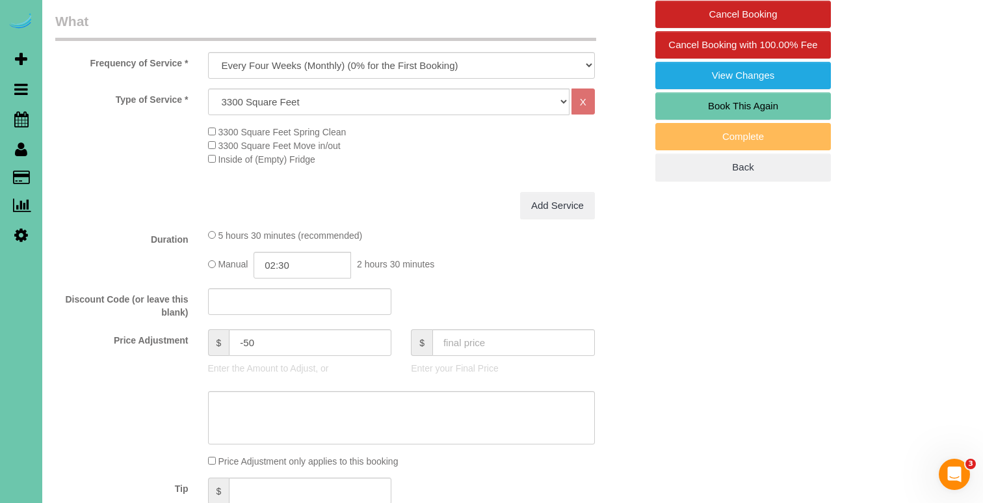
scroll to position [404, 0]
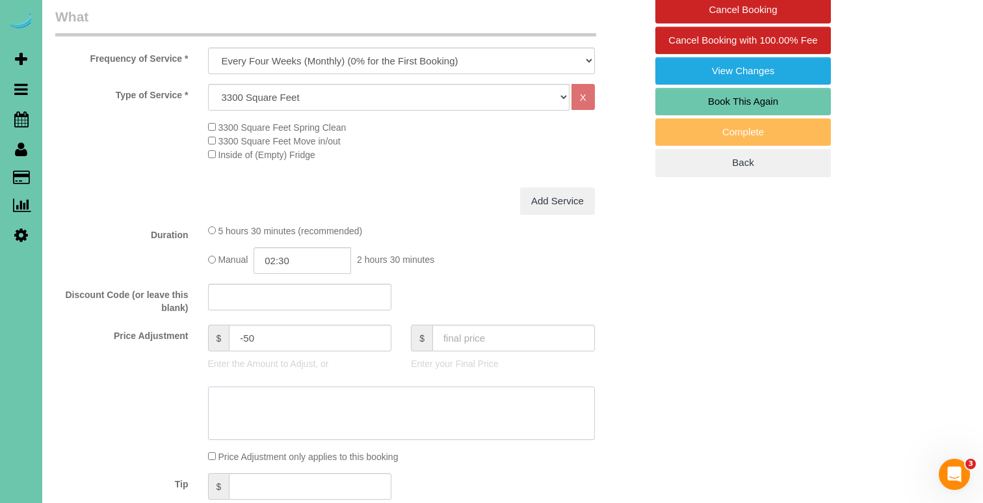
click at [300, 418] on textarea at bounding box center [401, 412] width 387 height 53
type textarea "new rate -"
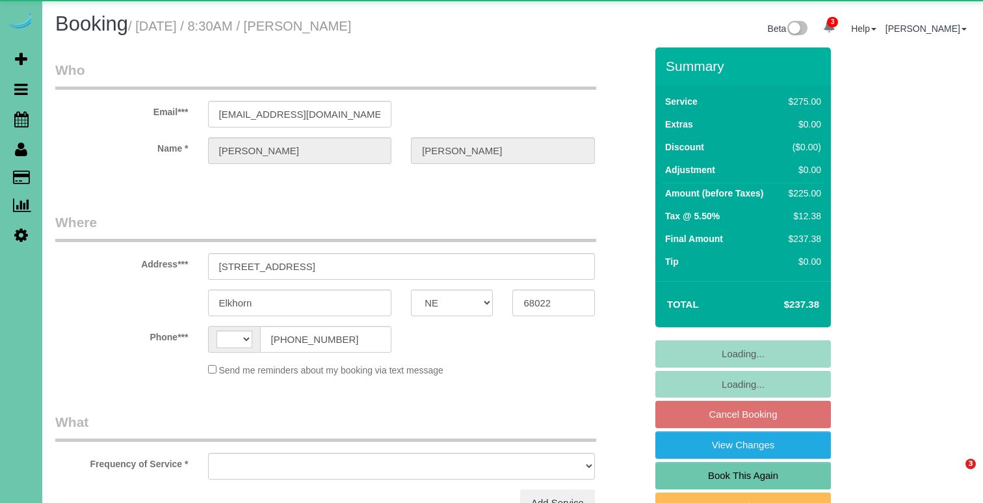
select select "NE"
select select "string:[GEOGRAPHIC_DATA]"
select select "object:648"
select select "string:fspay-69fb006e-d812-471c-9db4-6cd6f08eb9de"
select select "object:678"
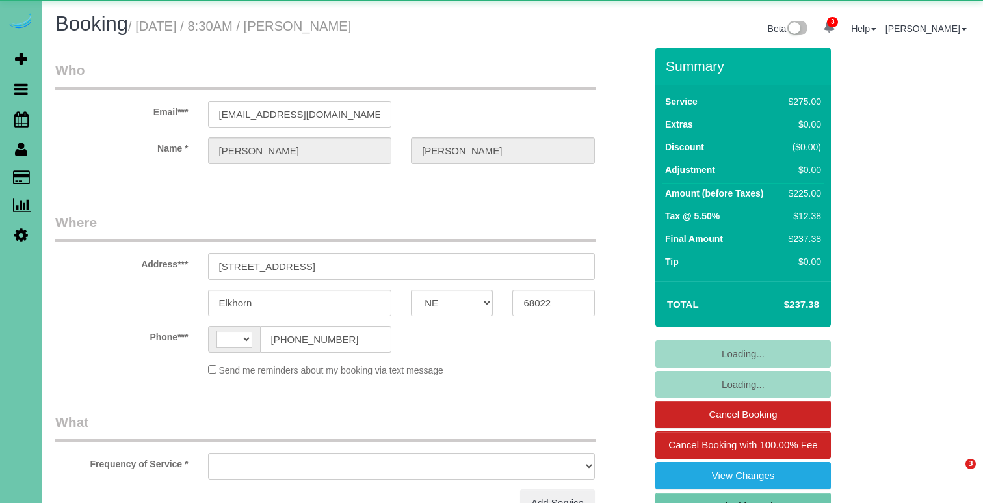
select select "NE"
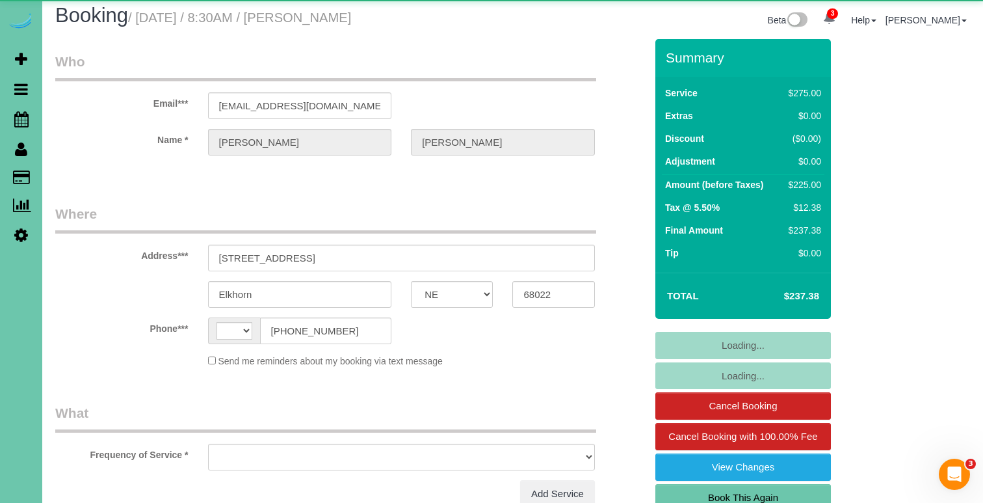
select select "string:[GEOGRAPHIC_DATA]"
select select "object:652"
select select "string:fspay-69fb006e-d812-471c-9db4-6cd6f08eb9de"
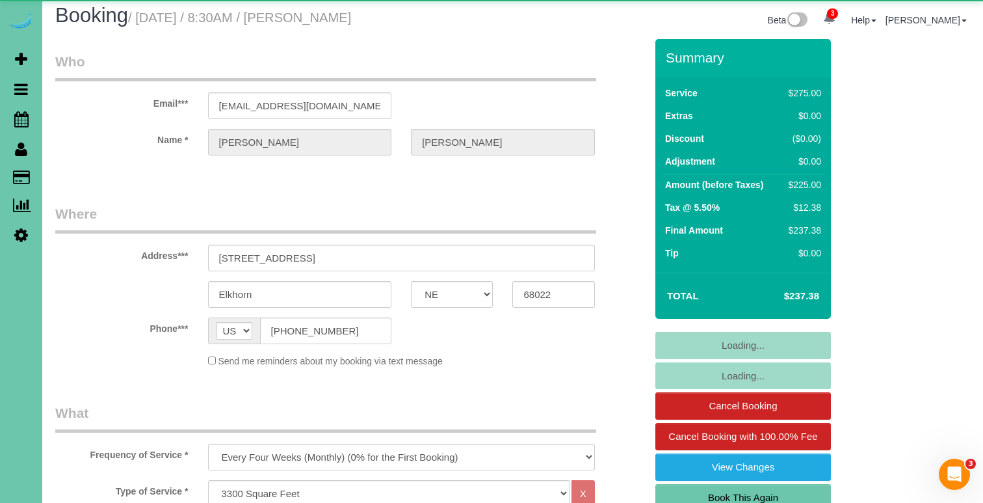
select select "object:930"
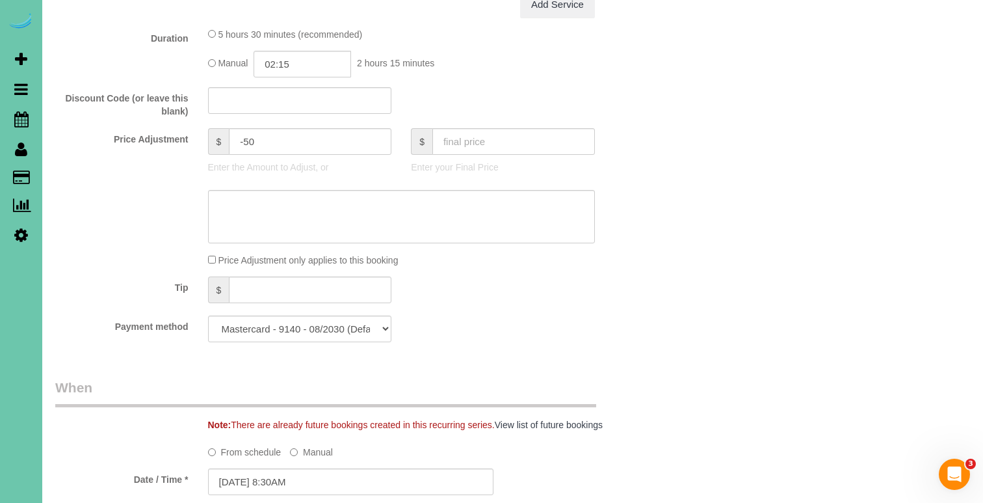
scroll to position [584, 0]
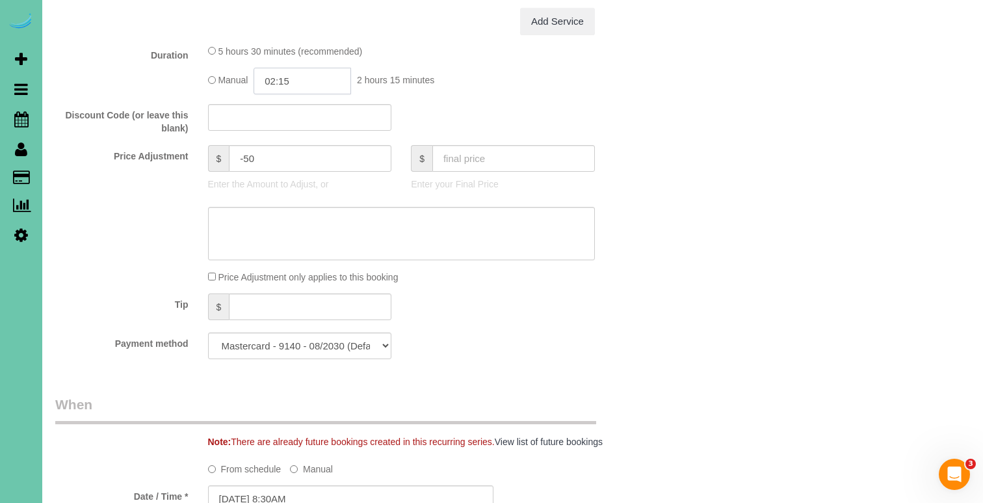
click at [325, 77] on input "02:15" at bounding box center [303, 81] width 98 height 27
type input "02:30"
click at [295, 176] on li "02:30" at bounding box center [288, 184] width 58 height 17
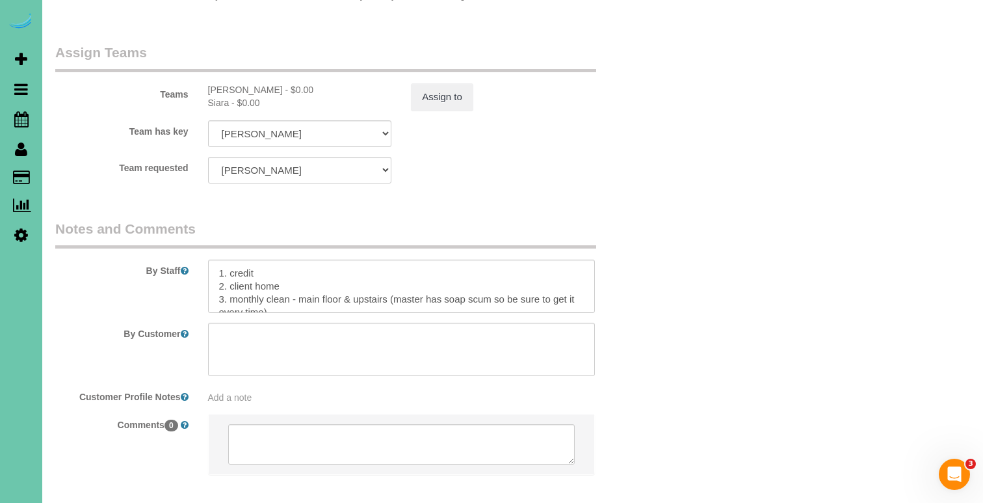
scroll to position [1433, 0]
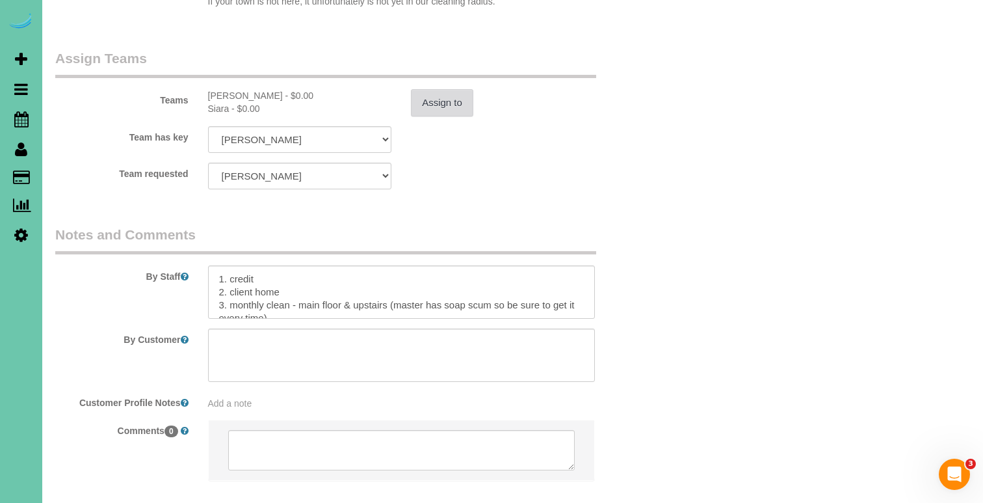
click at [449, 89] on button "Assign to" at bounding box center [442, 102] width 62 height 27
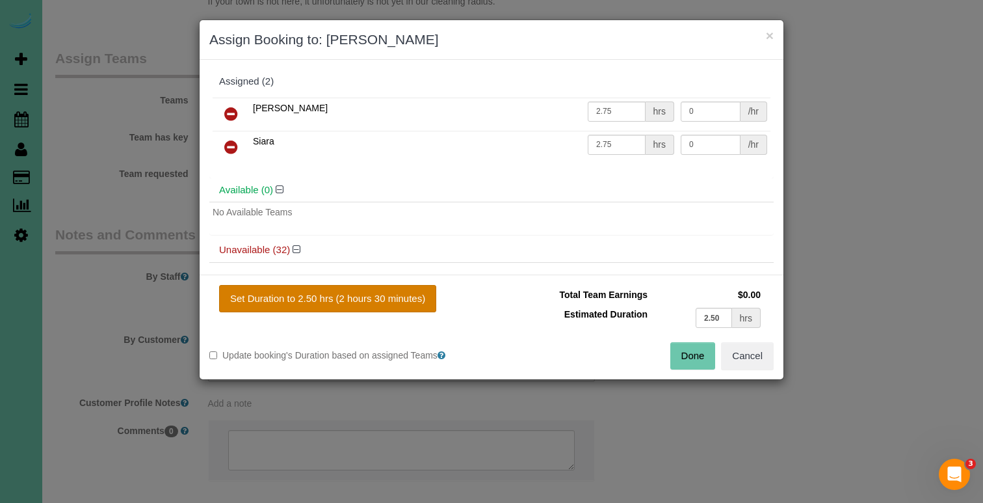
click at [373, 289] on button "Set Duration to 2.50 hrs (2 hours 30 minutes)" at bounding box center [327, 298] width 217 height 27
type input "2.50"
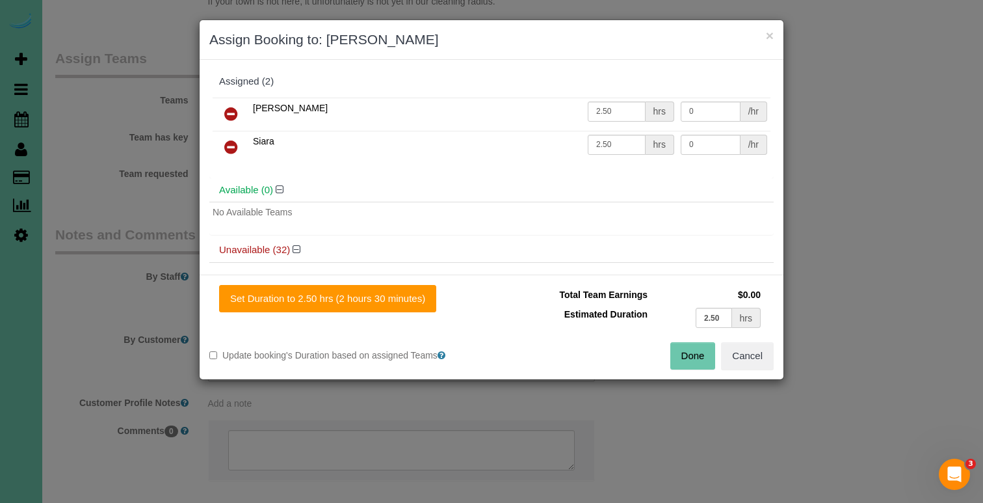
click at [689, 361] on button "Done" at bounding box center [693, 355] width 46 height 27
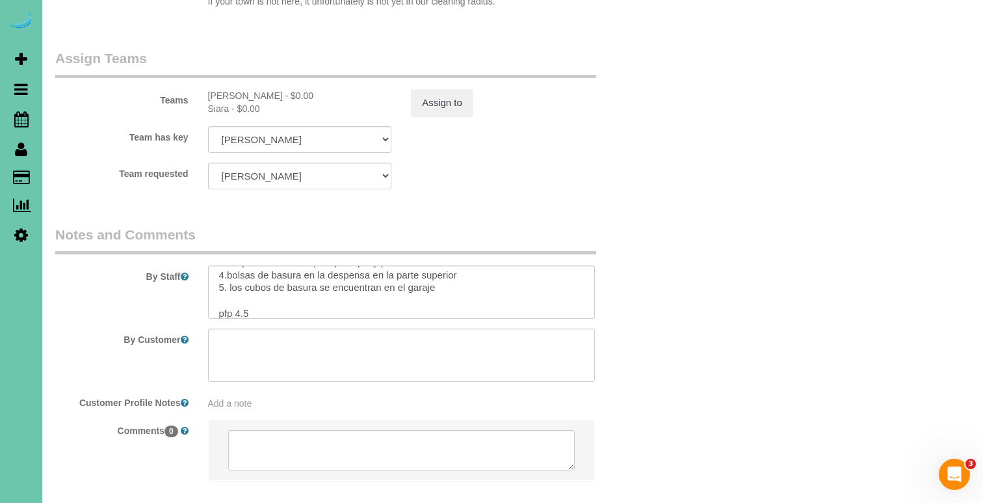
scroll to position [146, 0]
click at [247, 265] on textarea at bounding box center [401, 291] width 387 height 53
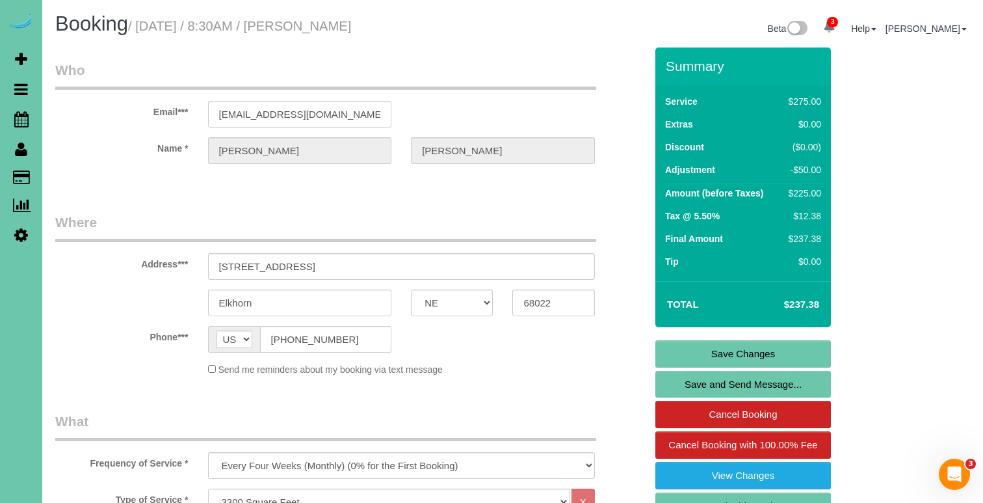
scroll to position [-2, 0]
type textarea "1. credit 2. client home 3. monthly clean - main floor & upstairs (master has s…"
click at [670, 356] on link "Save Changes" at bounding box center [743, 353] width 176 height 27
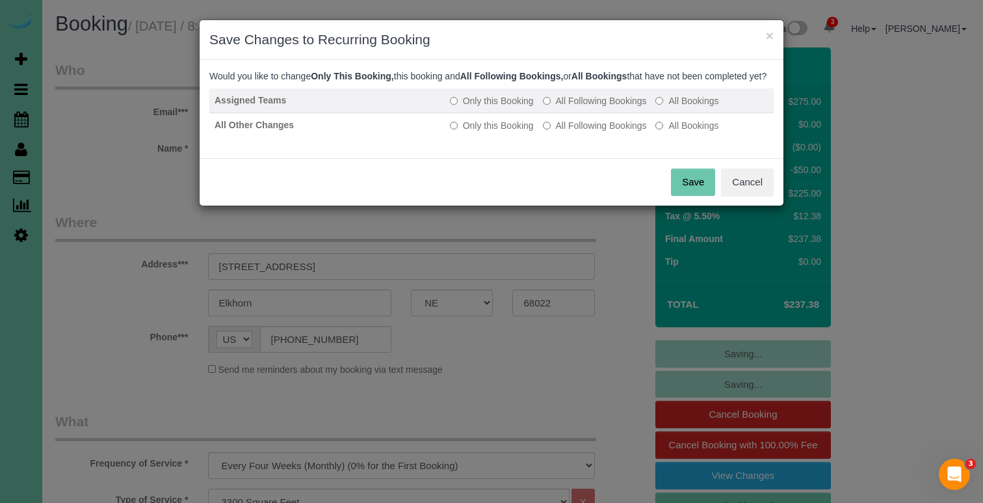
click at [597, 107] on label "All Following Bookings" at bounding box center [595, 100] width 104 height 13
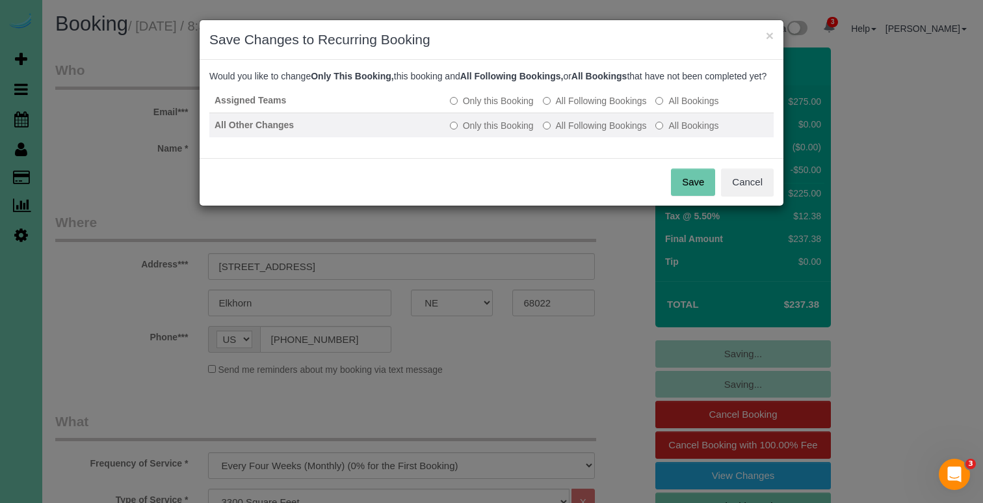
click at [597, 132] on label "All Following Bookings" at bounding box center [595, 125] width 104 height 13
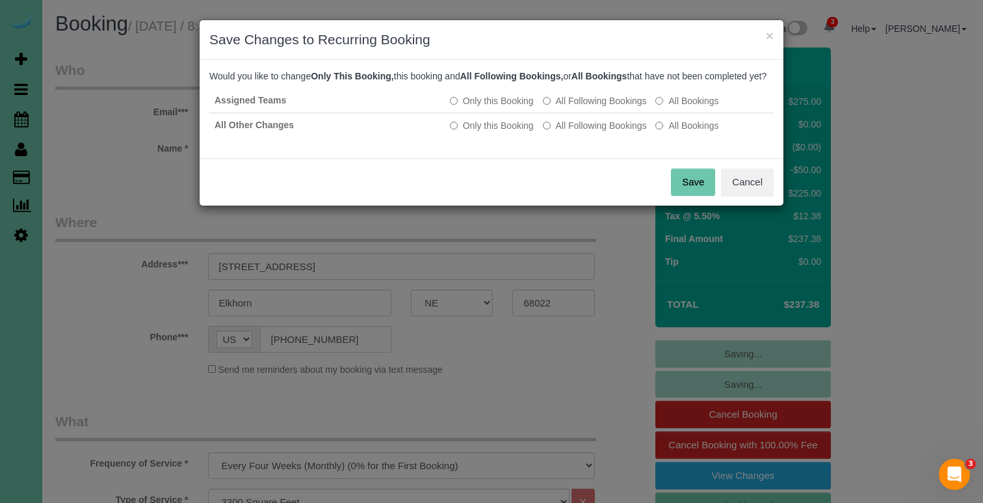
click at [677, 190] on button "Save" at bounding box center [693, 181] width 44 height 27
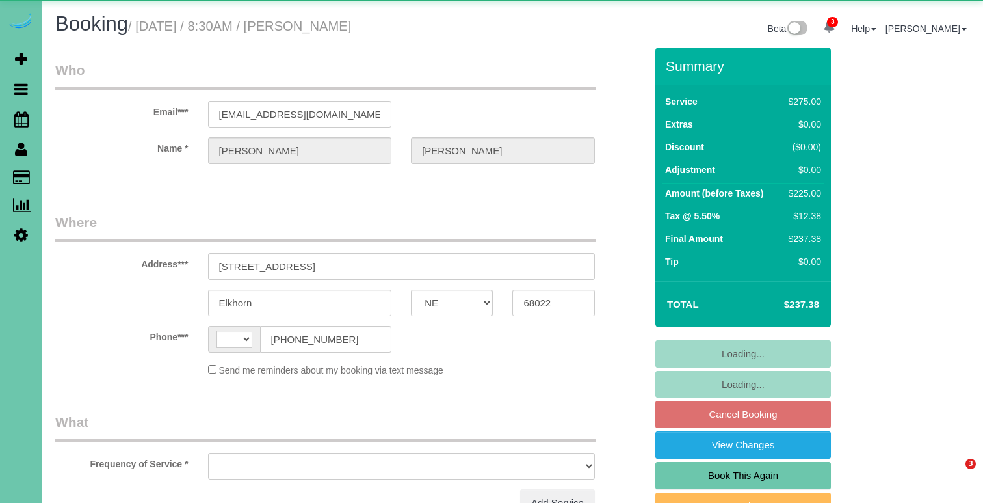
select select "NE"
select select "string:[GEOGRAPHIC_DATA]"
select select "object:648"
select select "string:fspay-69fb006e-d812-471c-9db4-6cd6f08eb9de"
select select "object:732"
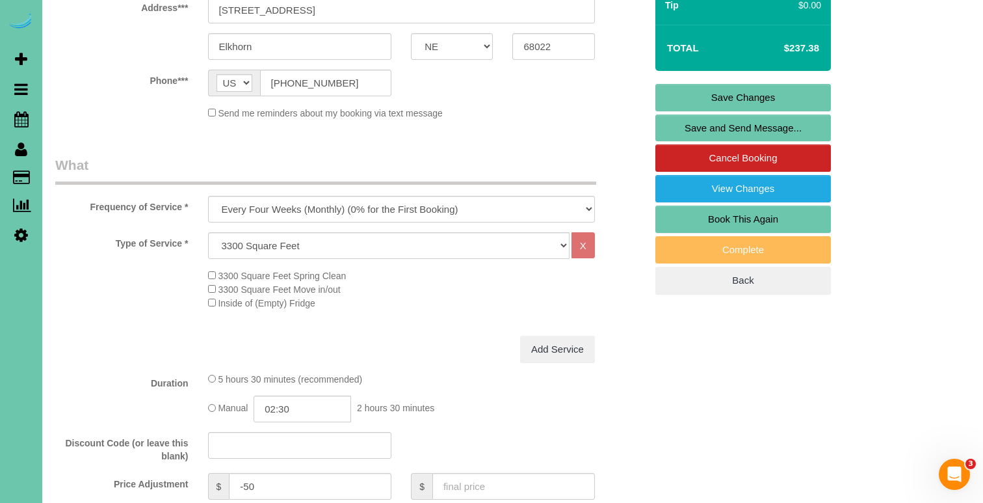
scroll to position [301, 0]
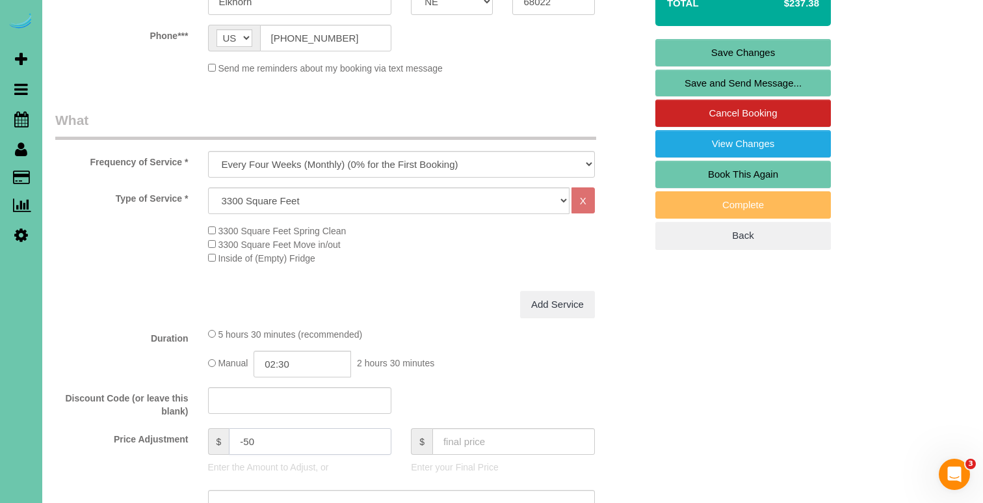
click at [250, 438] on input "-50" at bounding box center [310, 441] width 163 height 27
type input "-10"
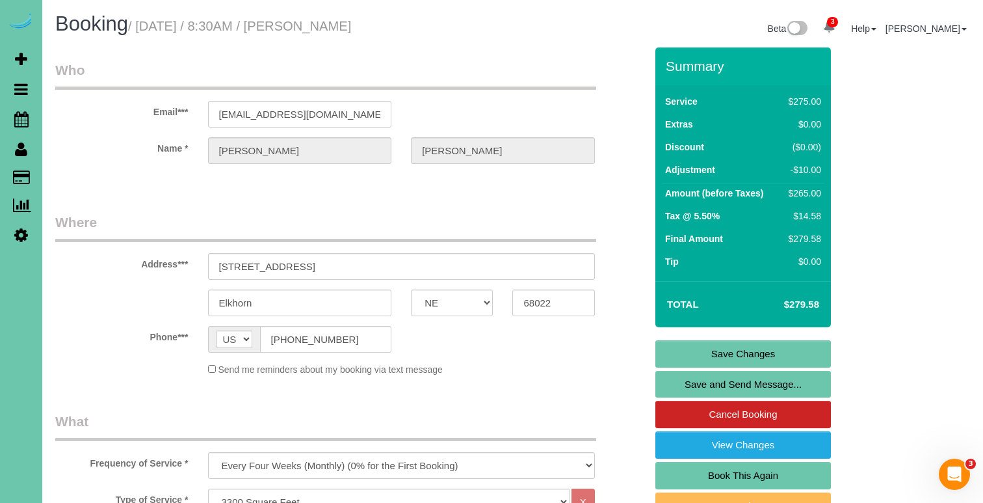
scroll to position [0, 0]
type textarea "new rate - [DATE]"
click at [764, 358] on link "Save Changes" at bounding box center [743, 353] width 176 height 27
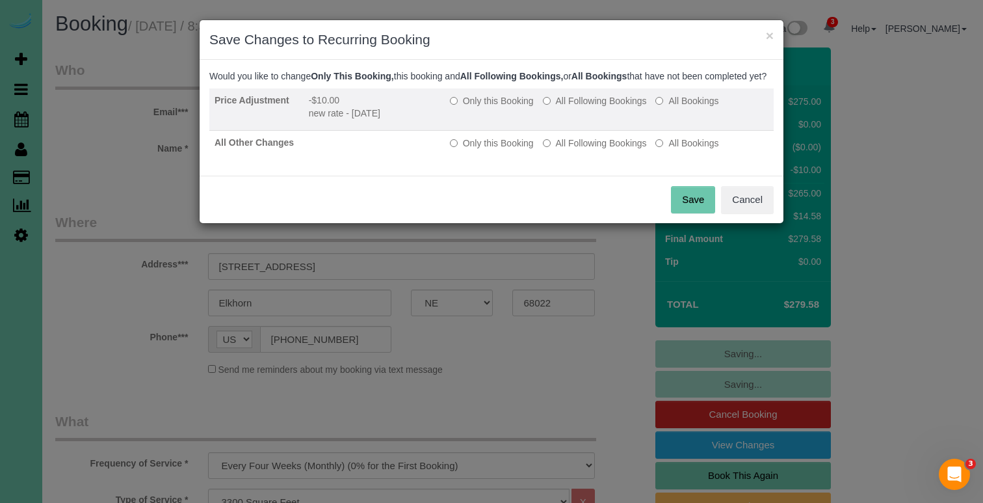
click at [590, 107] on label "All Following Bookings" at bounding box center [595, 100] width 104 height 13
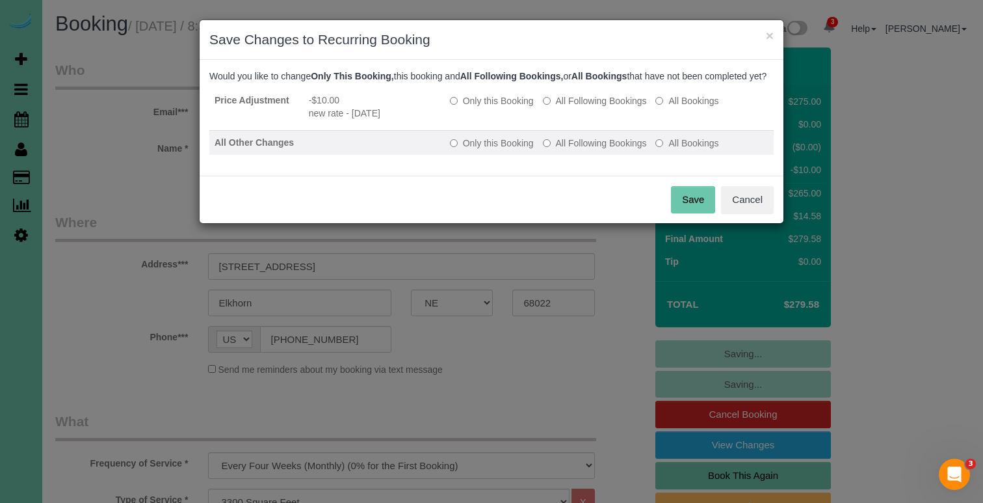
click at [577, 150] on label "All Following Bookings" at bounding box center [595, 143] width 104 height 13
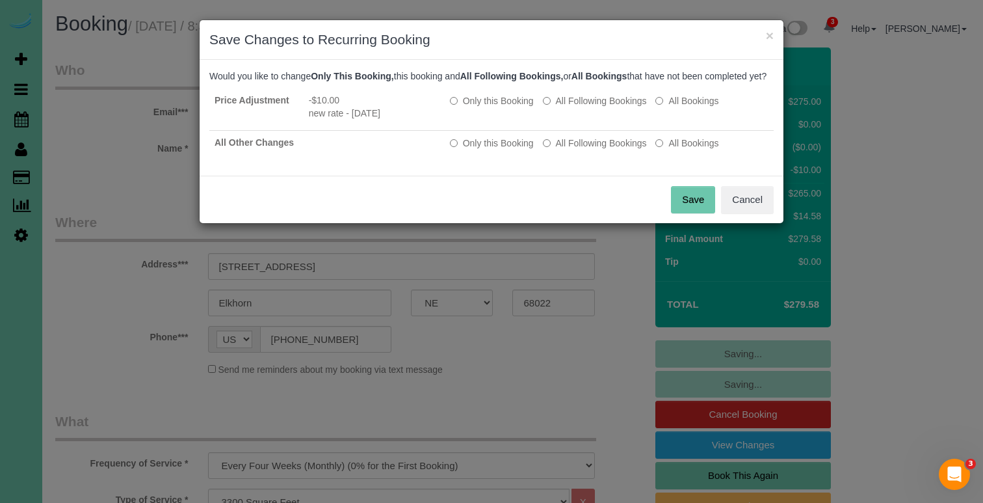
drag, startPoint x: 690, startPoint y: 214, endPoint x: 571, endPoint y: 207, distance: 119.2
click at [571, 207] on div "Save Cancel" at bounding box center [492, 199] width 584 height 47
click at [685, 213] on button "Save" at bounding box center [693, 199] width 44 height 27
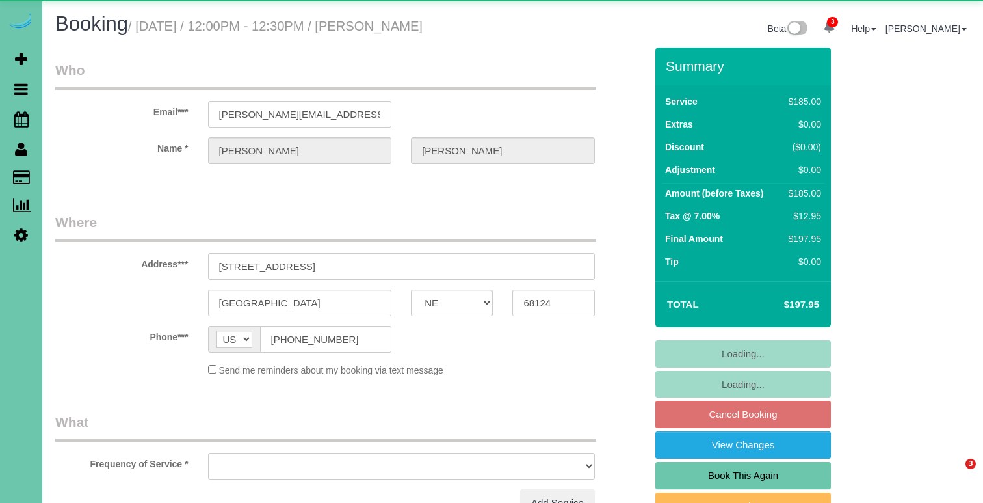
select select "NE"
select select "object:663"
select select "string:fspay-435d060f-489b-42a1-b414-b4b326659672"
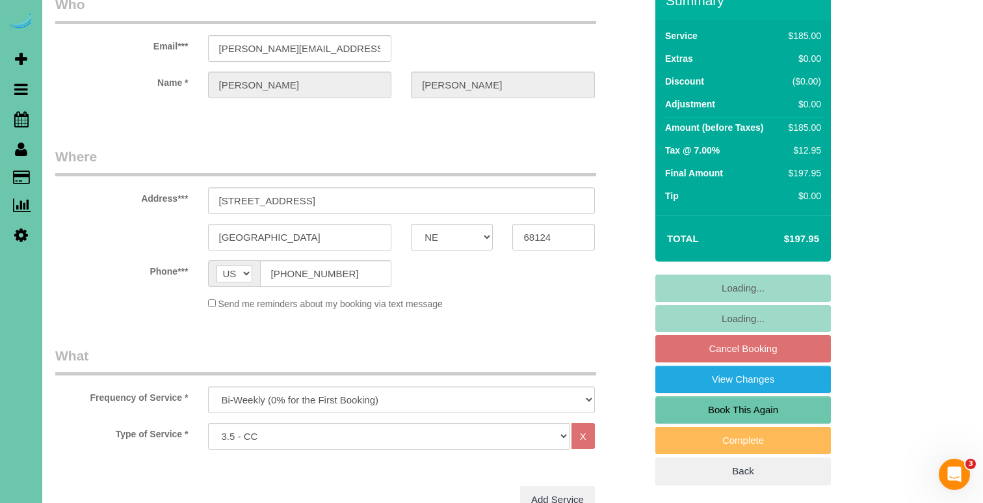
scroll to position [68, 0]
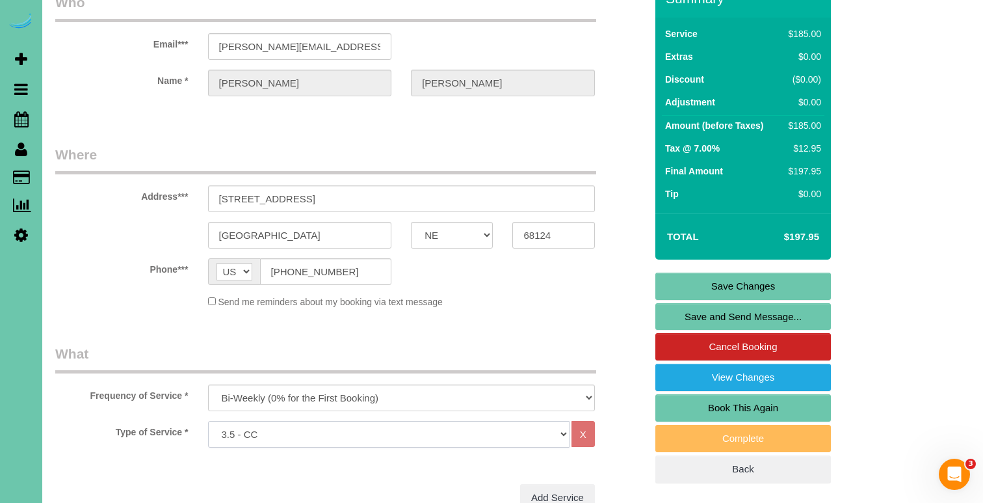
select select "160"
click at [672, 278] on link "Save Changes" at bounding box center [743, 285] width 176 height 27
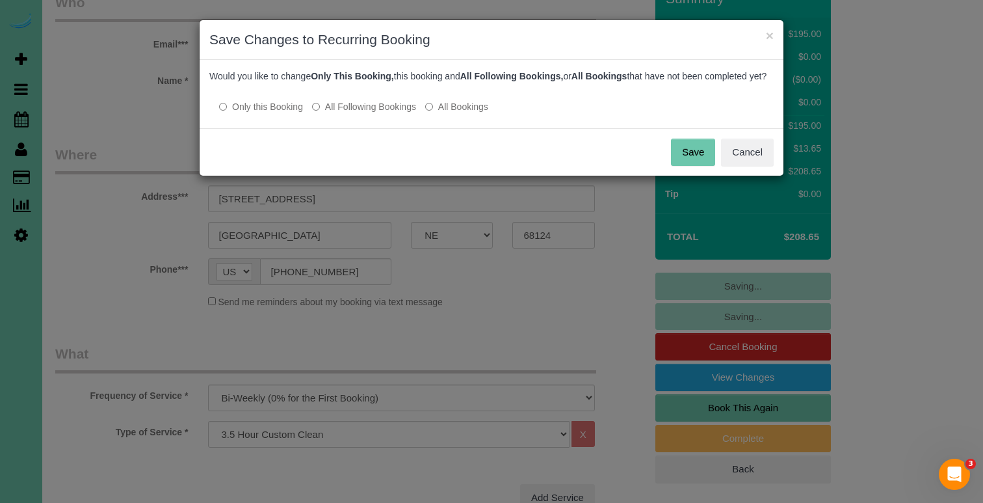
click at [396, 113] on label "All Following Bookings" at bounding box center [364, 106] width 104 height 13
click at [687, 166] on button "Save" at bounding box center [693, 151] width 44 height 27
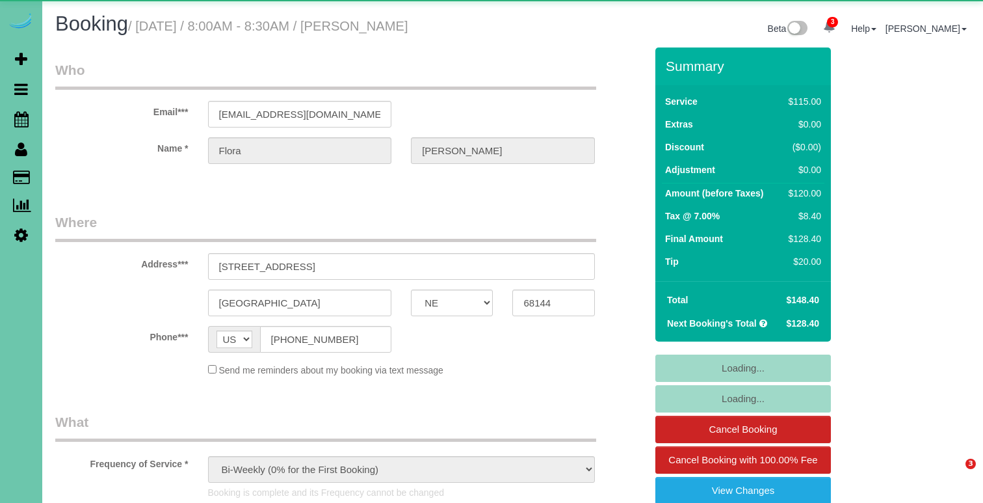
select select "NE"
select select "object:869"
select select "NE"
select select "object:939"
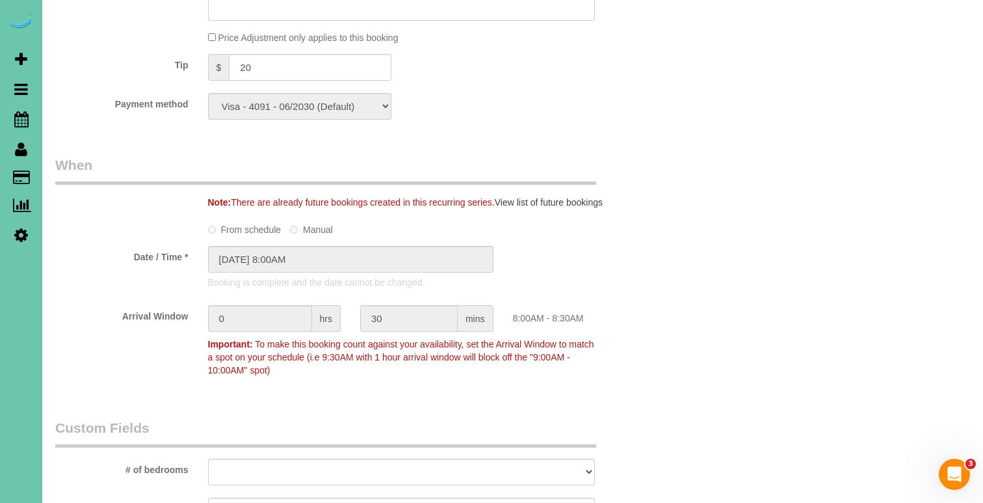
scroll to position [867, 0]
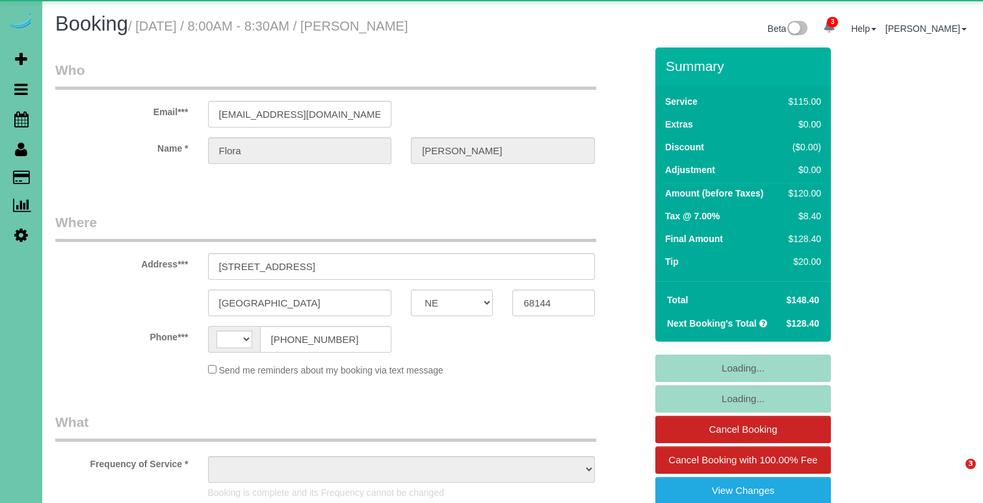
select select "NE"
select select "string:[GEOGRAPHIC_DATA]"
select select "object:885"
select select "string:fspay-44cc49dc-e9d8-4851-8328-d1f2528b3465"
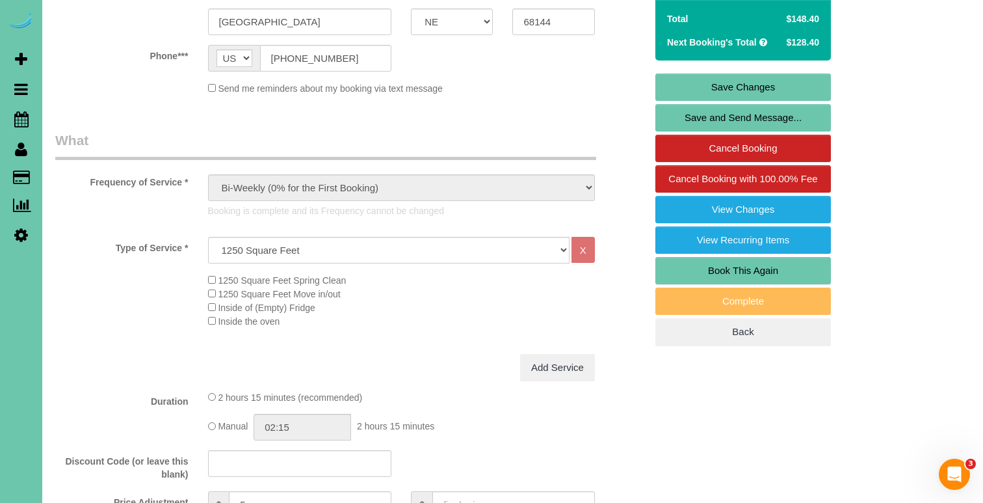
scroll to position [282, 0]
